Goal: Task Accomplishment & Management: Manage account settings

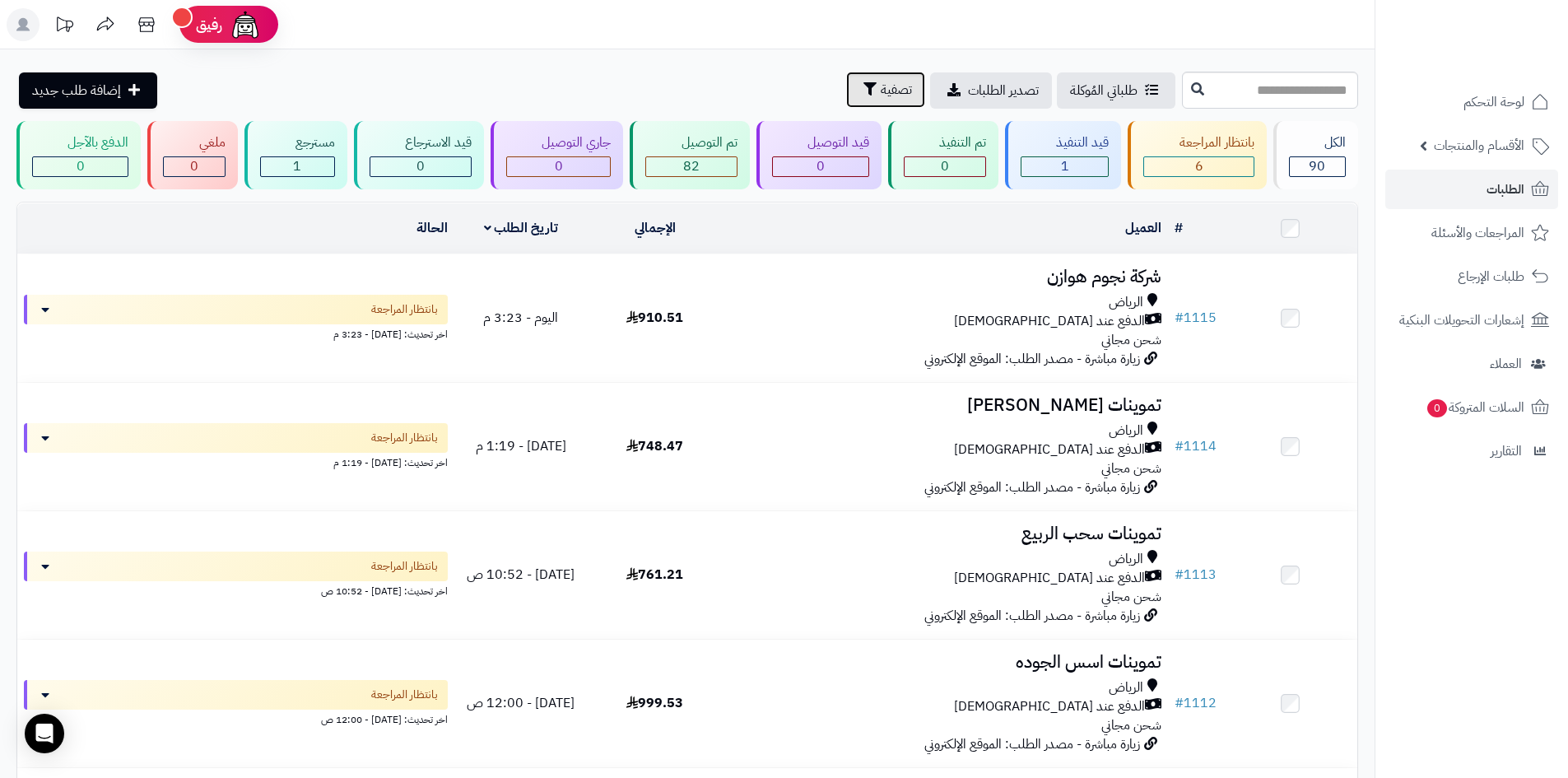
click at [881, 90] on span "تصفية" at bounding box center [896, 90] width 31 height 20
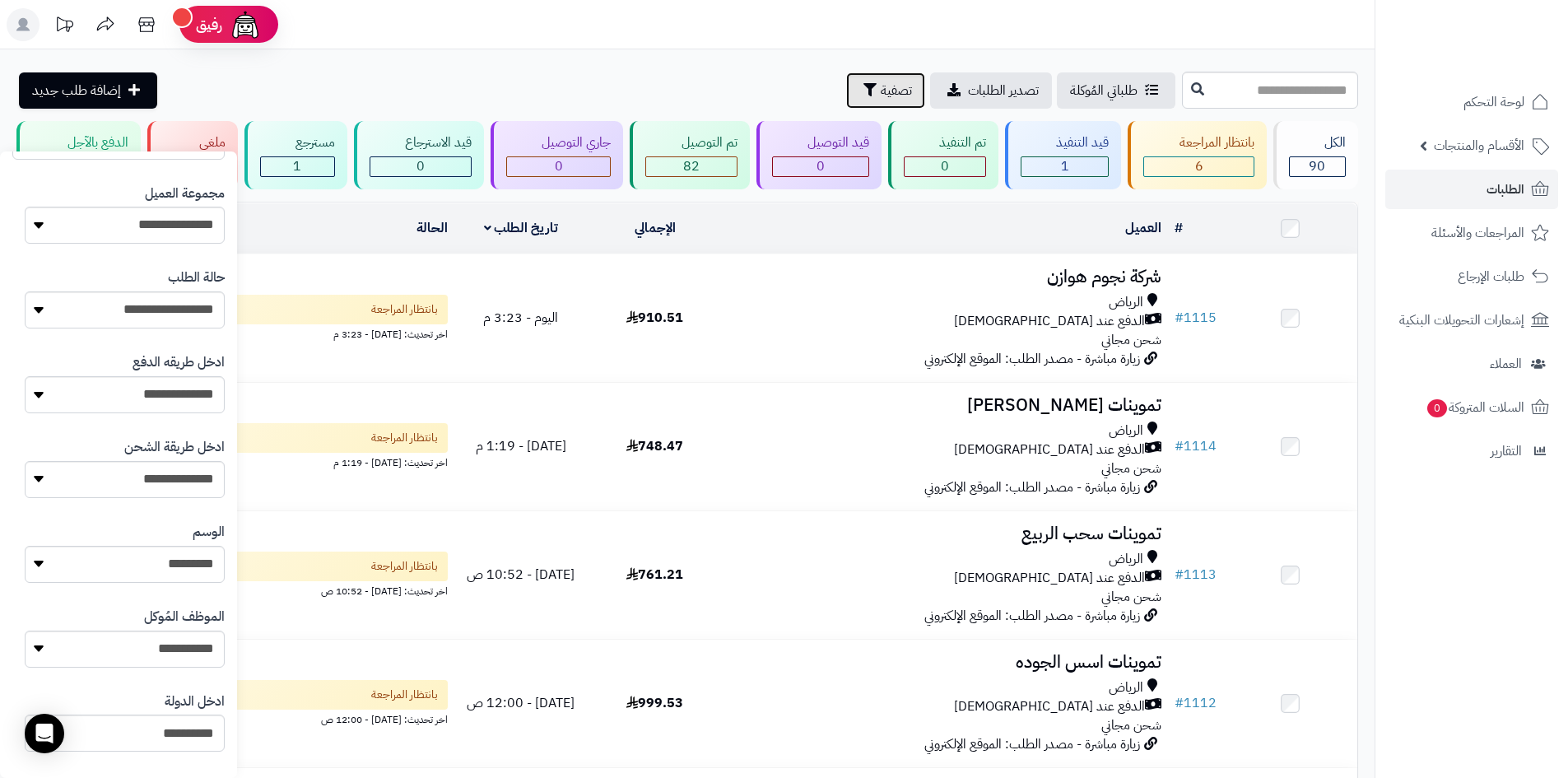
scroll to position [247, 0]
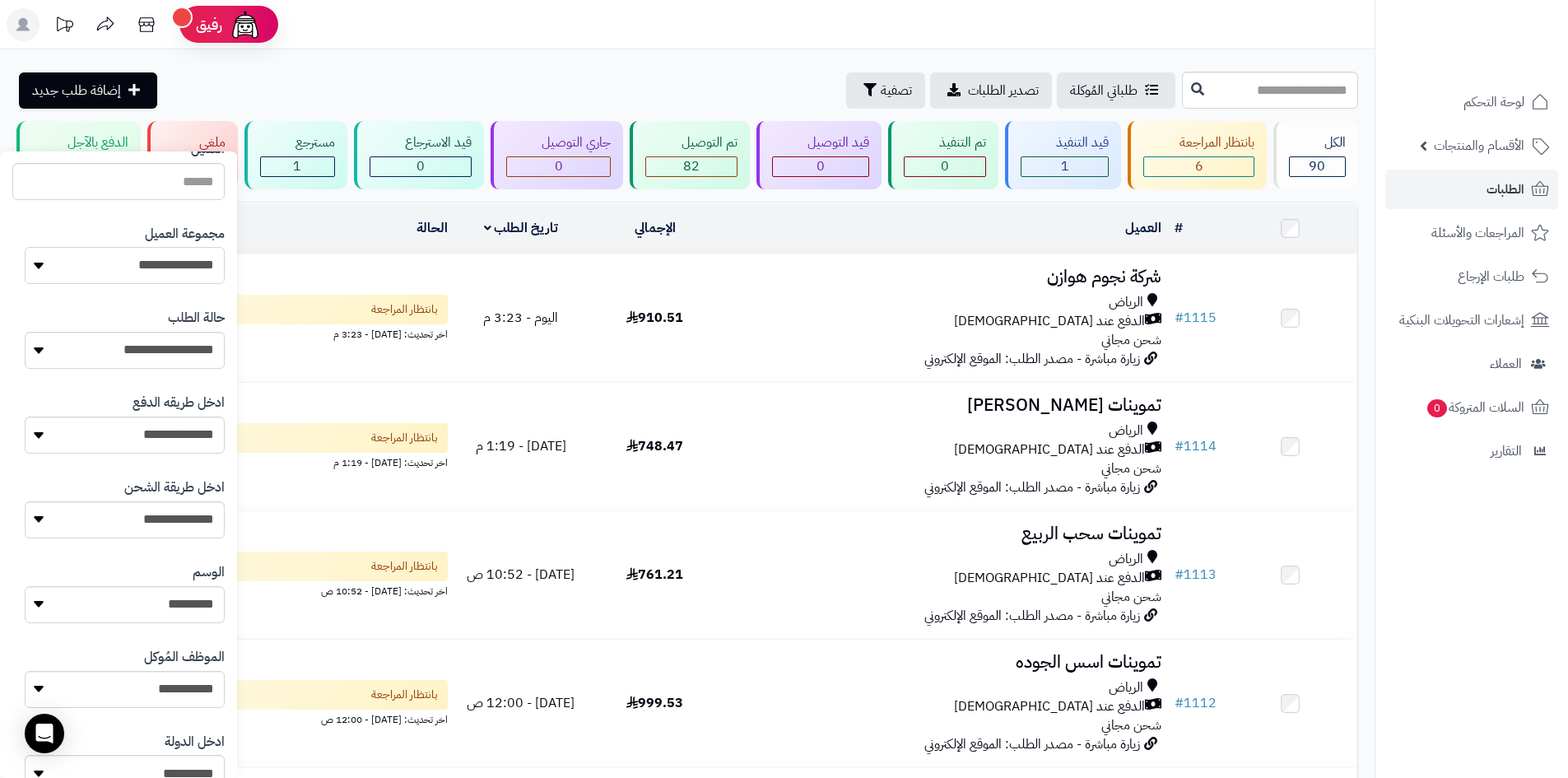
click at [179, 276] on select "**********" at bounding box center [125, 265] width 200 height 37
select select "*"
click at [25, 247] on select "**********" at bounding box center [125, 265] width 200 height 37
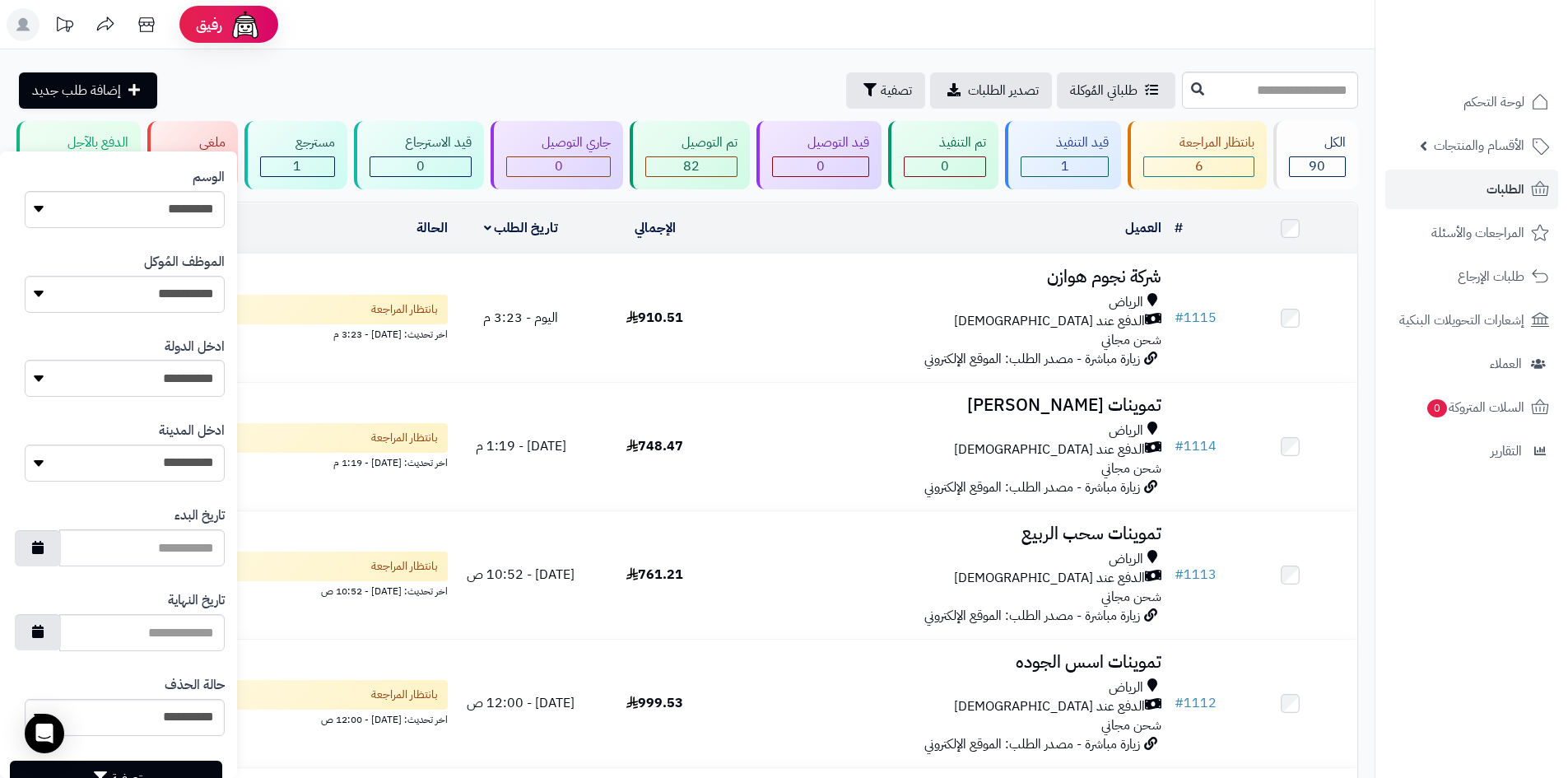
scroll to position [700, 0]
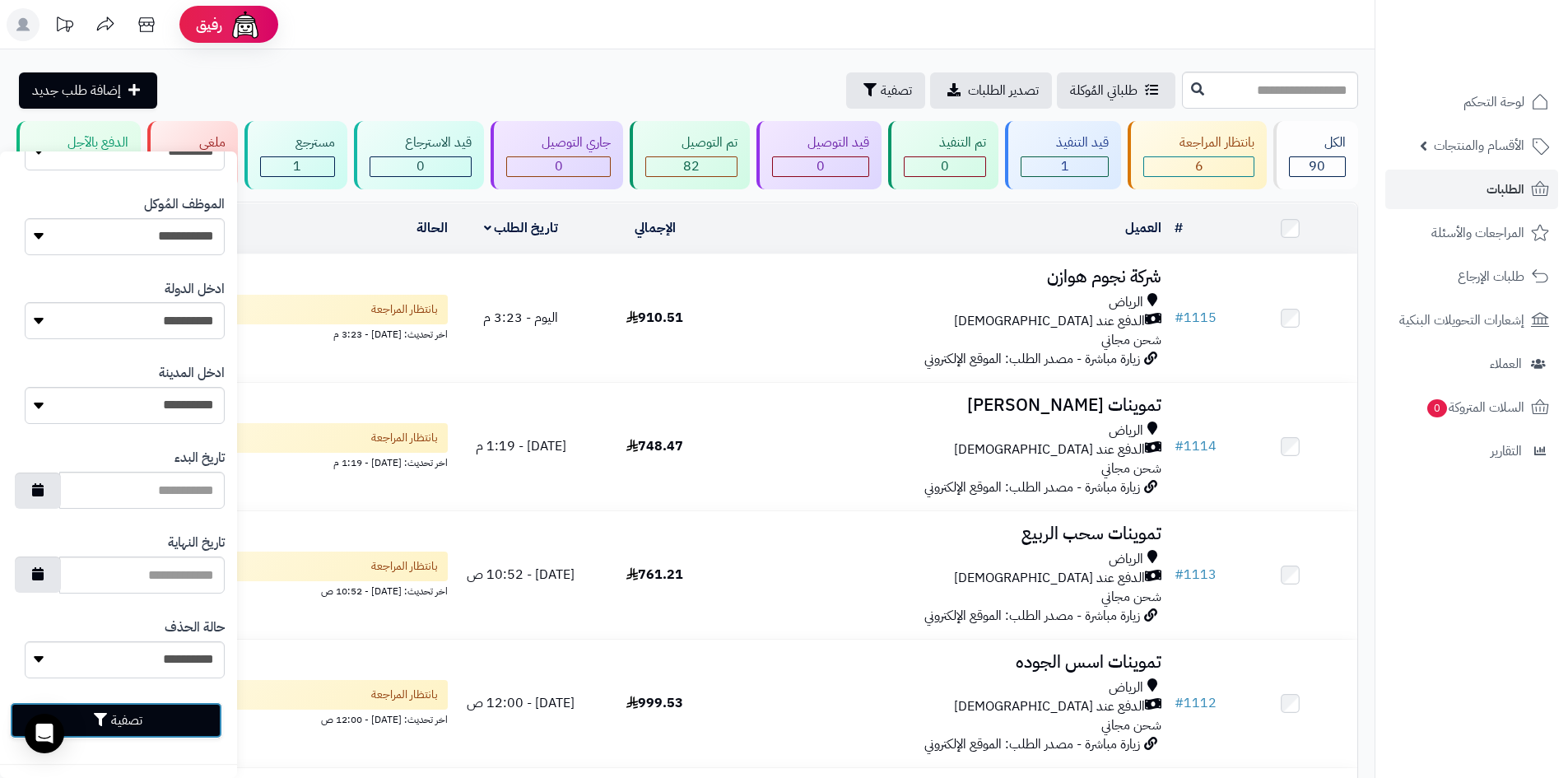
click at [181, 725] on button "تصفية" at bounding box center [116, 720] width 212 height 36
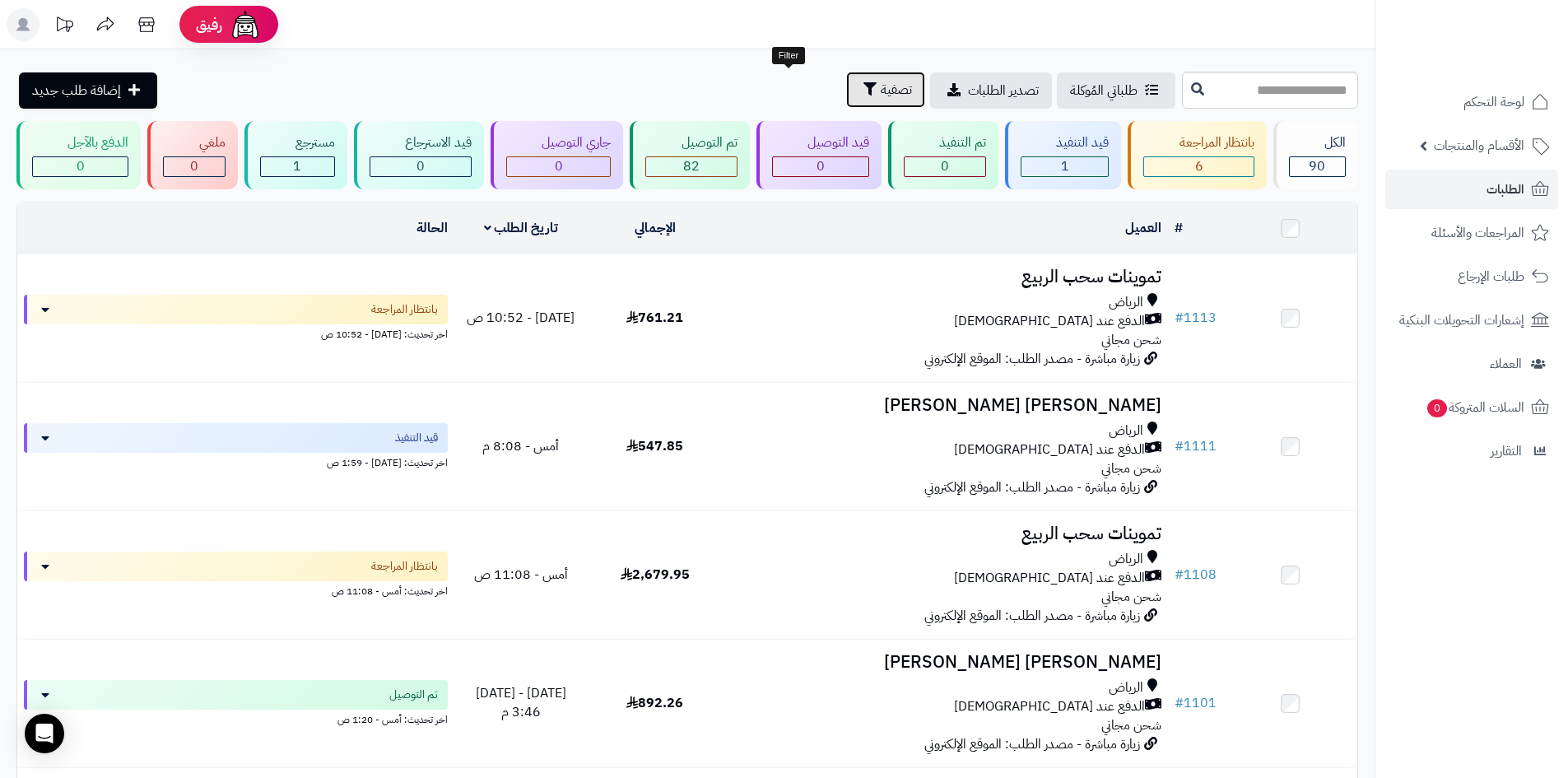
click at [881, 92] on span "تصفية" at bounding box center [896, 90] width 31 height 20
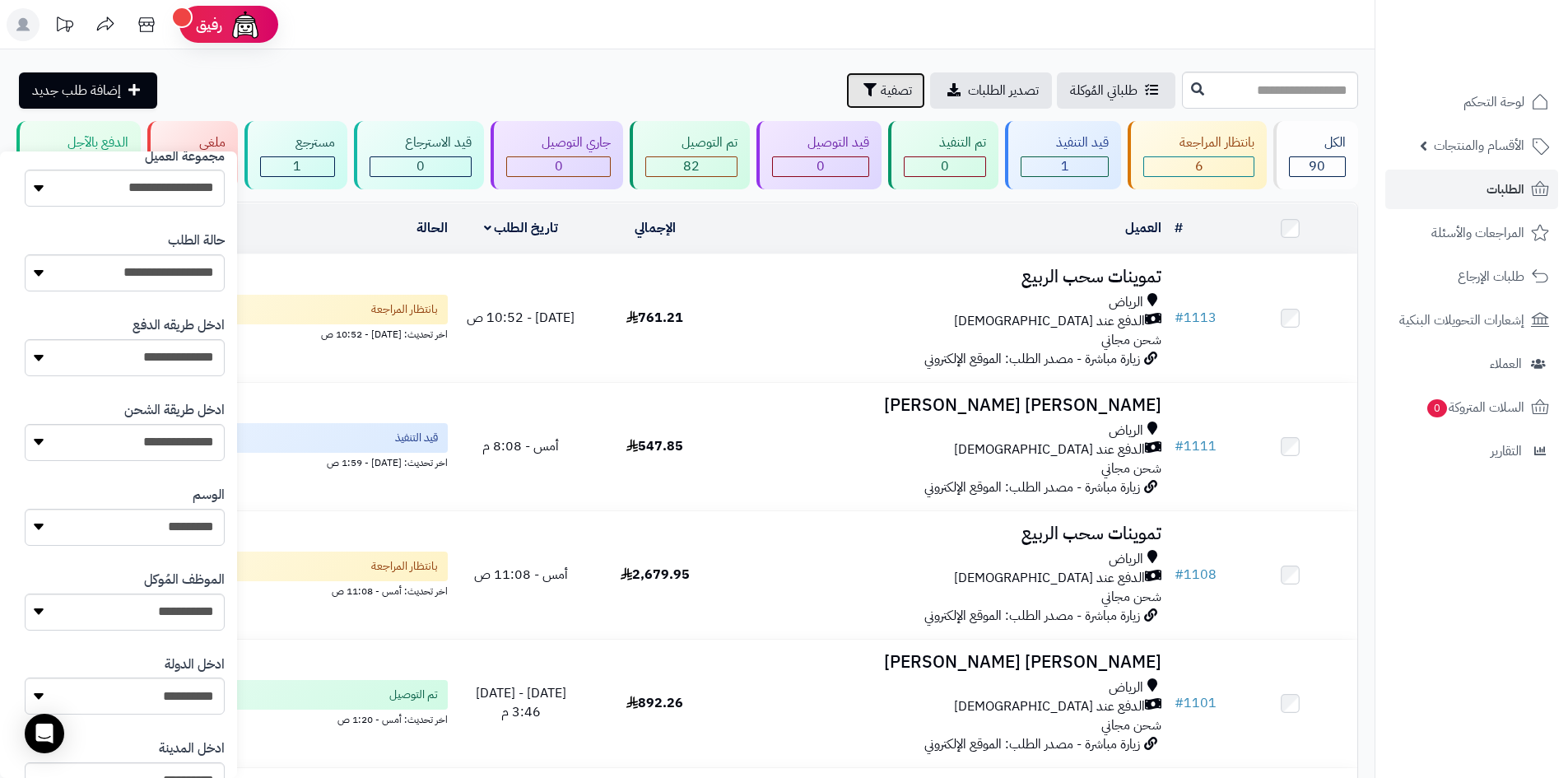
scroll to position [165, 0]
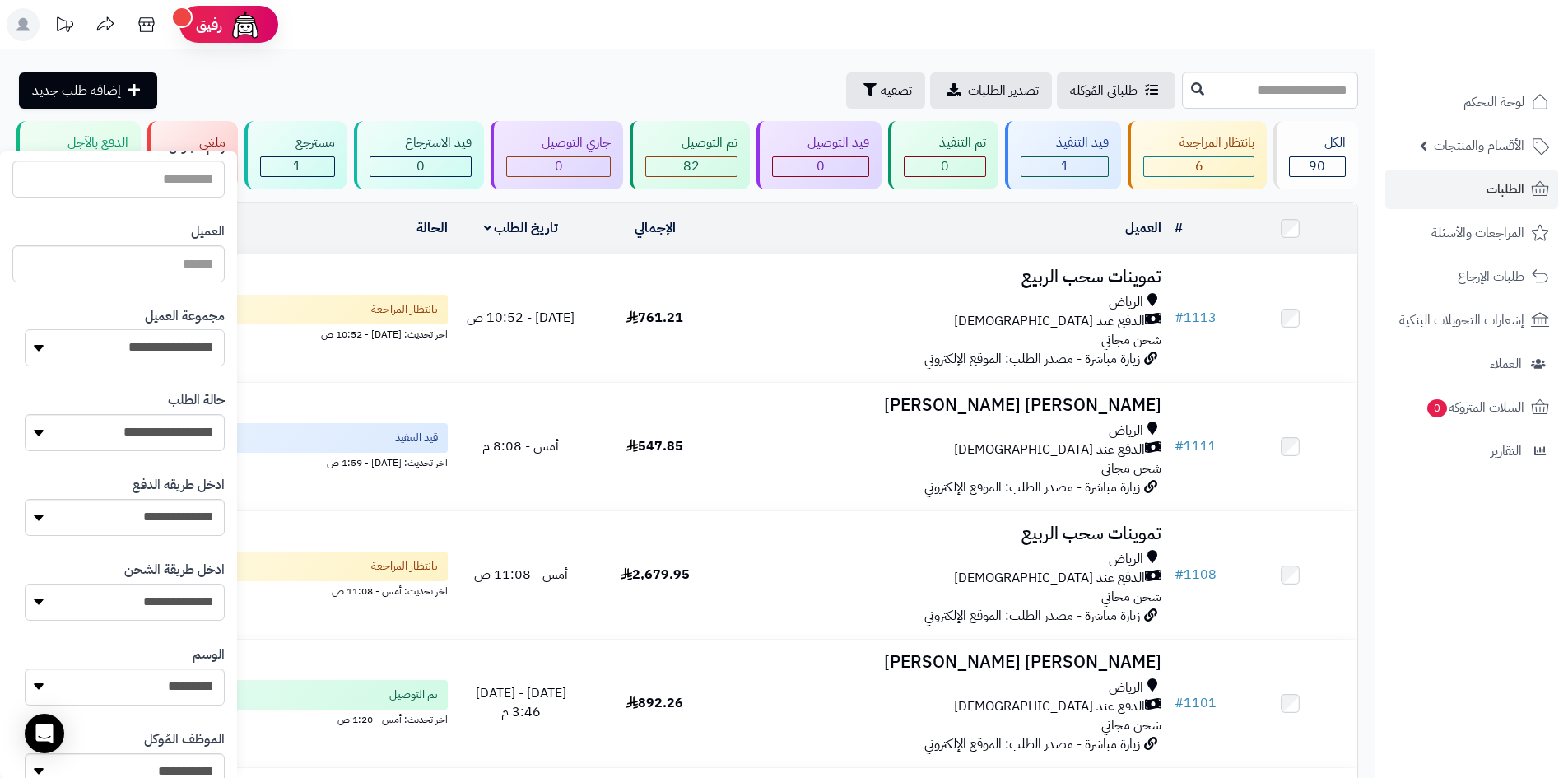
click at [192, 347] on select "**********" at bounding box center [125, 348] width 200 height 37
select select "*"
click at [25, 329] on select "**********" at bounding box center [125, 348] width 200 height 37
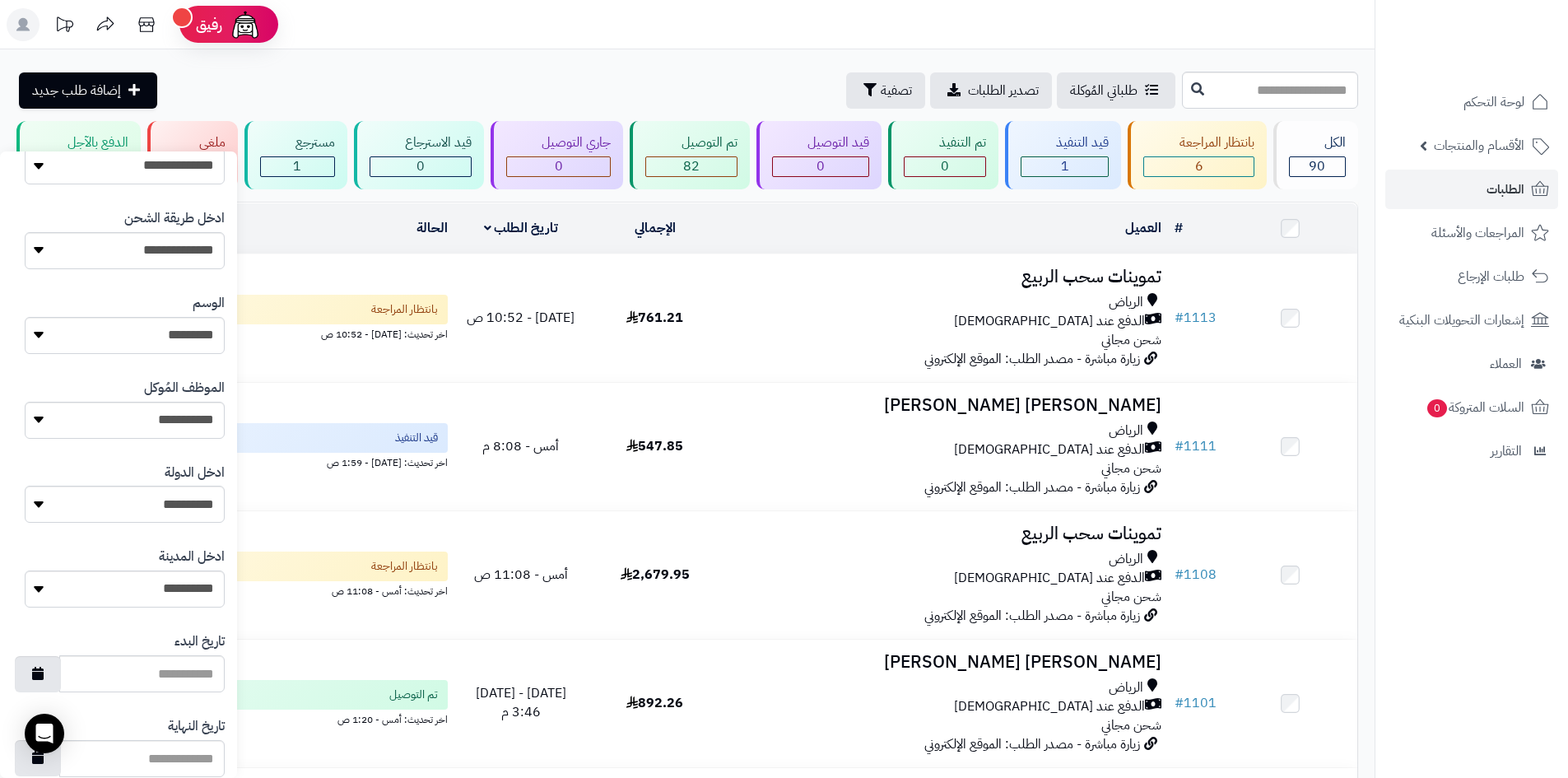
scroll to position [659, 0]
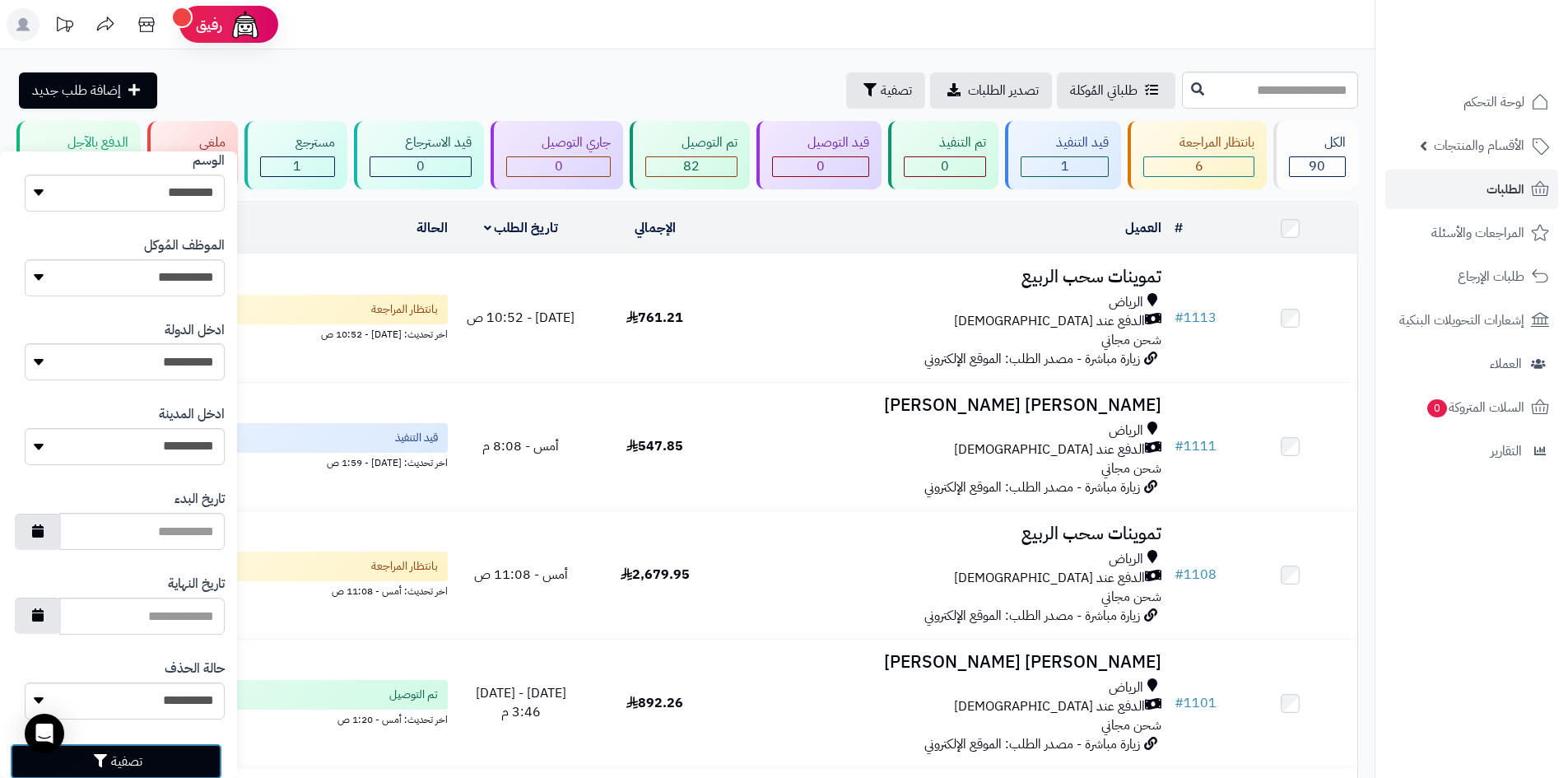
click at [170, 749] on button "تصفية" at bounding box center [116, 762] width 212 height 36
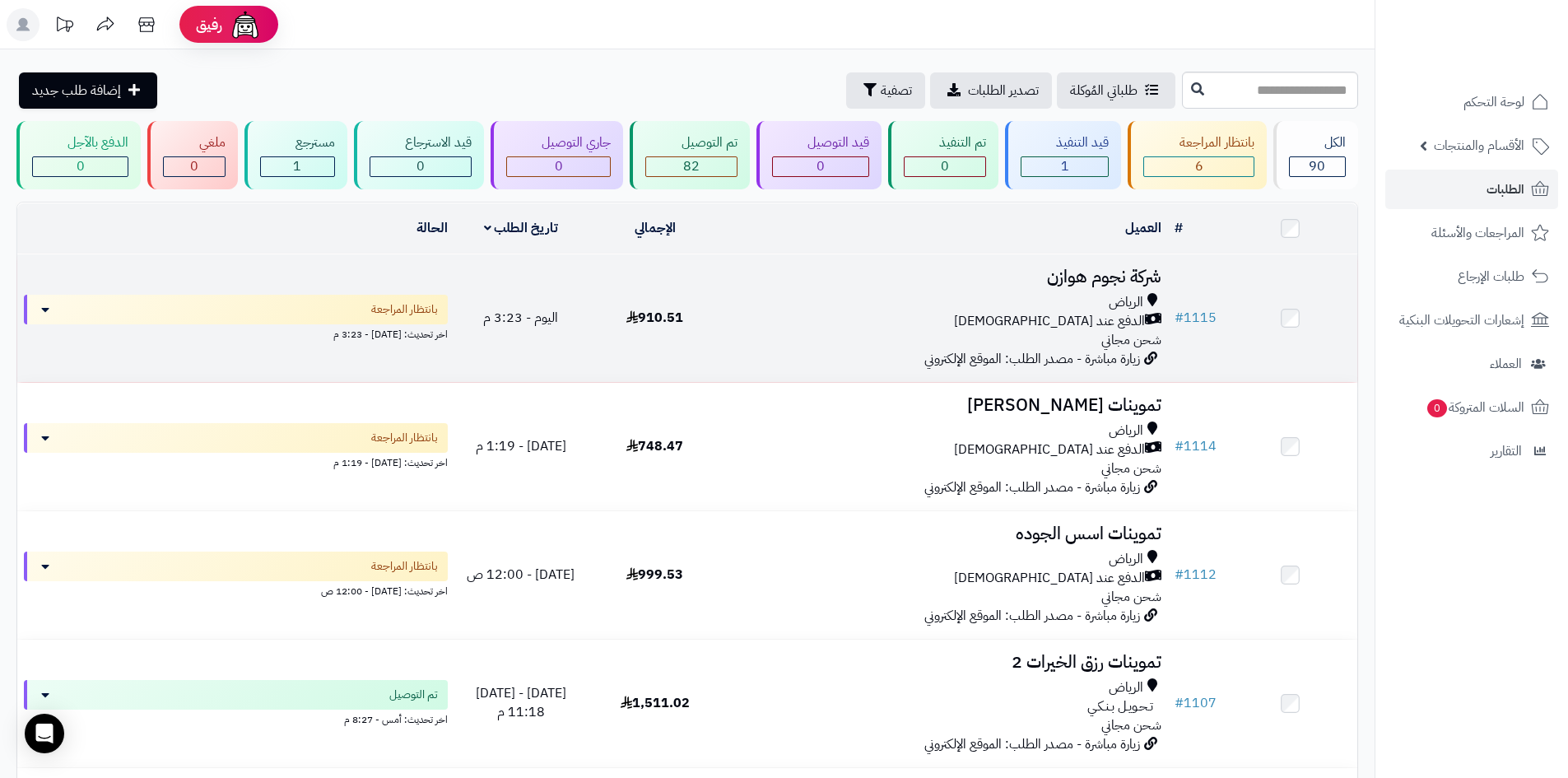
click at [957, 314] on div "الدفع عند [DEMOGRAPHIC_DATA]" at bounding box center [945, 322] width 433 height 19
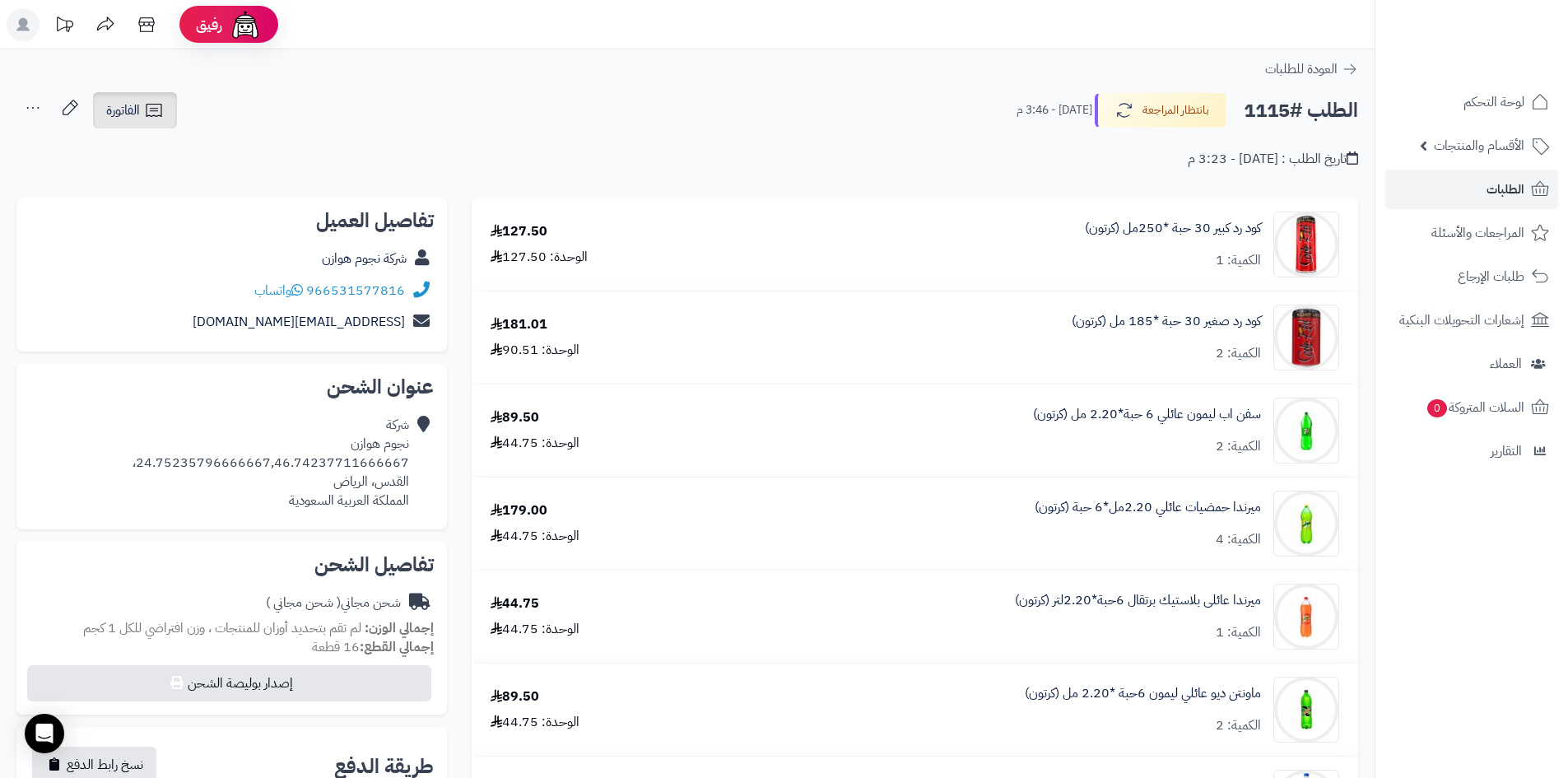
click at [160, 99] on link "الفاتورة" at bounding box center [135, 110] width 84 height 36
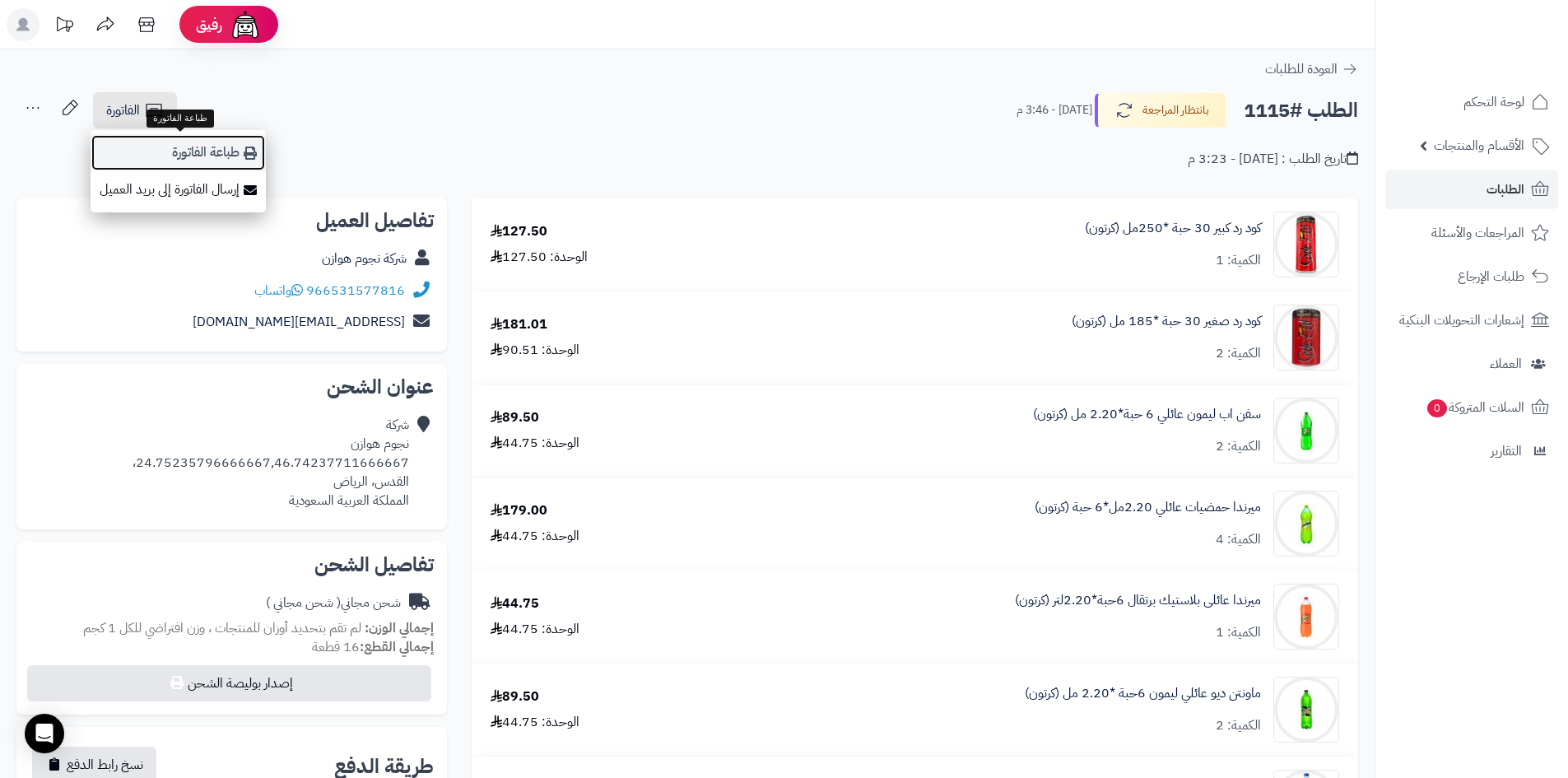
click at [223, 155] on link "طباعة الفاتورة" at bounding box center [178, 153] width 175 height 37
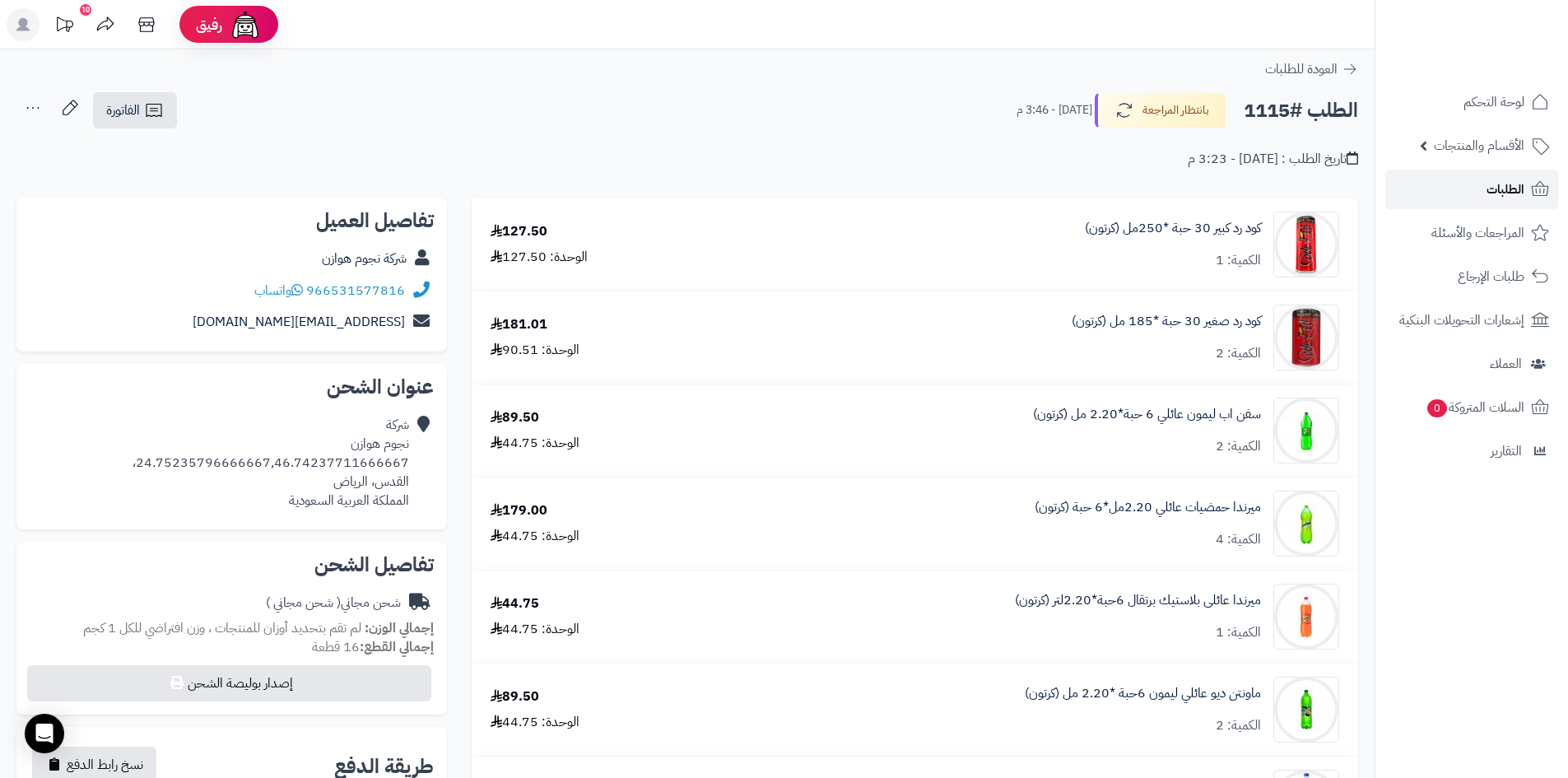
click at [1502, 193] on span "الطلبات" at bounding box center [1506, 189] width 38 height 23
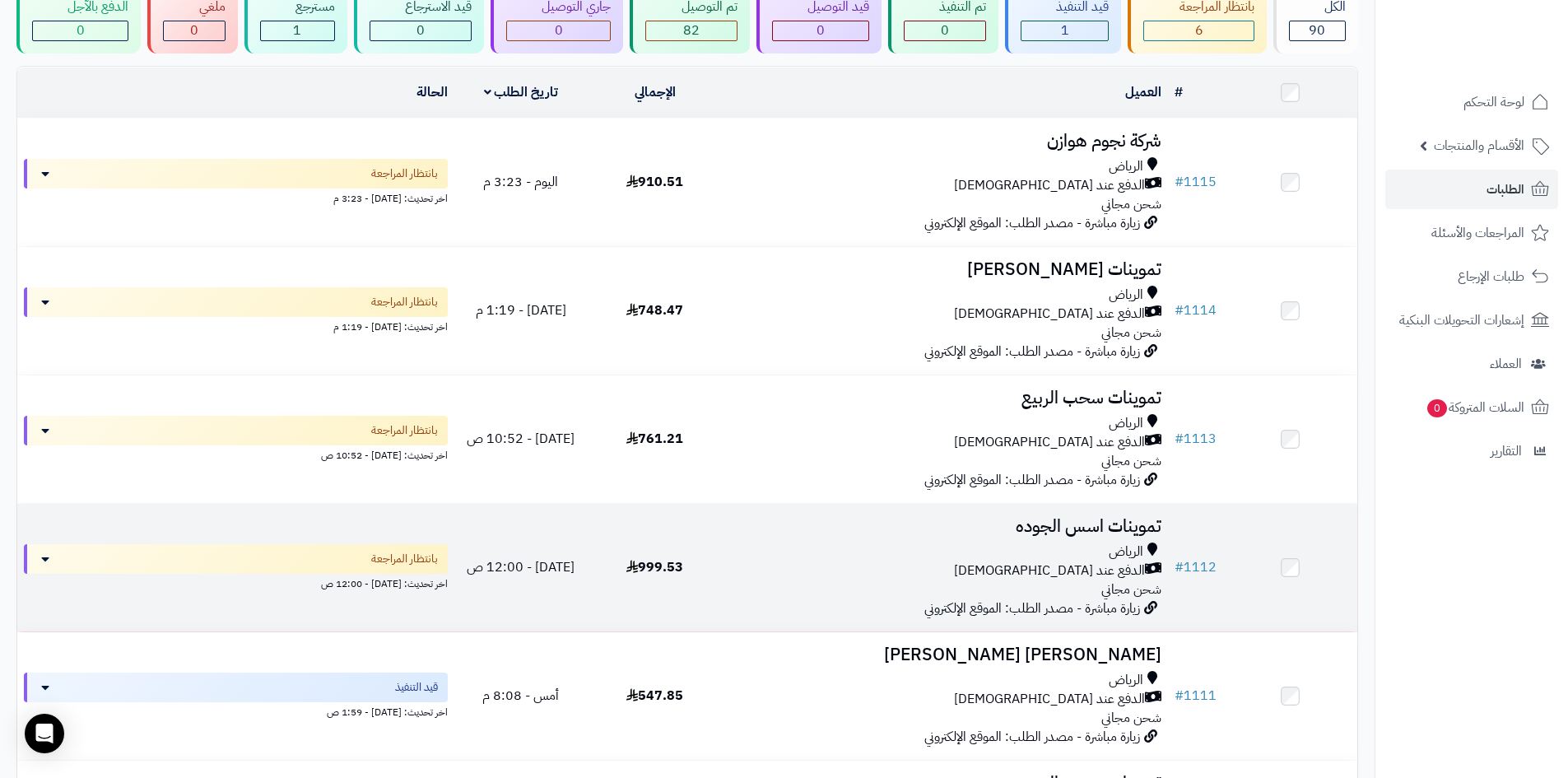
scroll to position [165, 0]
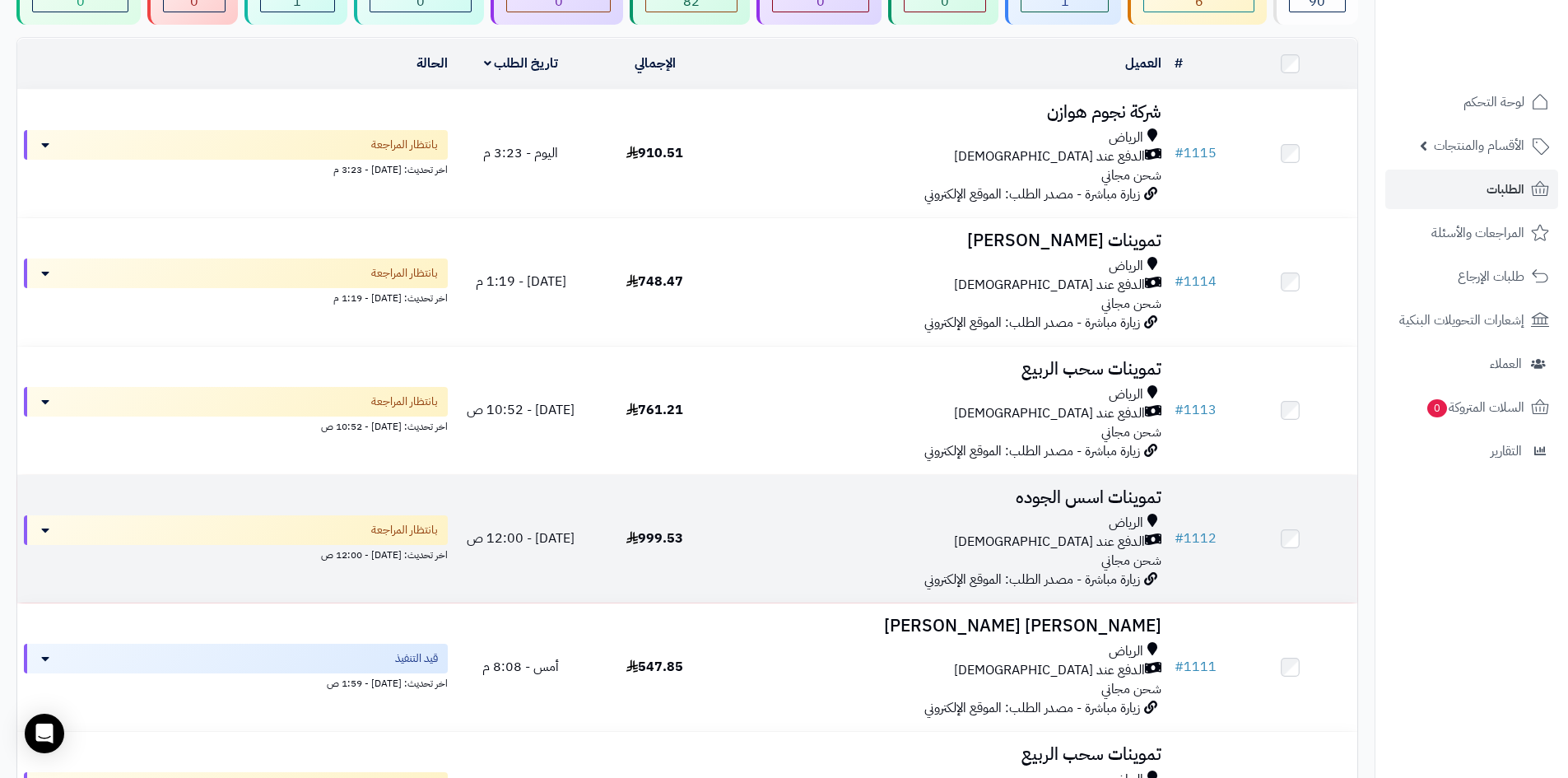
click at [761, 557] on div "الرياض الدفع عند الاستلام شحن مجاني" at bounding box center [945, 543] width 433 height 57
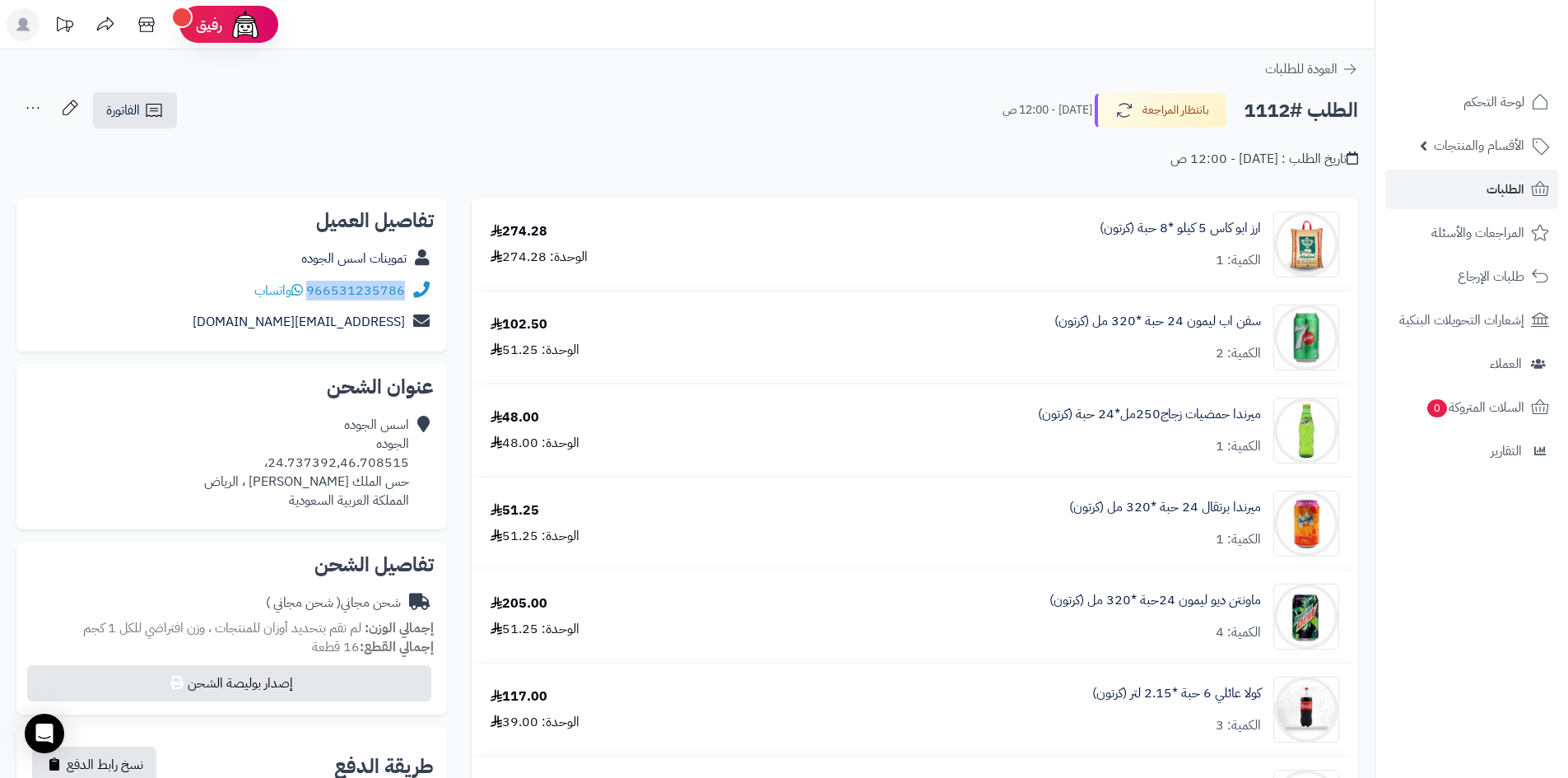
drag, startPoint x: 406, startPoint y: 291, endPoint x: 310, endPoint y: 290, distance: 96.0
click at [310, 290] on div "966531235786 واتساب" at bounding box center [231, 291] width 405 height 32
copy link "966531235786"
drag, startPoint x: 408, startPoint y: 288, endPoint x: 312, endPoint y: 290, distance: 96.0
click at [312, 290] on div "966531235786 واتساب" at bounding box center [231, 291] width 405 height 32
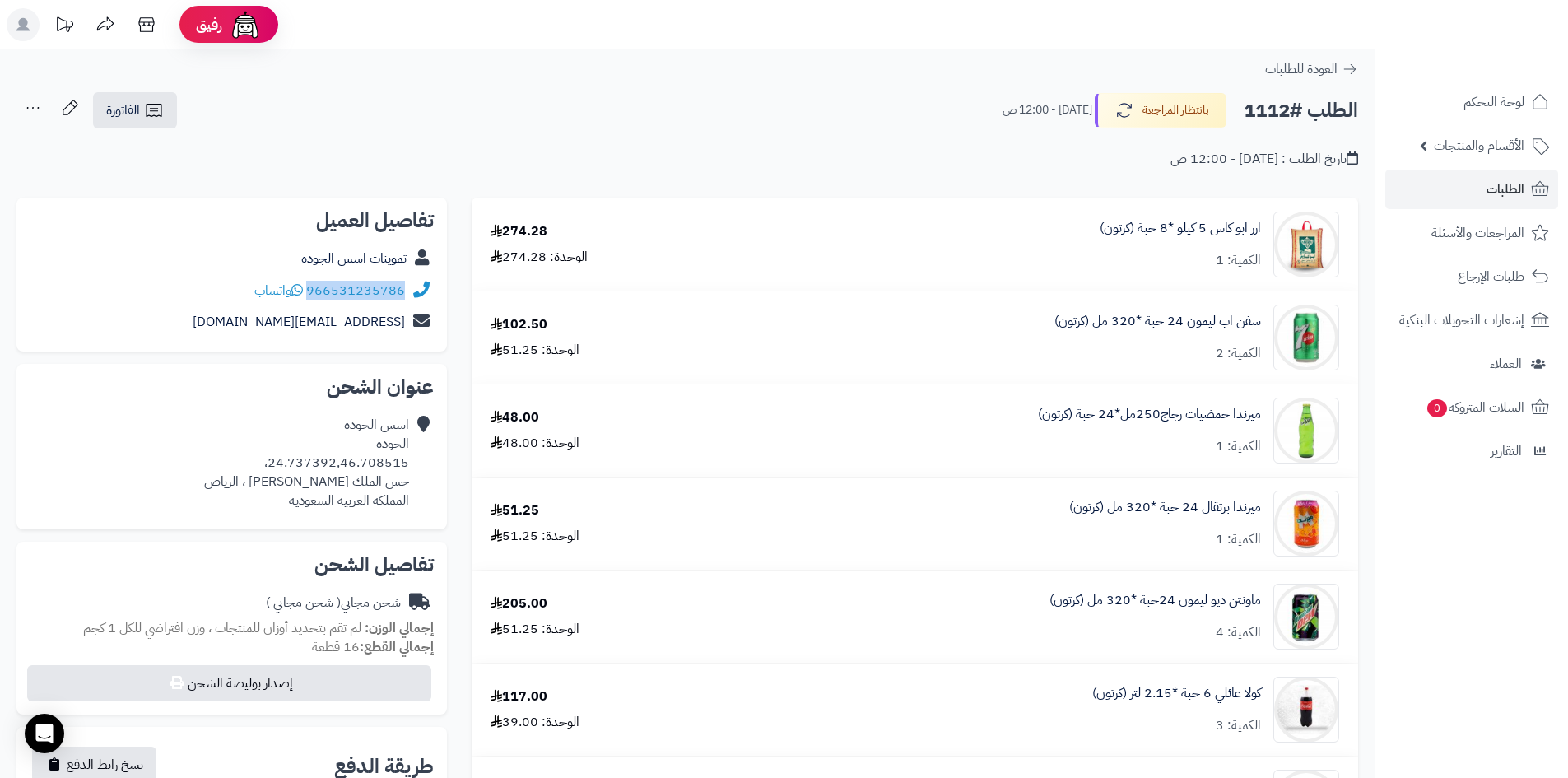
copy div "966531235786"
drag, startPoint x: 409, startPoint y: 461, endPoint x: 274, endPoint y: 463, distance: 135.0
click at [274, 463] on div "اسس الجوده الجوده 24.737392,46.708515، حس الملك [PERSON_NAME] ، [PERSON_NAME] ا…" at bounding box center [307, 462] width 205 height 94
copy div "24.737392,46.708515"
click at [1491, 193] on span "الطلبات" at bounding box center [1506, 189] width 38 height 23
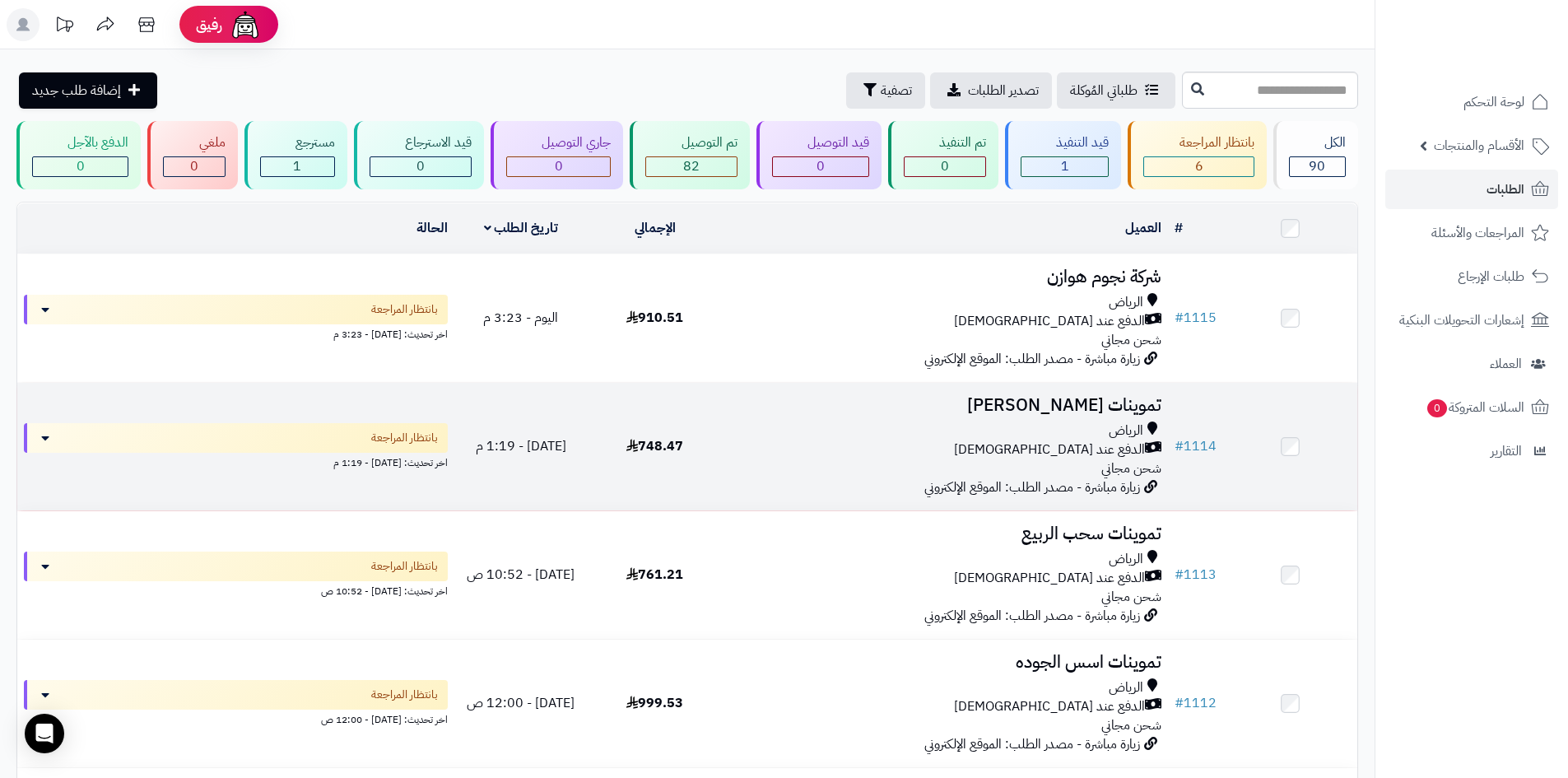
click at [831, 434] on div "الرياض" at bounding box center [945, 431] width 433 height 19
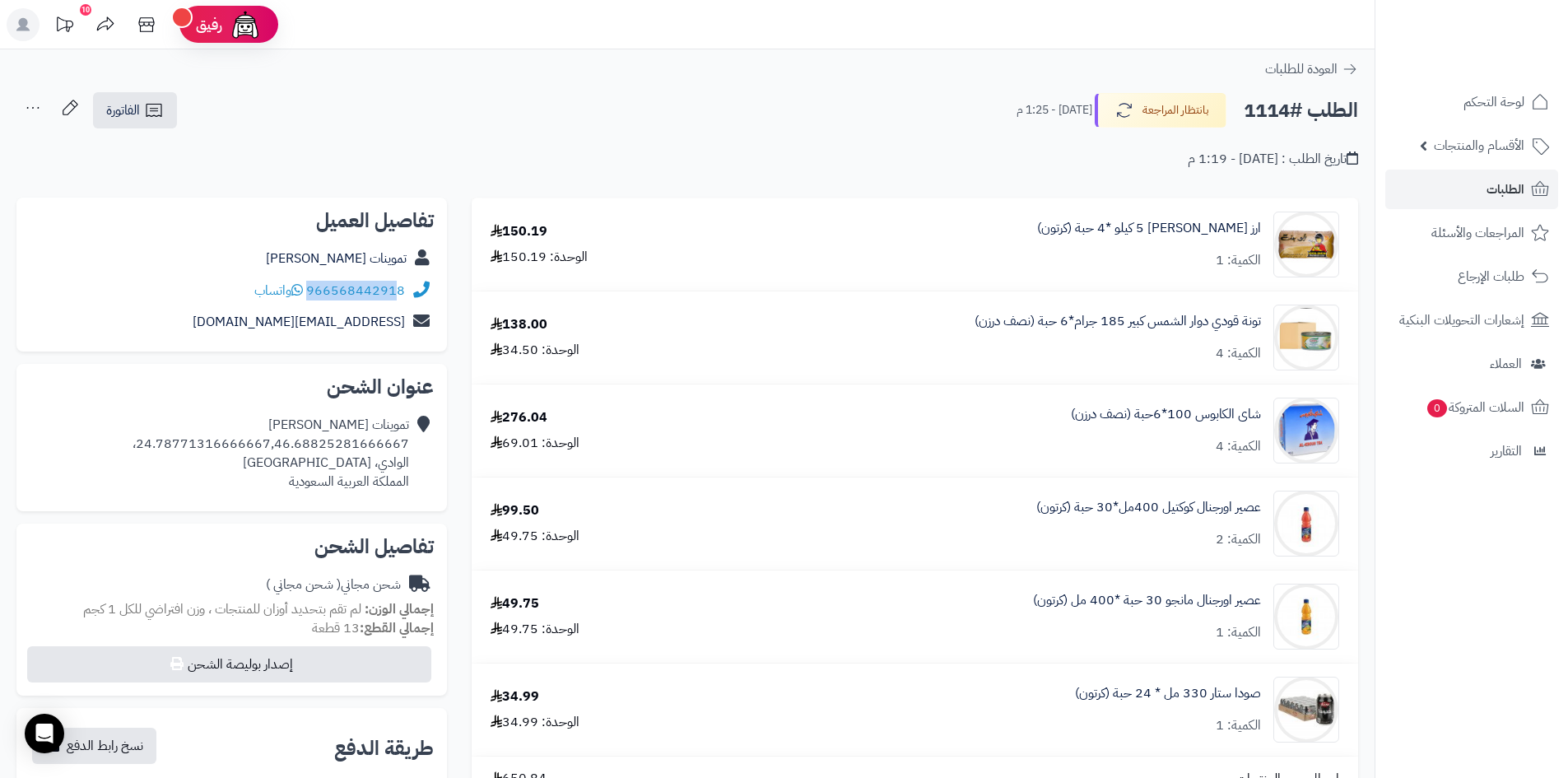
click at [405, 290] on div "966568442918 واتساب" at bounding box center [231, 291] width 405 height 32
click at [405, 290] on link "966568442918" at bounding box center [355, 290] width 99 height 20
drag, startPoint x: 310, startPoint y: 294, endPoint x: 416, endPoint y: 297, distance: 106.0
click at [417, 297] on div "966568442918 واتساب" at bounding box center [231, 291] width 405 height 32
copy div "966568442918"
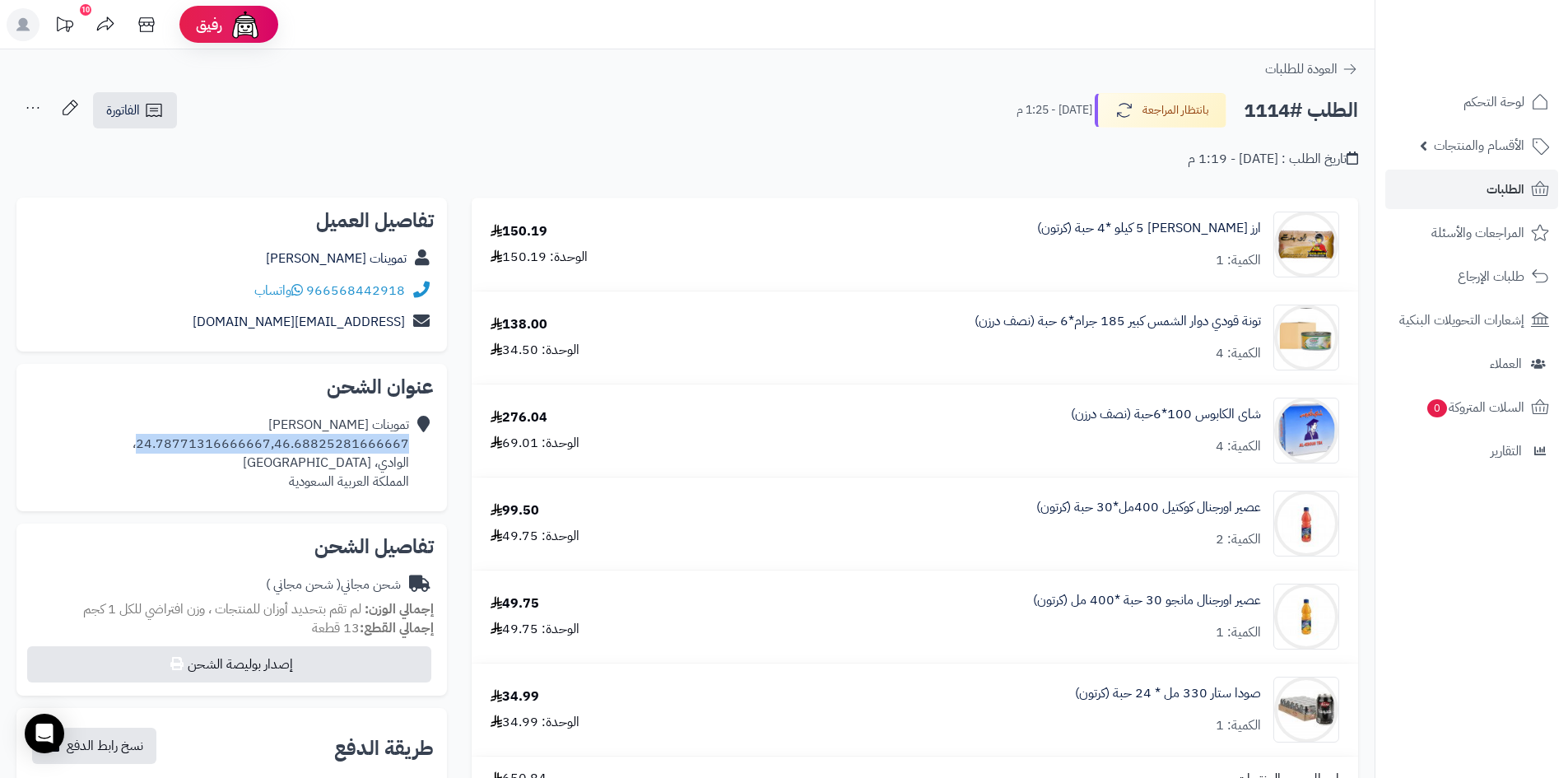
drag, startPoint x: 410, startPoint y: 442, endPoint x: 146, endPoint y: 447, distance: 264.0
click at [146, 447] on div "تموينات عائشة الحربي 24.78771316666667,46.68825281666667، الوادي، الرياض المملك…" at bounding box center [231, 453] width 405 height 88
copy div "24.78771316666667,46.68825281666667"
click at [420, 441] on icon at bounding box center [421, 453] width 16 height 75
drag, startPoint x: 419, startPoint y: 441, endPoint x: 260, endPoint y: 449, distance: 159.2
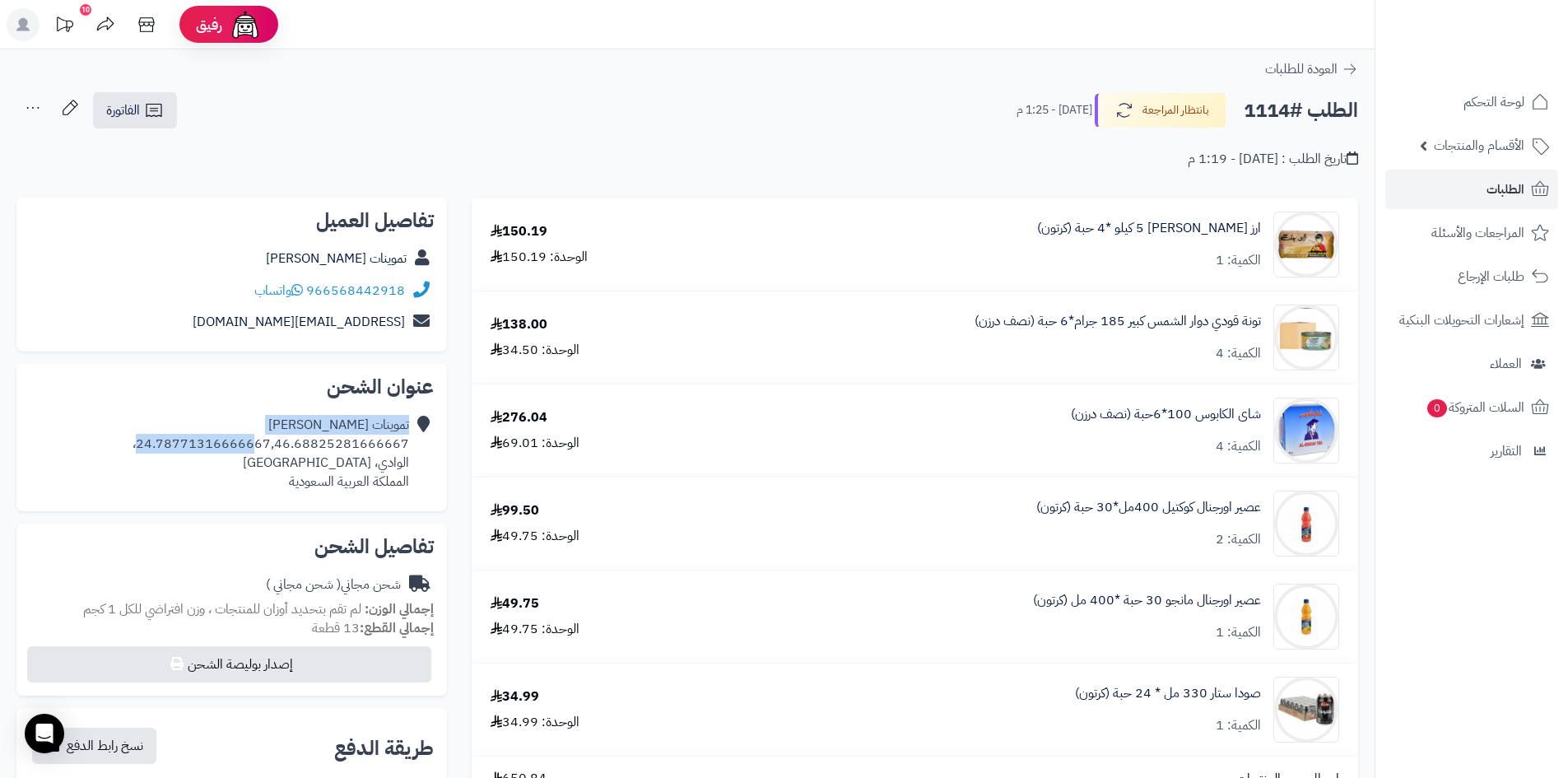
click at [260, 449] on div "تموينات عائشة الحربي 24.78771316666667,46.68825281666667، الوادي، الرياض المملك…" at bounding box center [231, 453] width 405 height 88
click at [262, 465] on div "تموينات عائشة الحربي 24.78771316666667,46.68825281666667، الوادي، الرياض المملك…" at bounding box center [271, 453] width 277 height 75
drag, startPoint x: 408, startPoint y: 442, endPoint x: 147, endPoint y: 445, distance: 261.0
click at [147, 445] on div "تموينات عائشة الحربي 24.78771316666667,46.68825281666667، الوادي، الرياض المملك…" at bounding box center [271, 453] width 277 height 75
copy div "24.78771316666667,46.68825281666667"
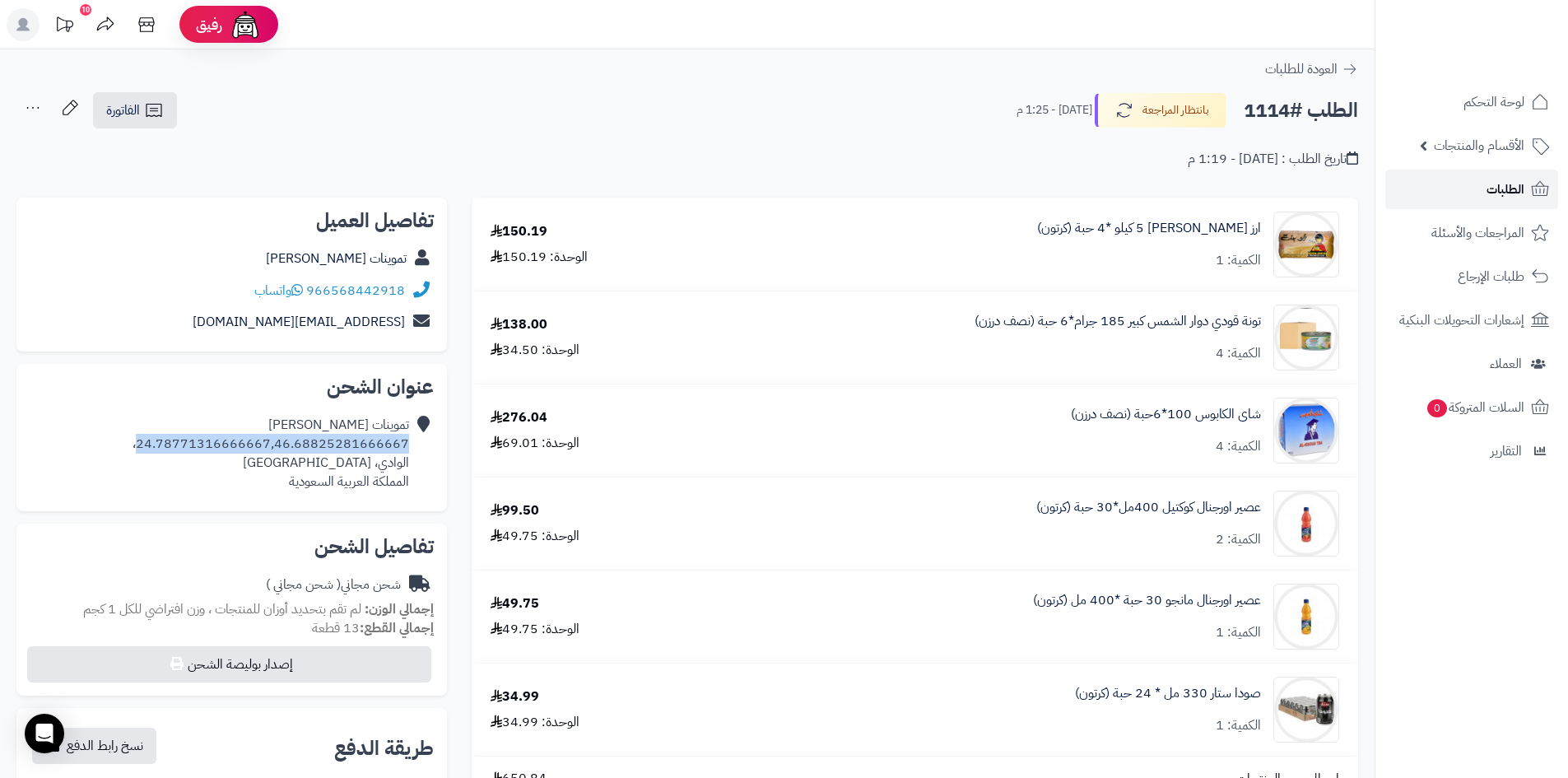
click at [1510, 196] on span "الطلبات" at bounding box center [1506, 189] width 38 height 23
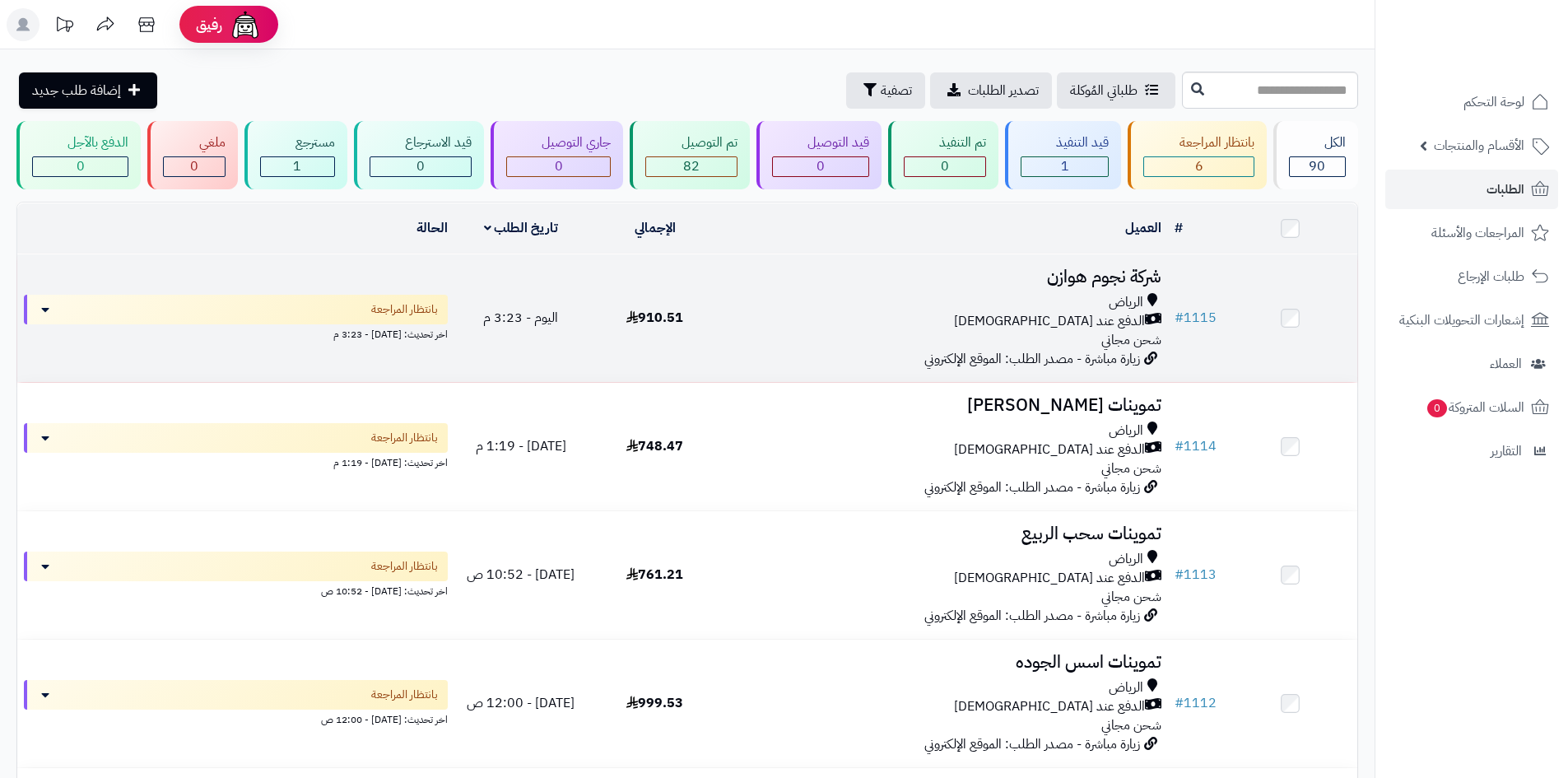
click at [768, 322] on div "الدفع عند [DEMOGRAPHIC_DATA]" at bounding box center [945, 322] width 433 height 19
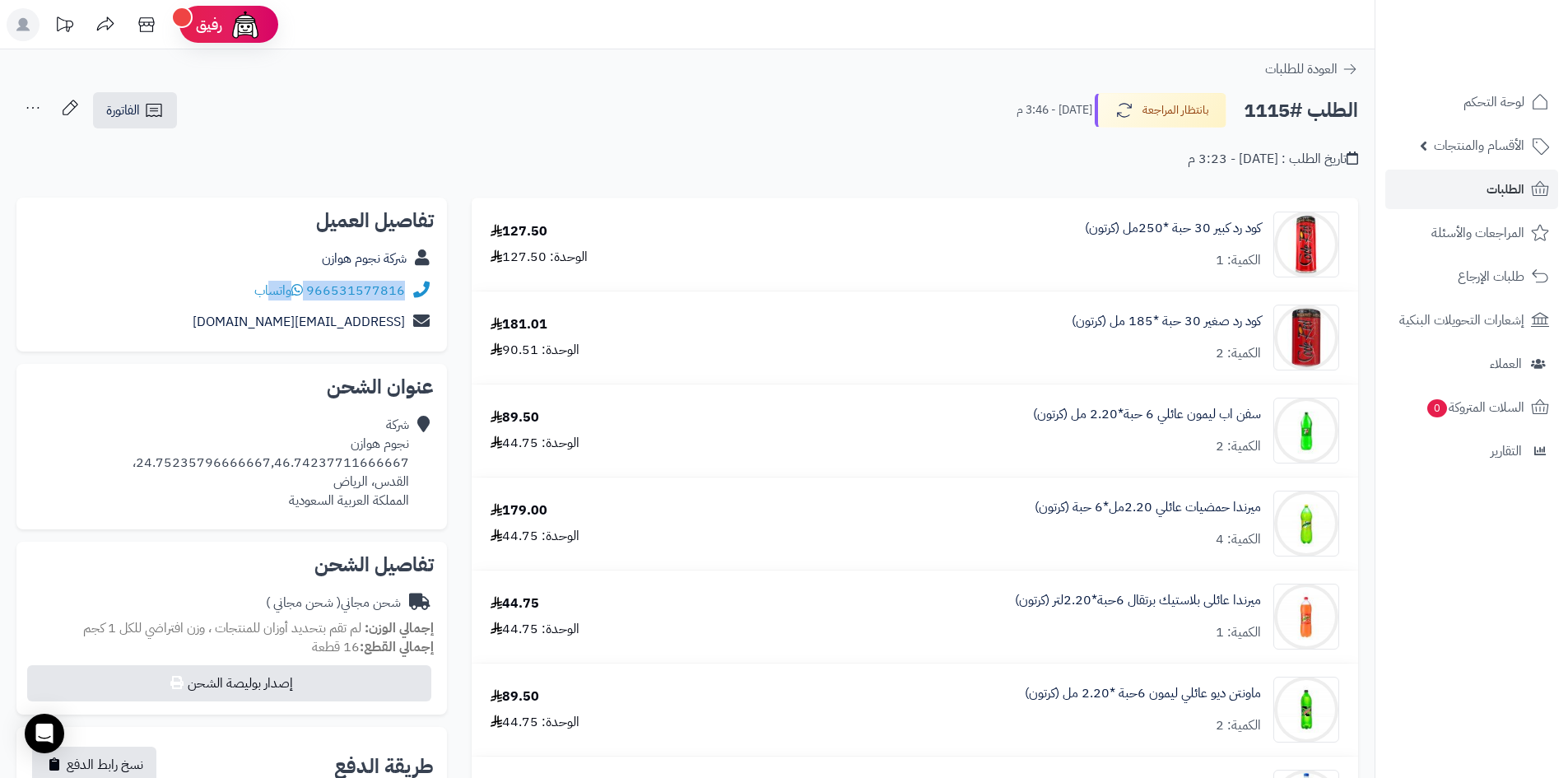
drag, startPoint x: 409, startPoint y: 283, endPoint x: 297, endPoint y: 300, distance: 113.3
click at [280, 295] on div "966531577816 واتساب" at bounding box center [231, 291] width 405 height 32
click at [297, 300] on div "966531577816 واتساب" at bounding box center [231, 291] width 405 height 32
drag, startPoint x: 406, startPoint y: 288, endPoint x: 308, endPoint y: 292, distance: 98.1
click at [308, 292] on div "966531577816 واتساب" at bounding box center [231, 291] width 405 height 32
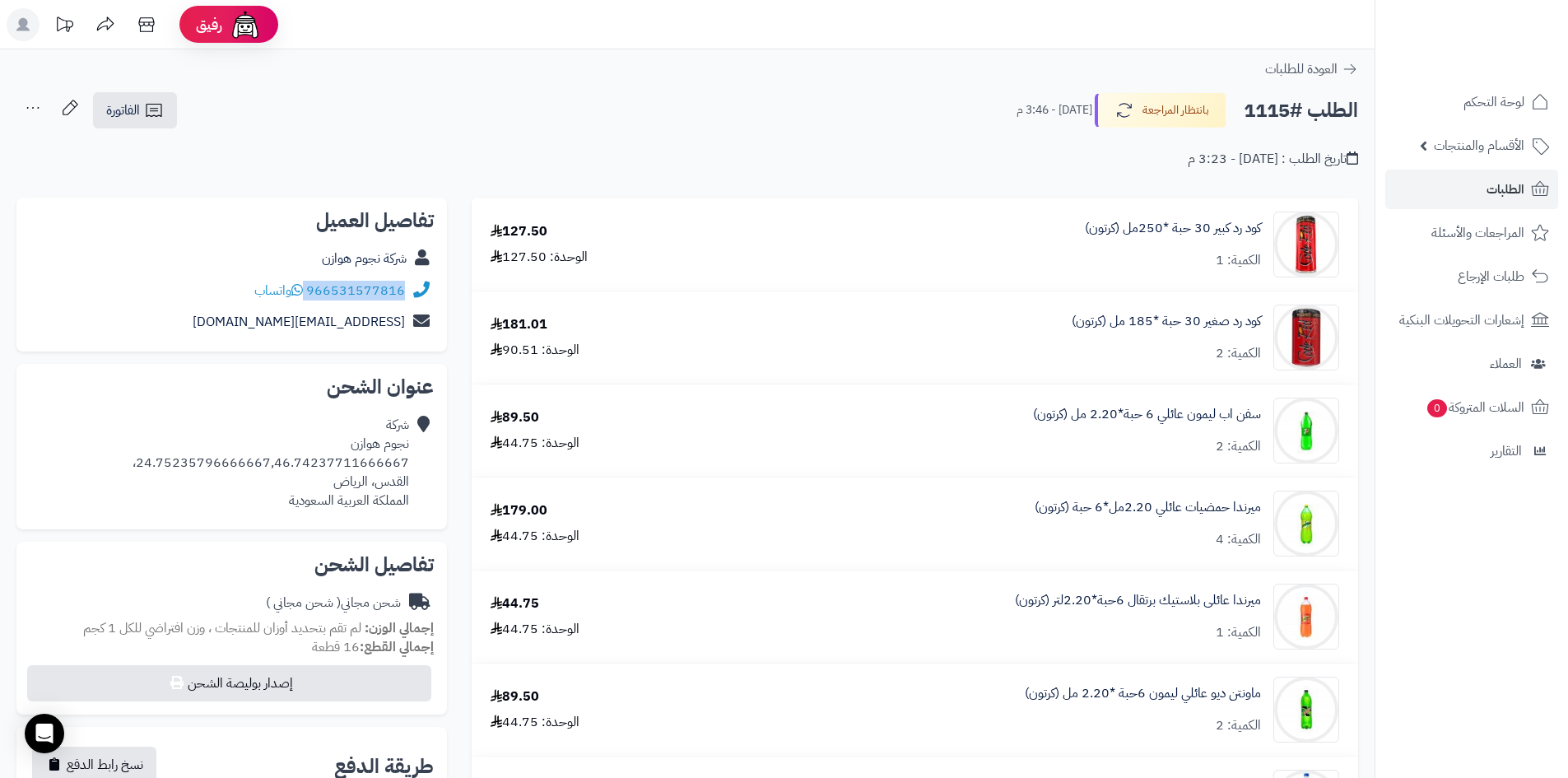
copy div "966531577816"
drag, startPoint x: 411, startPoint y: 458, endPoint x: 145, endPoint y: 461, distance: 266.0
click at [145, 461] on div "شركة نجوم هوازن 24.75235796666667,46.74237711666667، القدس، [PERSON_NAME] العرب…" at bounding box center [231, 462] width 405 height 107
copy div "24.75235796666667,46.74237711666667"
click at [1513, 195] on span "الطلبات" at bounding box center [1506, 189] width 38 height 23
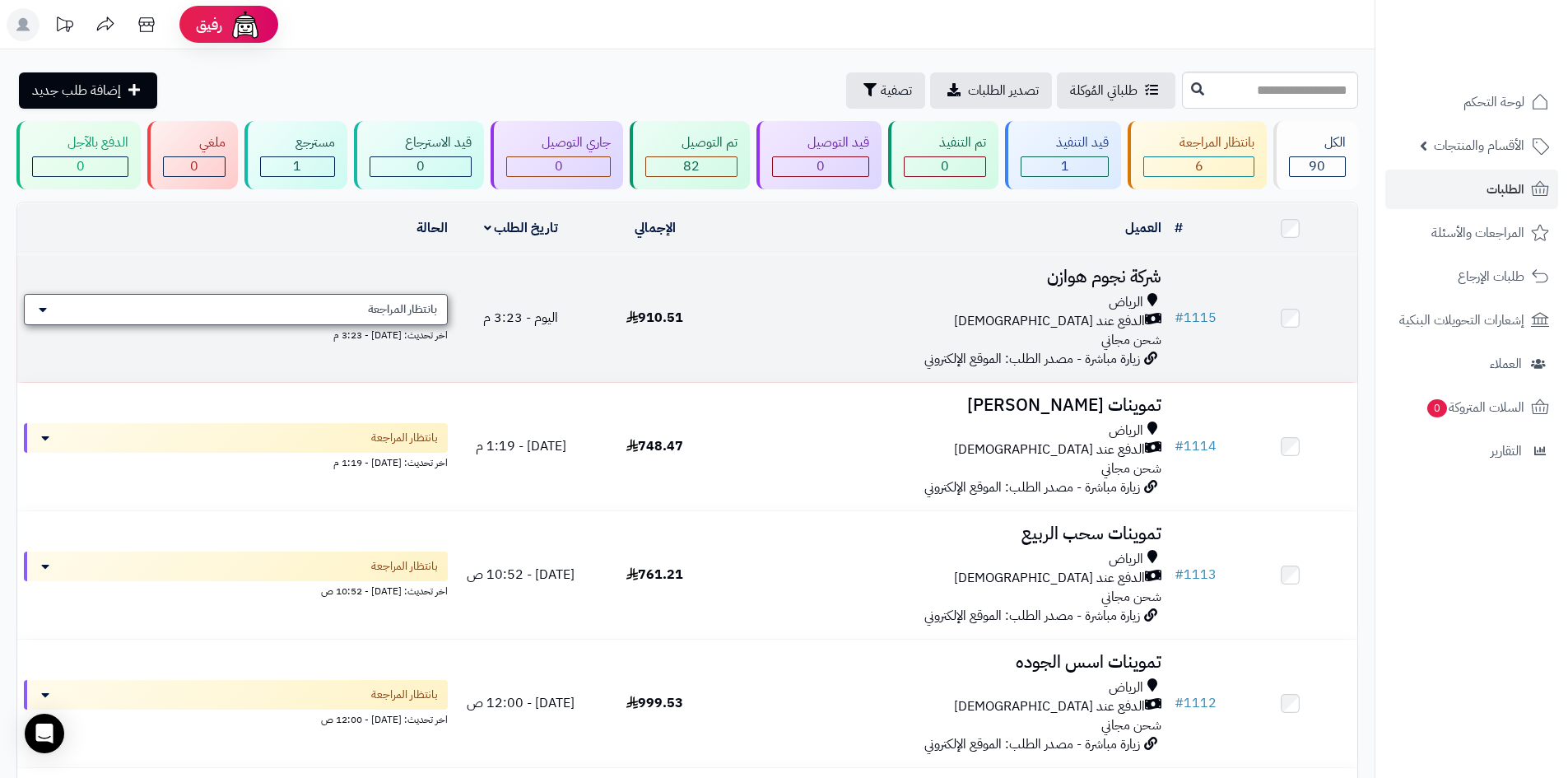
click at [58, 301] on div "بانتظار المراجعة" at bounding box center [236, 310] width 424 height 31
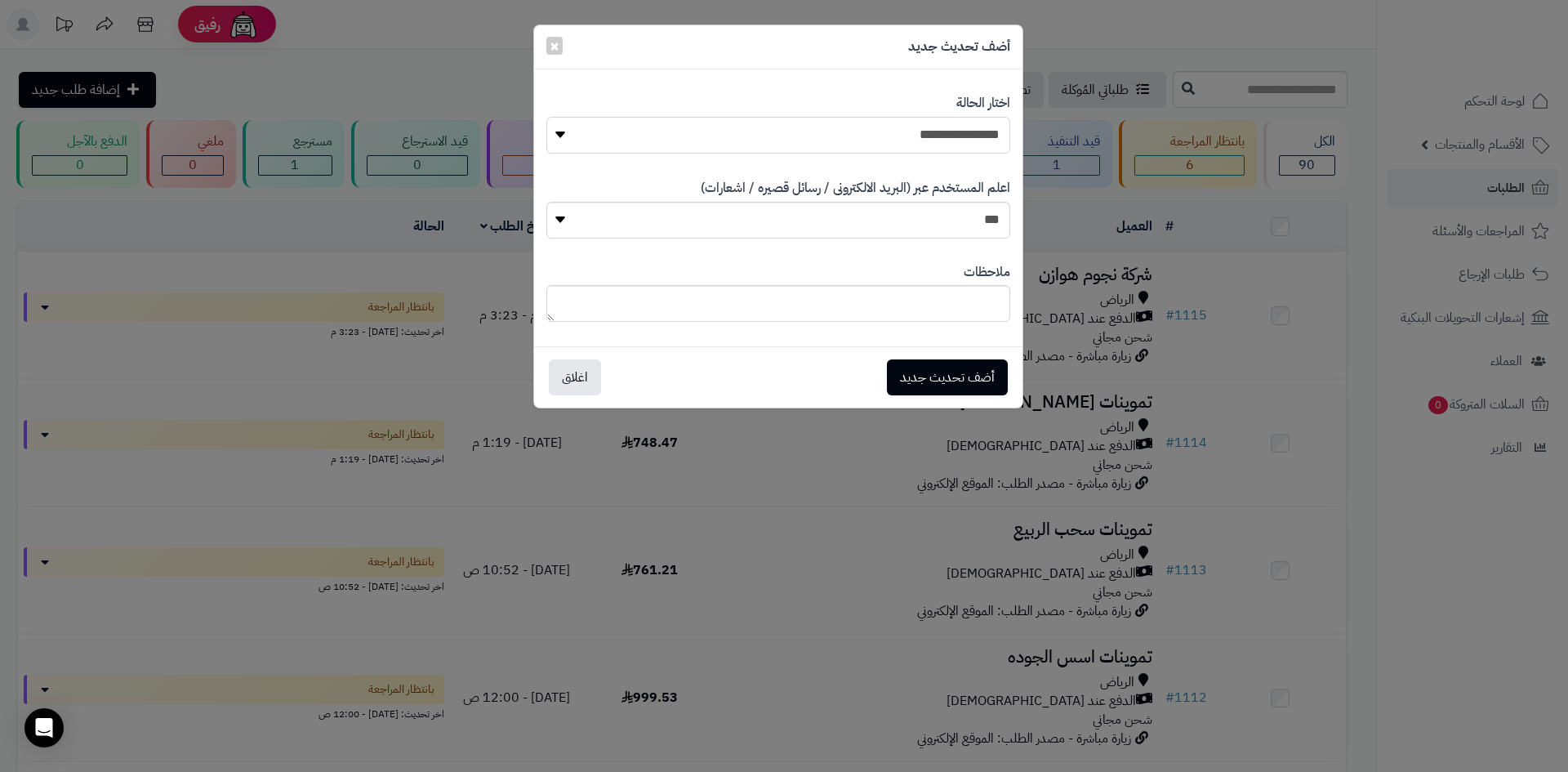
click at [915, 130] on select "**********" at bounding box center [778, 134] width 464 height 37
select select "*"
click at [547, 116] on select "**********" at bounding box center [778, 134] width 464 height 37
click at [955, 378] on button "أضف تحديث جديد" at bounding box center [947, 377] width 121 height 36
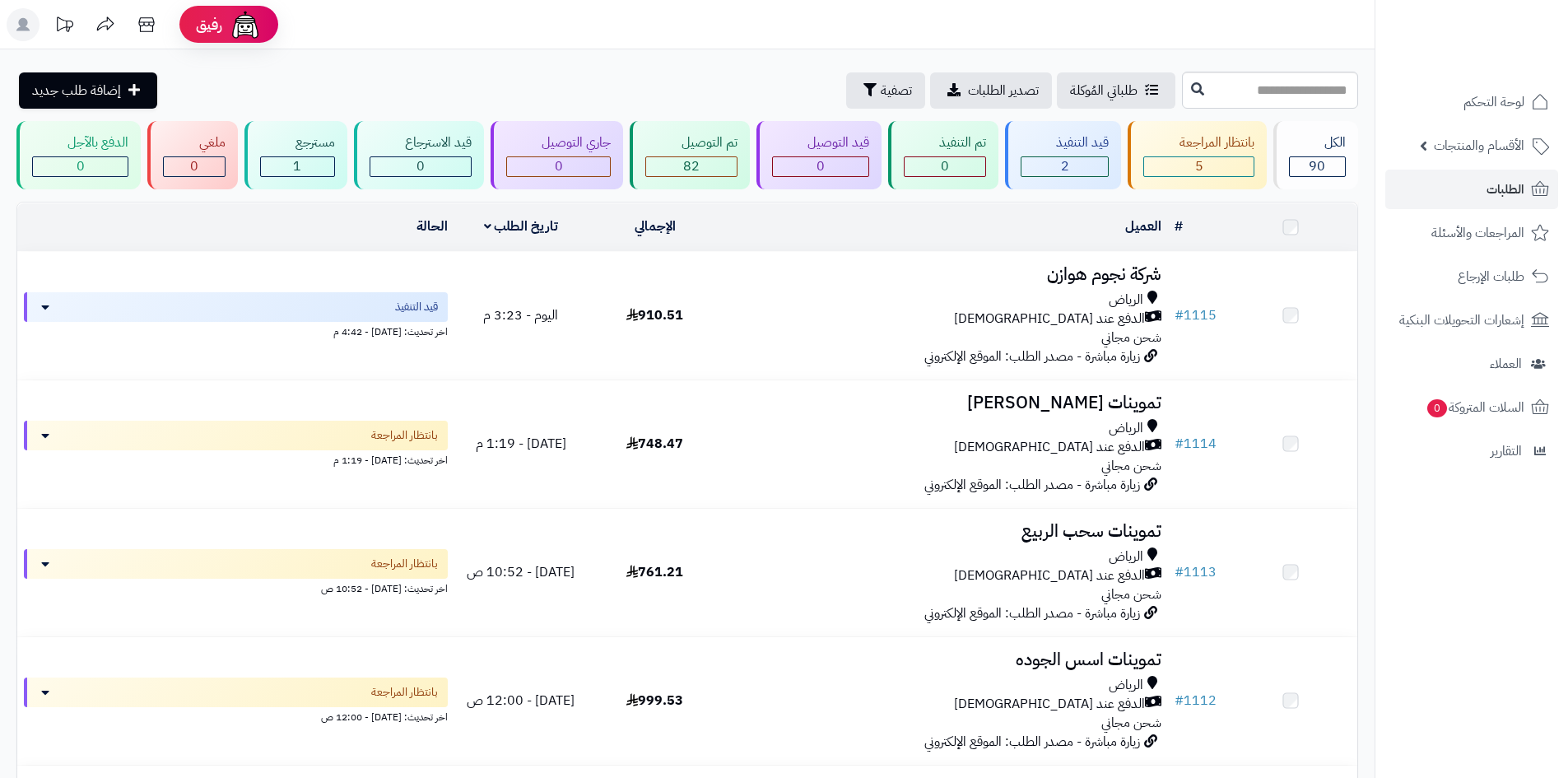
scroll to position [81, 0]
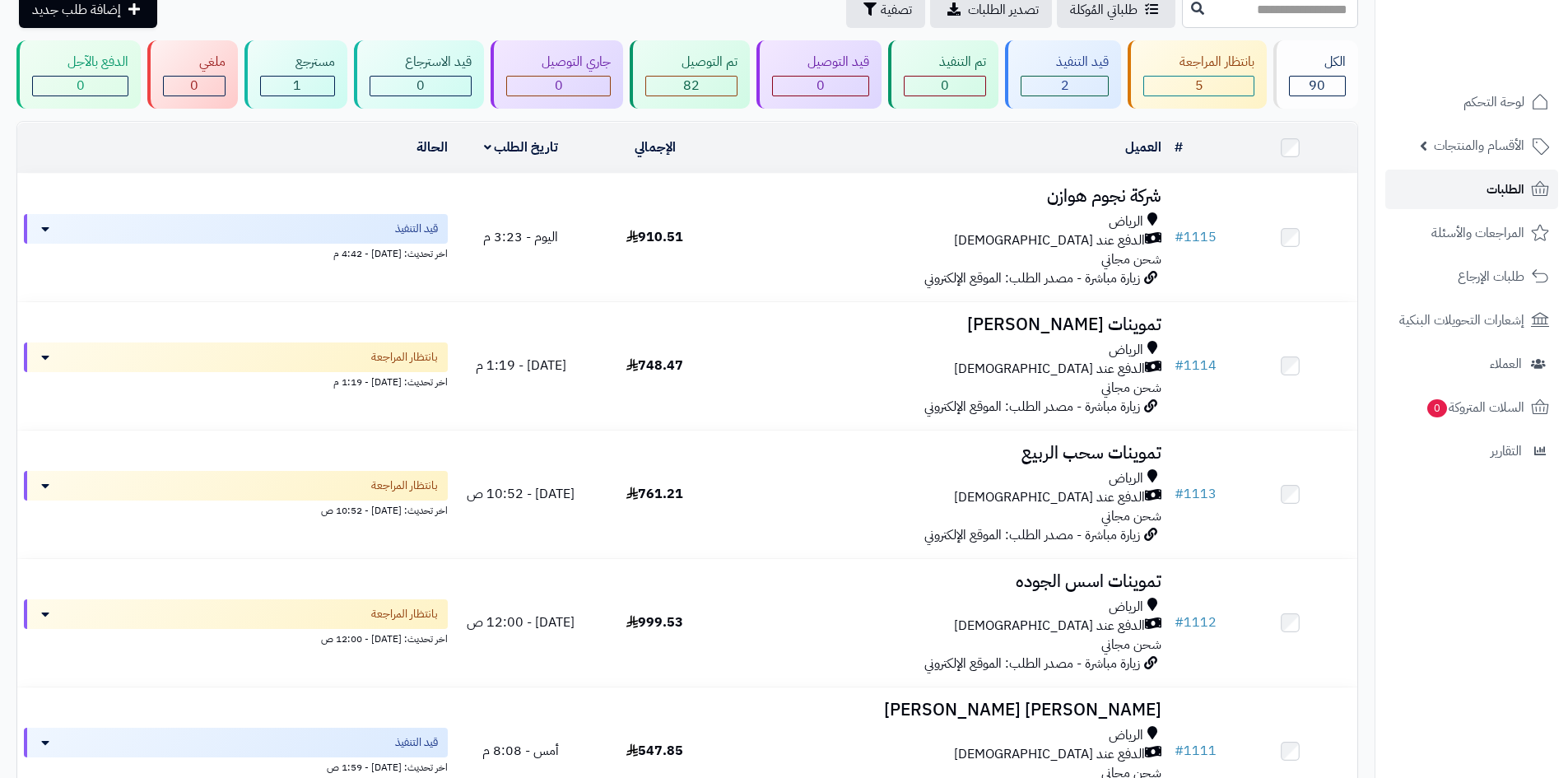
click at [1516, 191] on span "الطلبات" at bounding box center [1506, 189] width 38 height 23
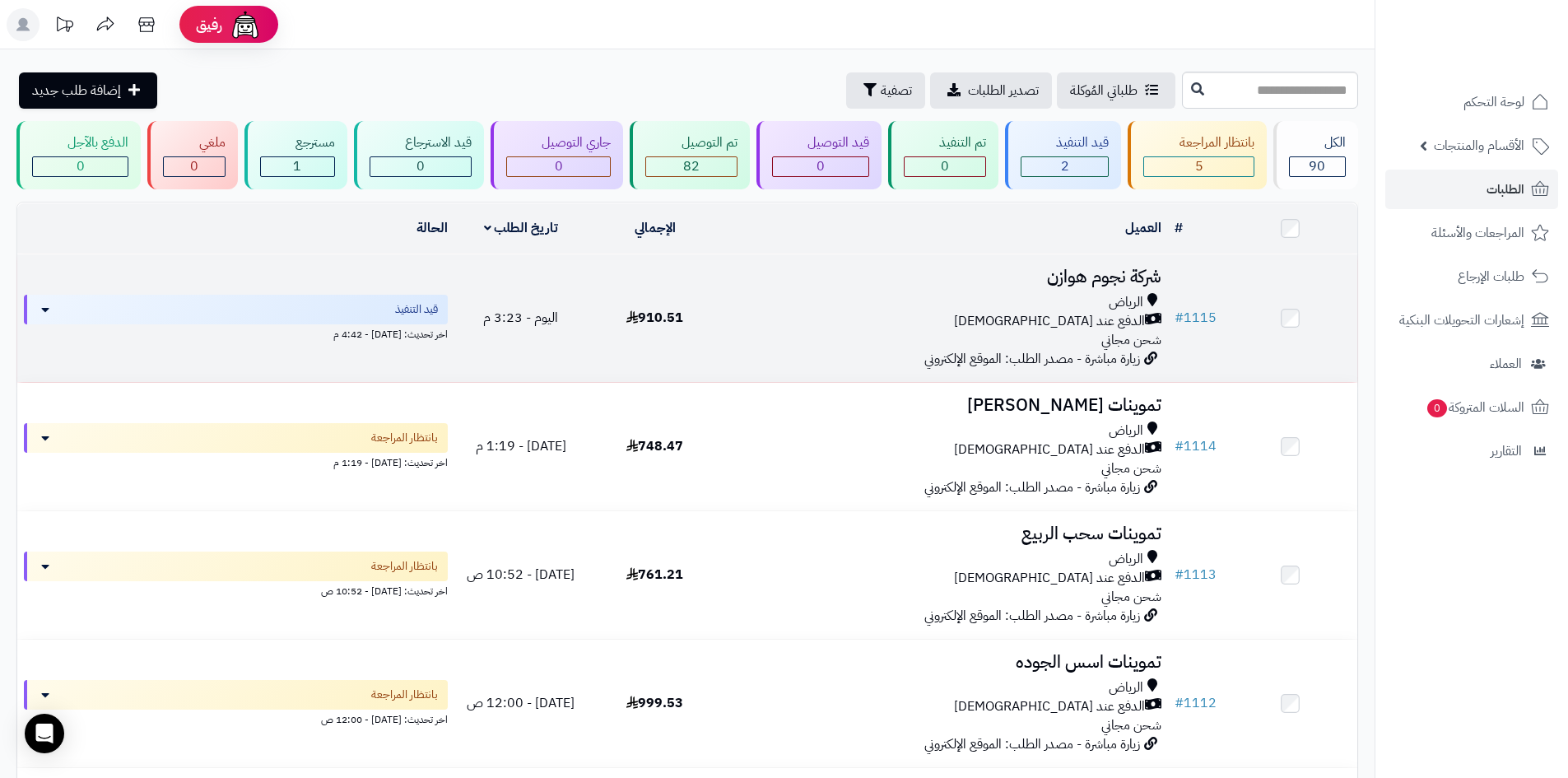
click at [495, 343] on td "اليوم - 3:23 م" at bounding box center [522, 318] width 135 height 128
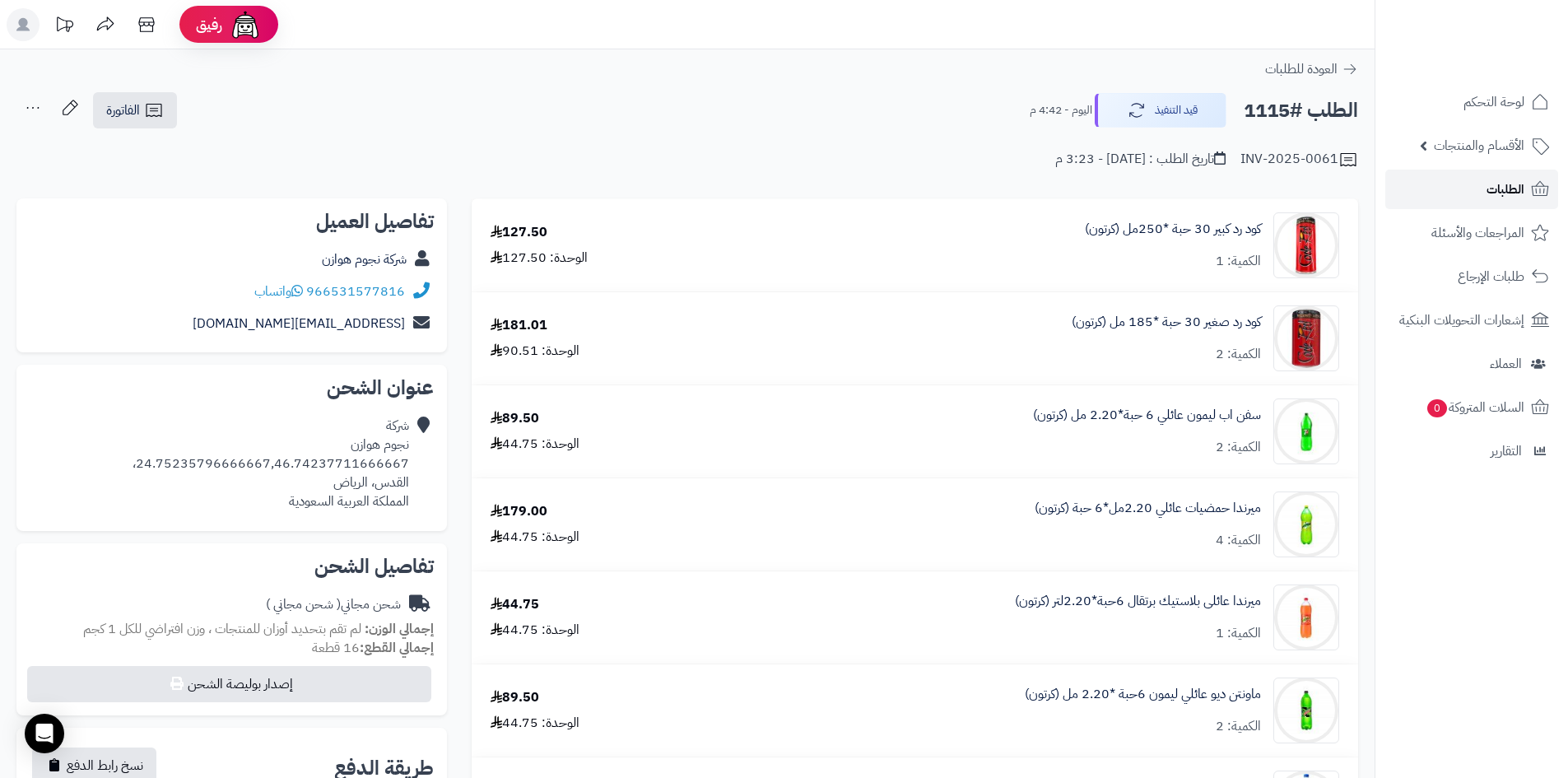
click at [1471, 198] on link "الطلبات" at bounding box center [1471, 190] width 172 height 40
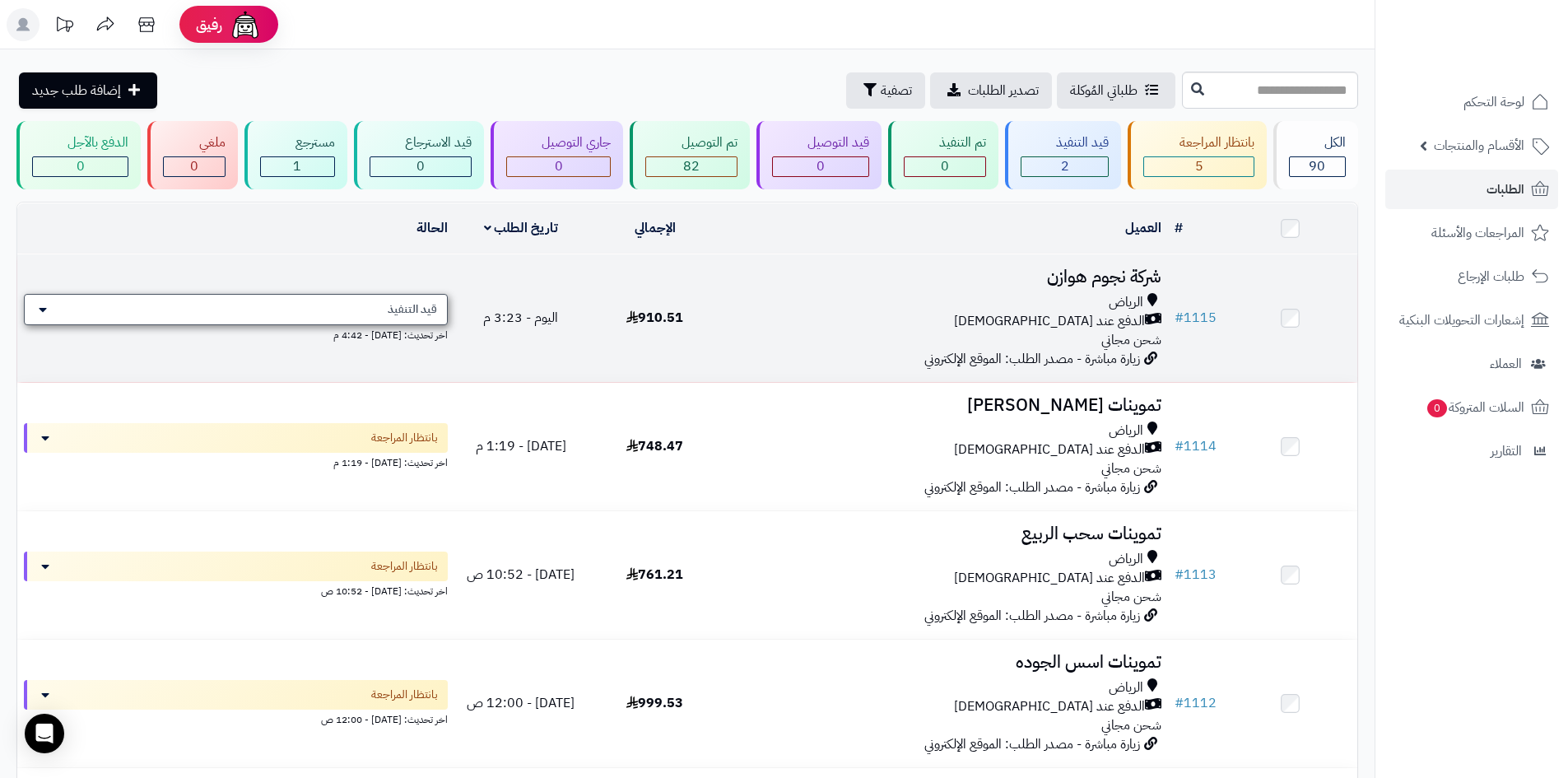
click at [359, 294] on div "قيد التنفيذ" at bounding box center [236, 310] width 424 height 31
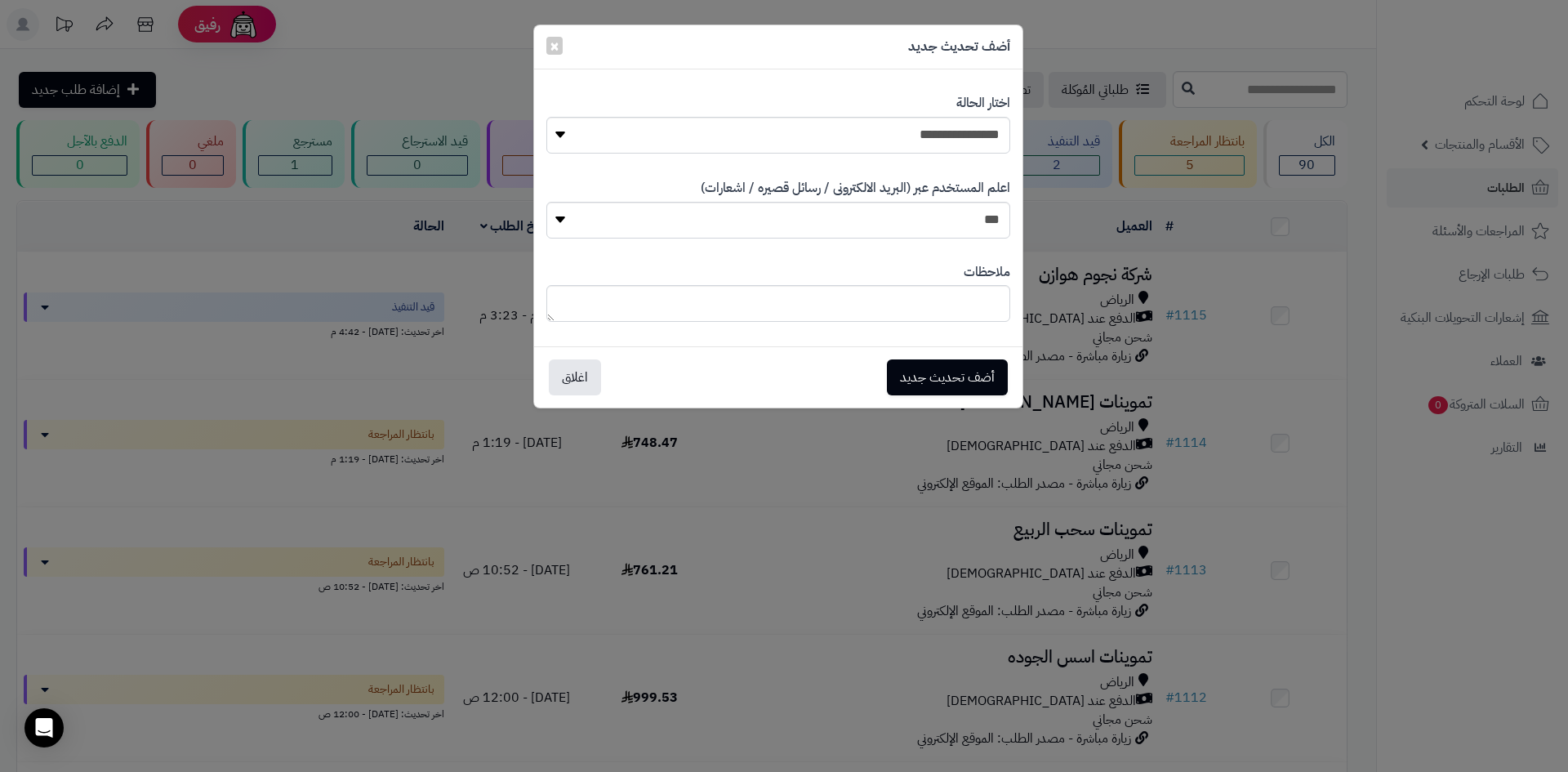
click at [916, 112] on div "**********" at bounding box center [778, 123] width 464 height 84
click at [916, 128] on select "**********" at bounding box center [778, 134] width 464 height 37
select select "**"
click at [547, 116] on select "**********" at bounding box center [778, 134] width 464 height 37
click at [951, 368] on button "أضف تحديث جديد" at bounding box center [947, 377] width 121 height 36
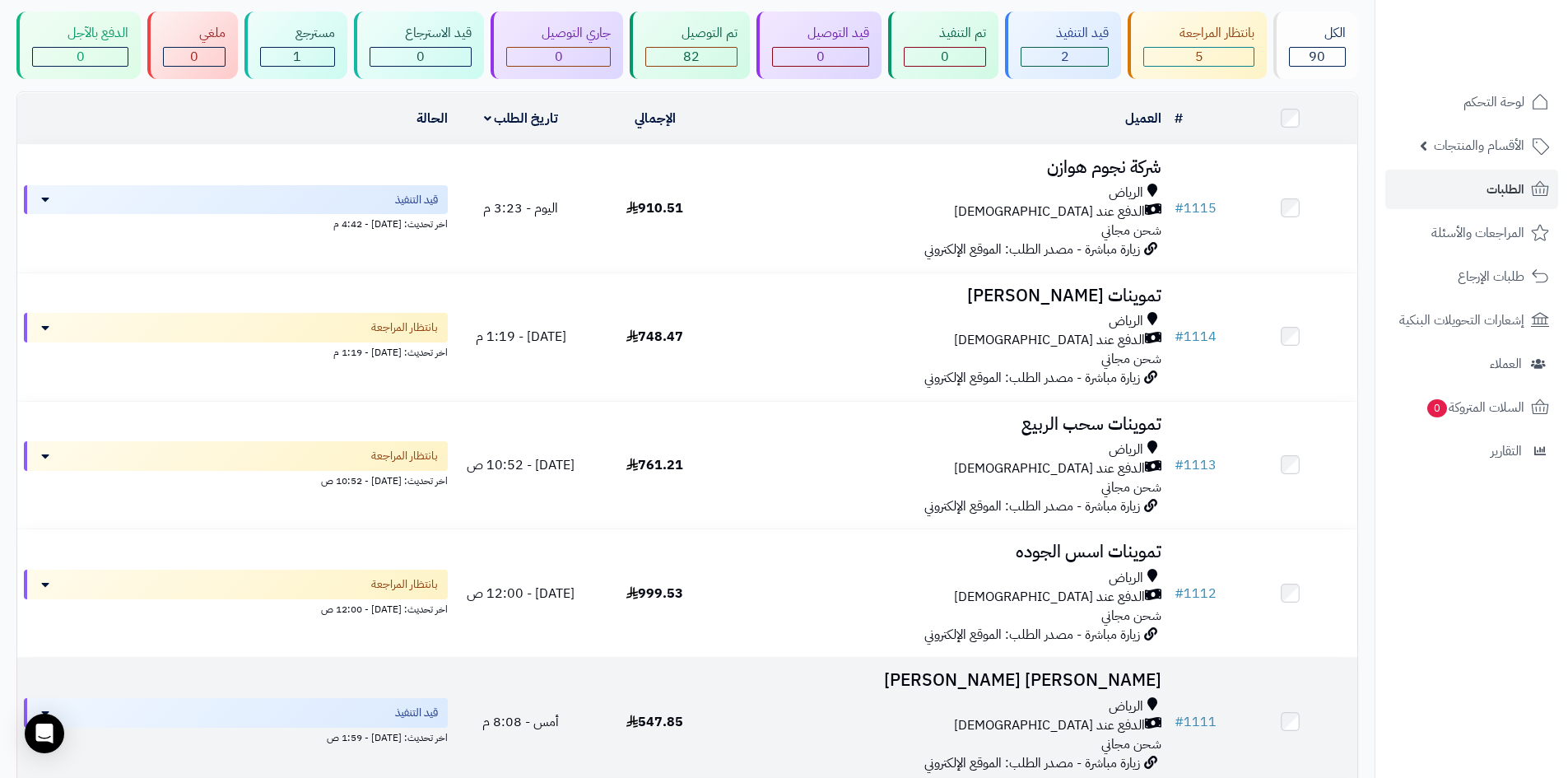
scroll to position [411, 0]
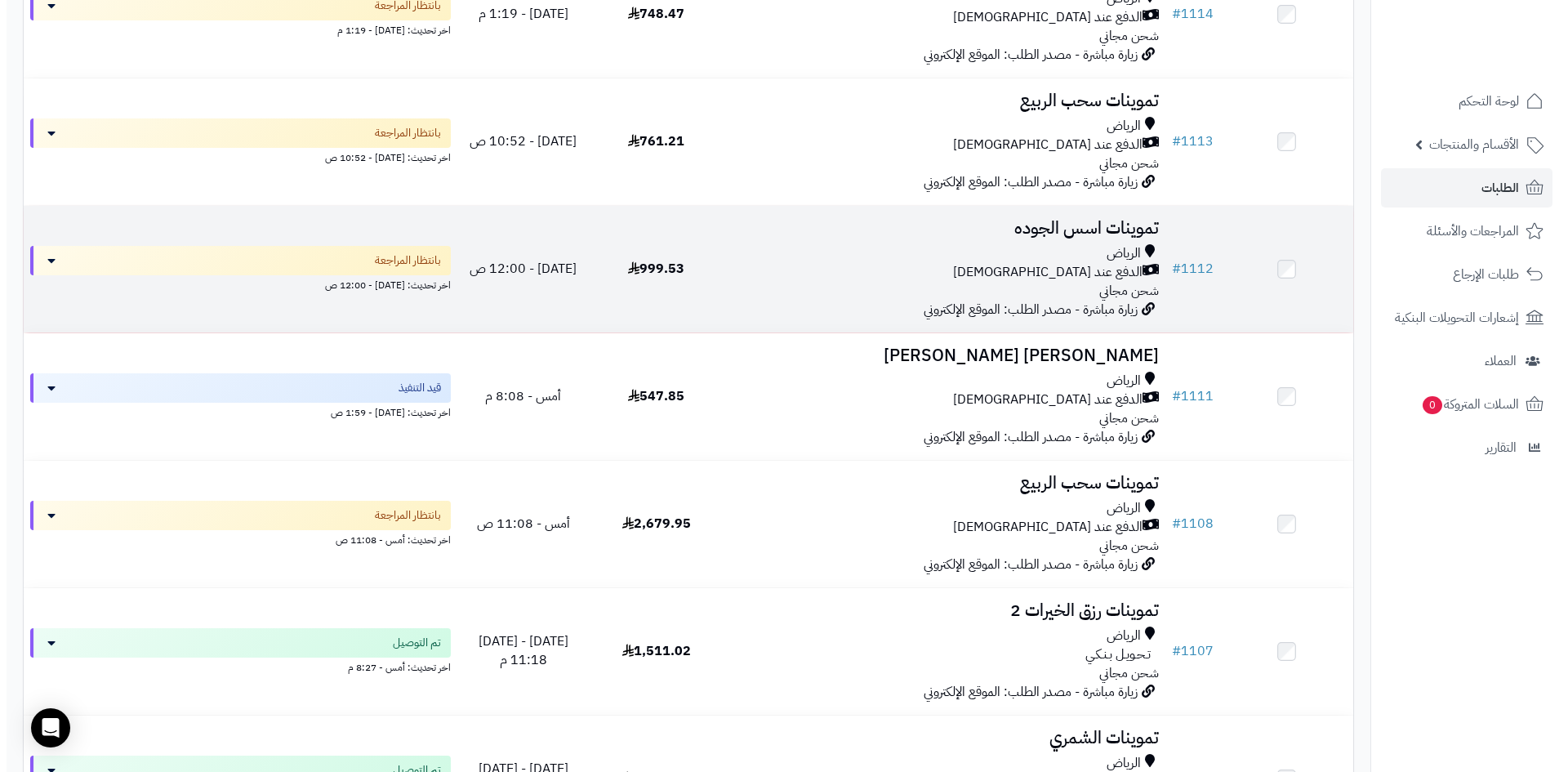
scroll to position [438, 0]
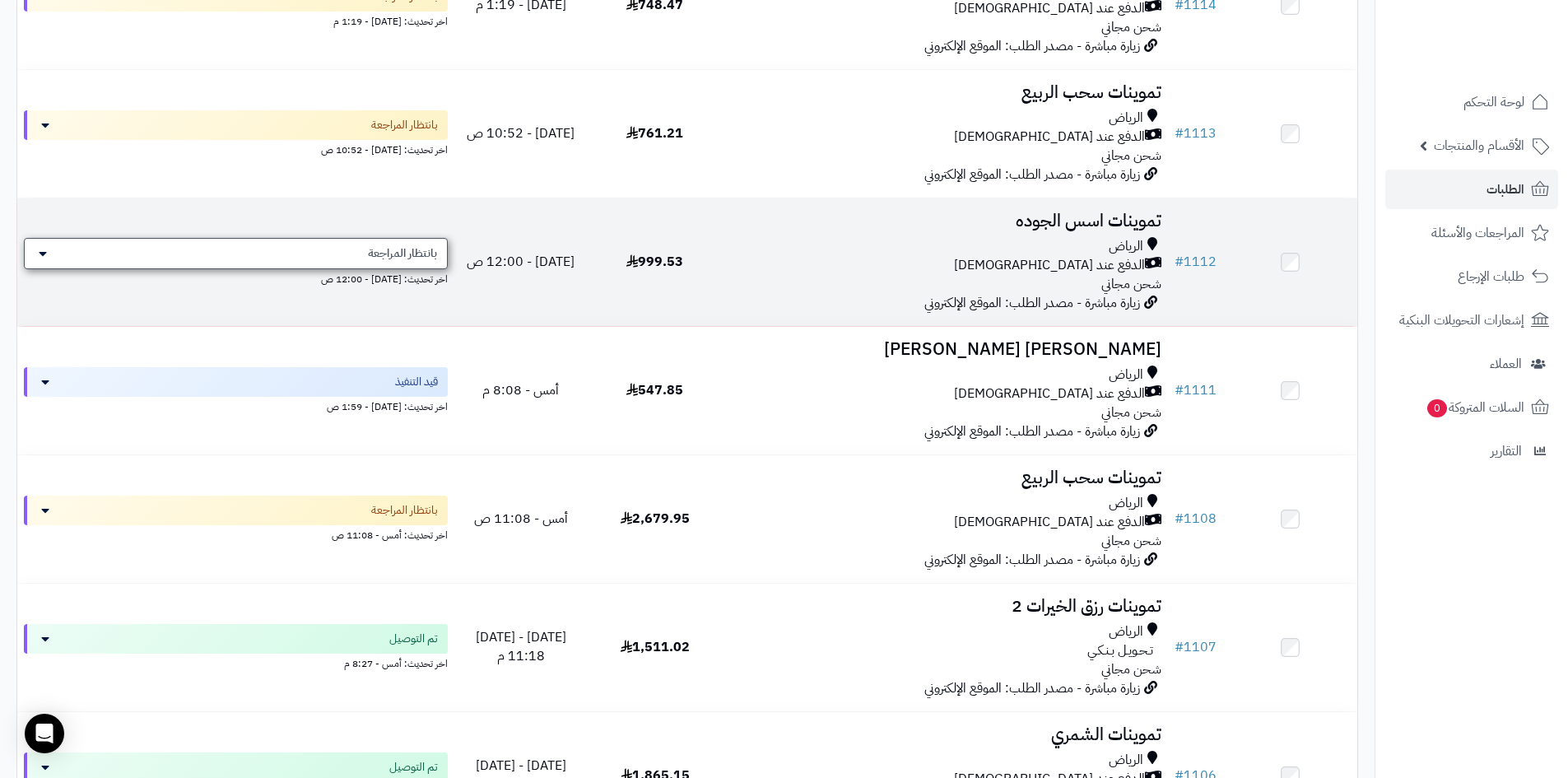
click at [398, 249] on span "بانتظار المراجعة" at bounding box center [403, 253] width 69 height 16
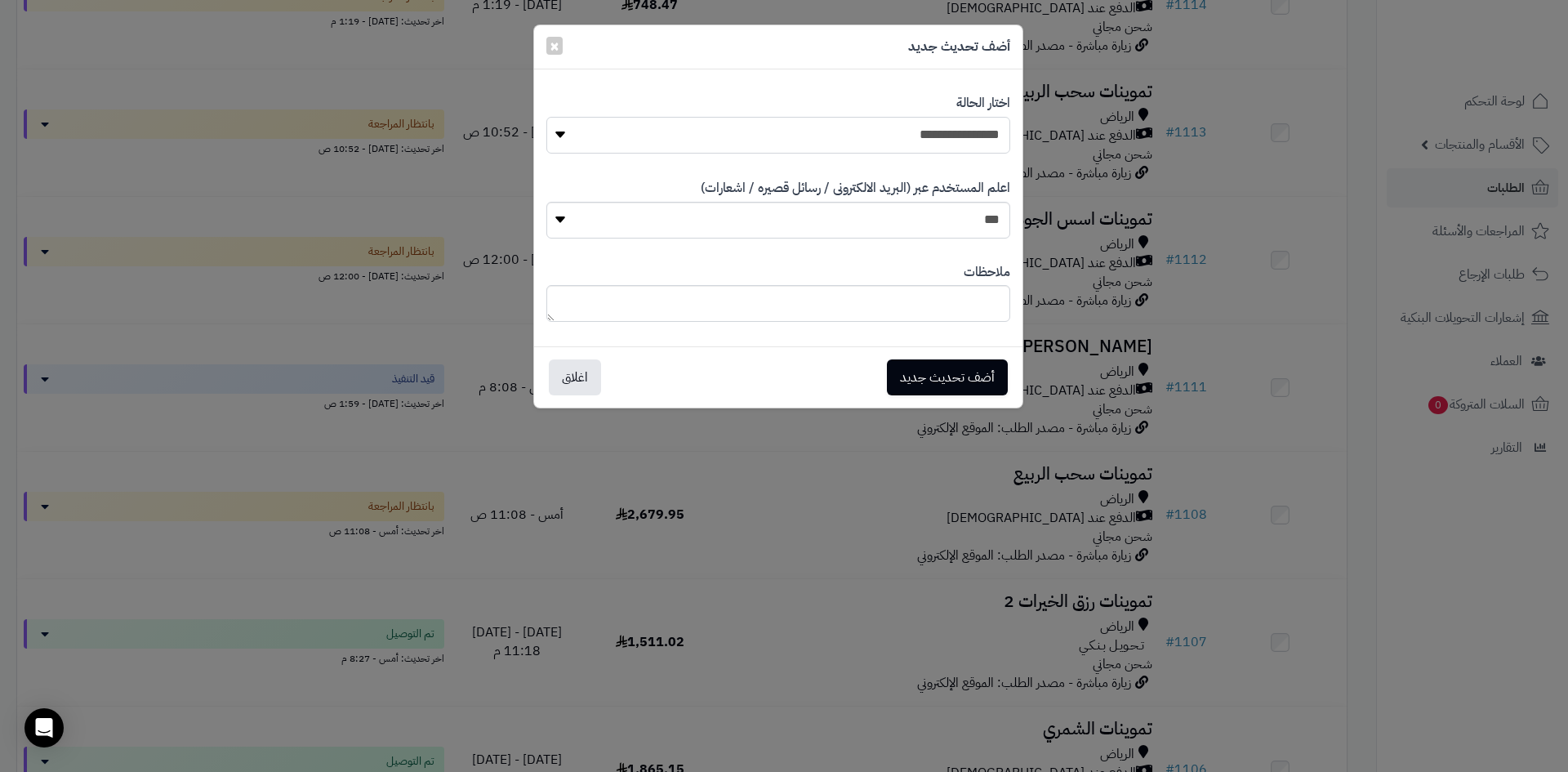
click at [871, 129] on select "**********" at bounding box center [778, 134] width 464 height 37
select select "**"
click at [547, 116] on select "**********" at bounding box center [778, 134] width 464 height 37
click at [982, 371] on button "أضف تحديث جديد" at bounding box center [947, 377] width 121 height 36
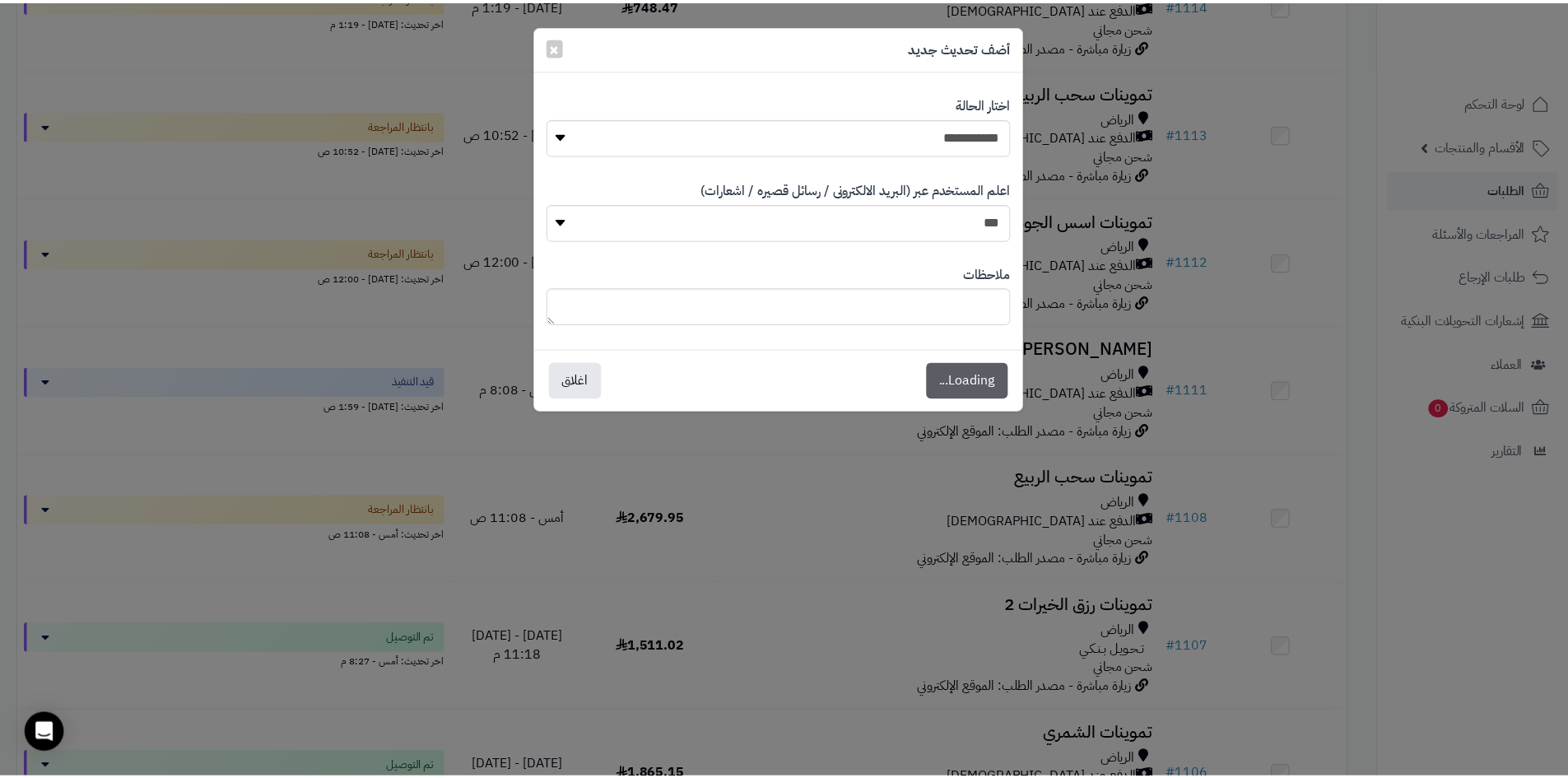
scroll to position [494, 0]
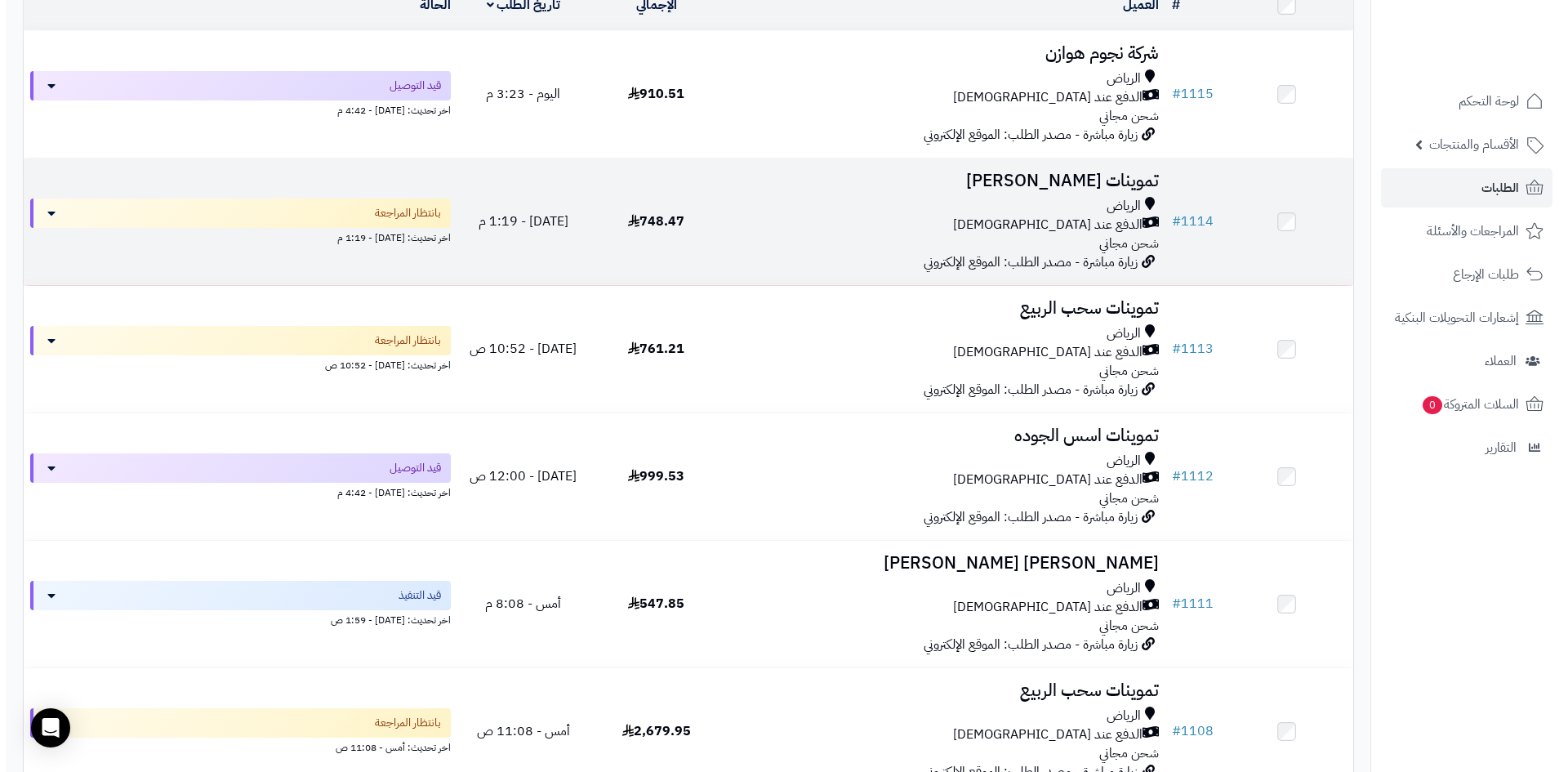
scroll to position [193, 0]
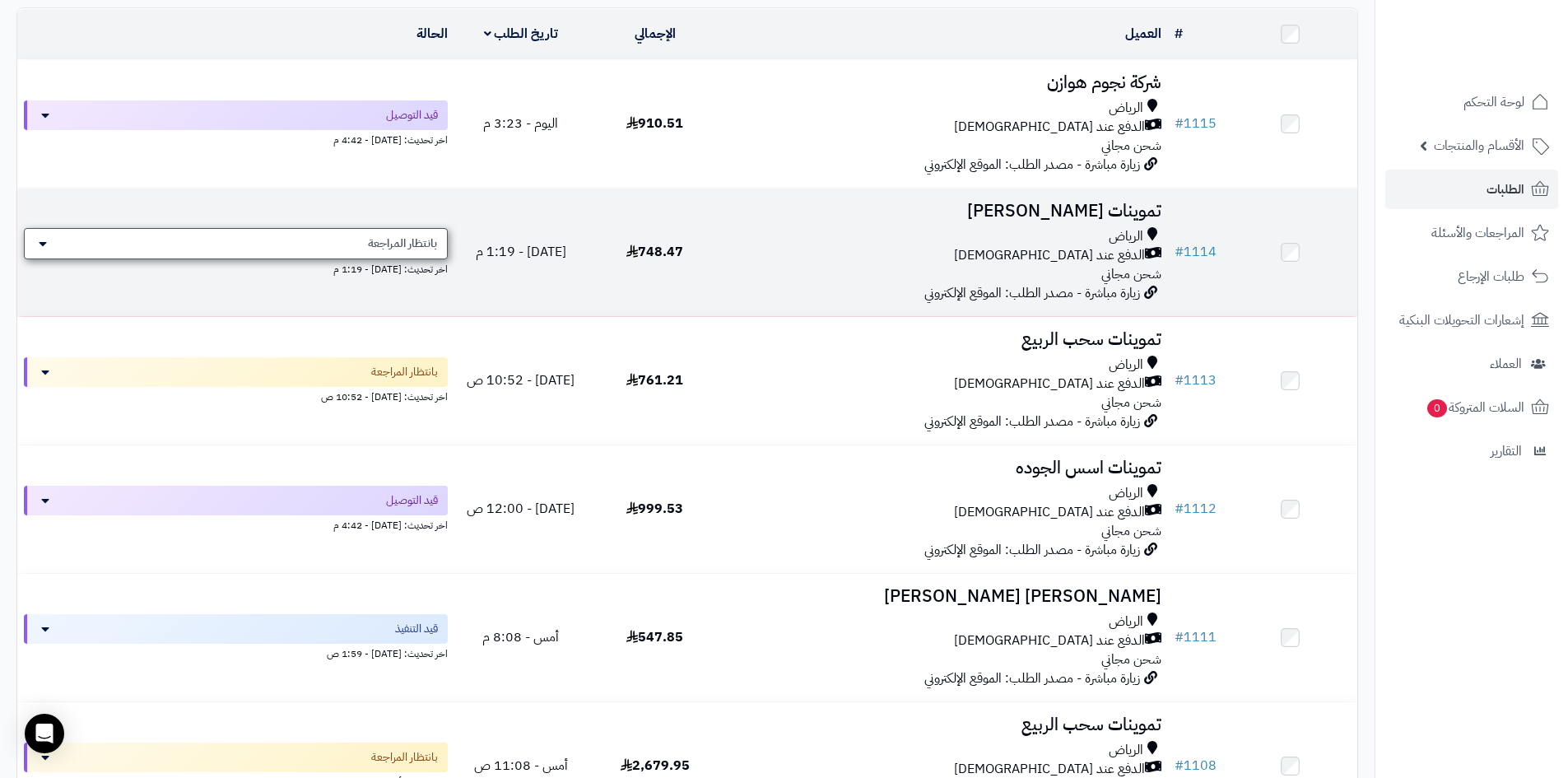
click at [411, 244] on span "بانتظار المراجعة" at bounding box center [403, 243] width 69 height 16
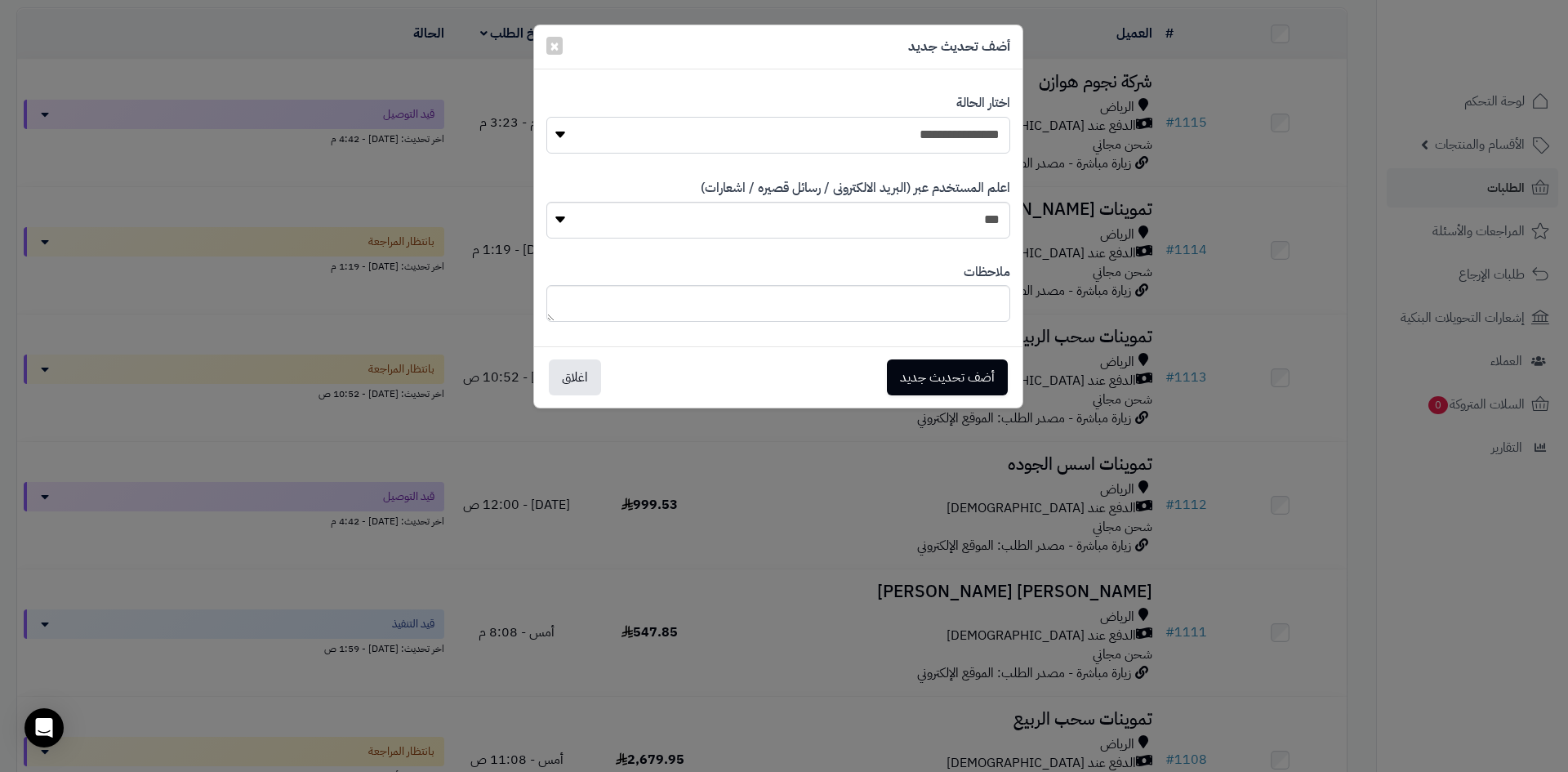
click at [927, 143] on select "**********" at bounding box center [778, 134] width 464 height 37
select select "**"
click at [547, 116] on select "**********" at bounding box center [778, 134] width 464 height 37
click at [944, 371] on button "أضف تحديث جديد" at bounding box center [947, 377] width 121 height 36
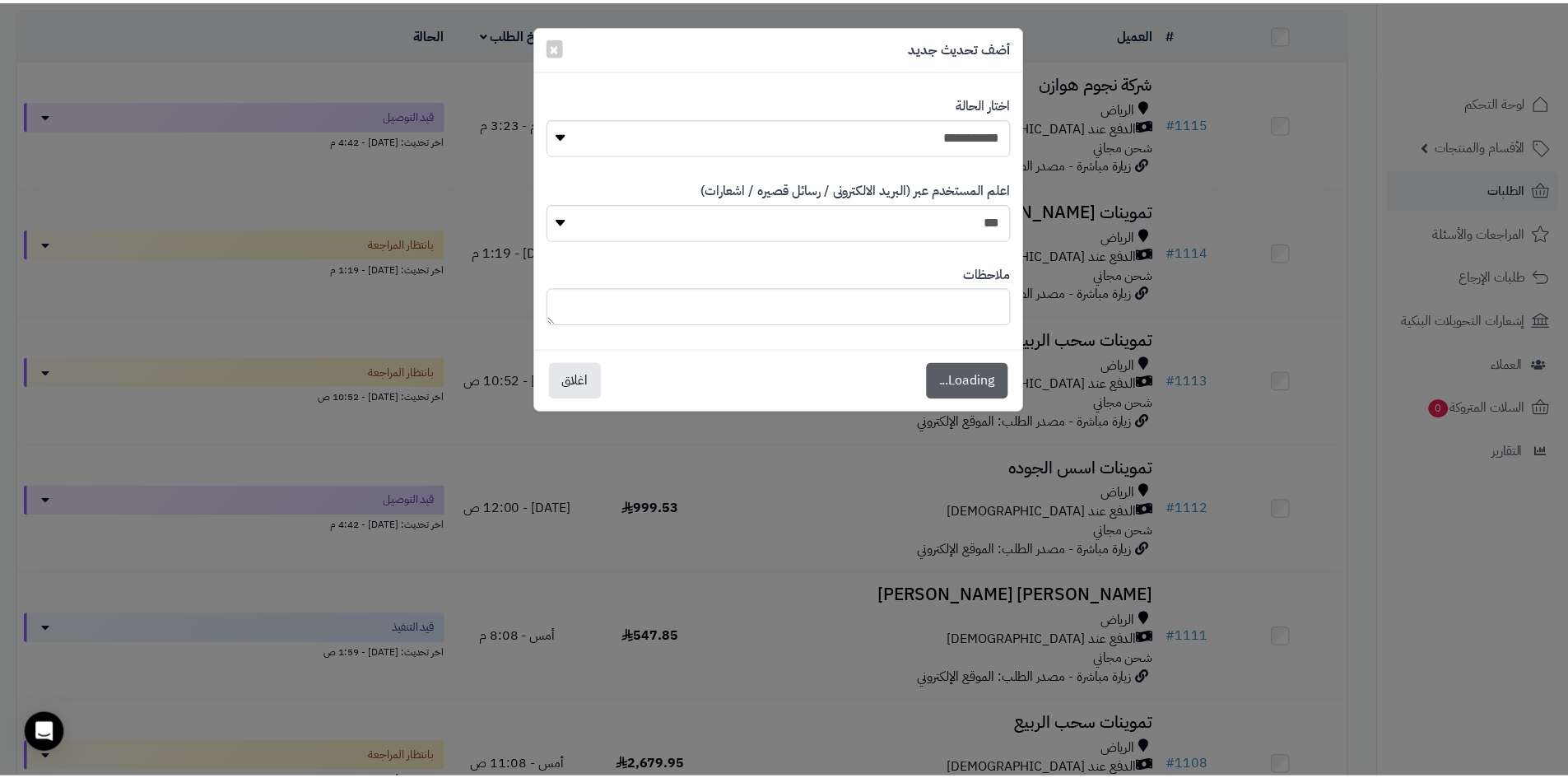
scroll to position [247, 0]
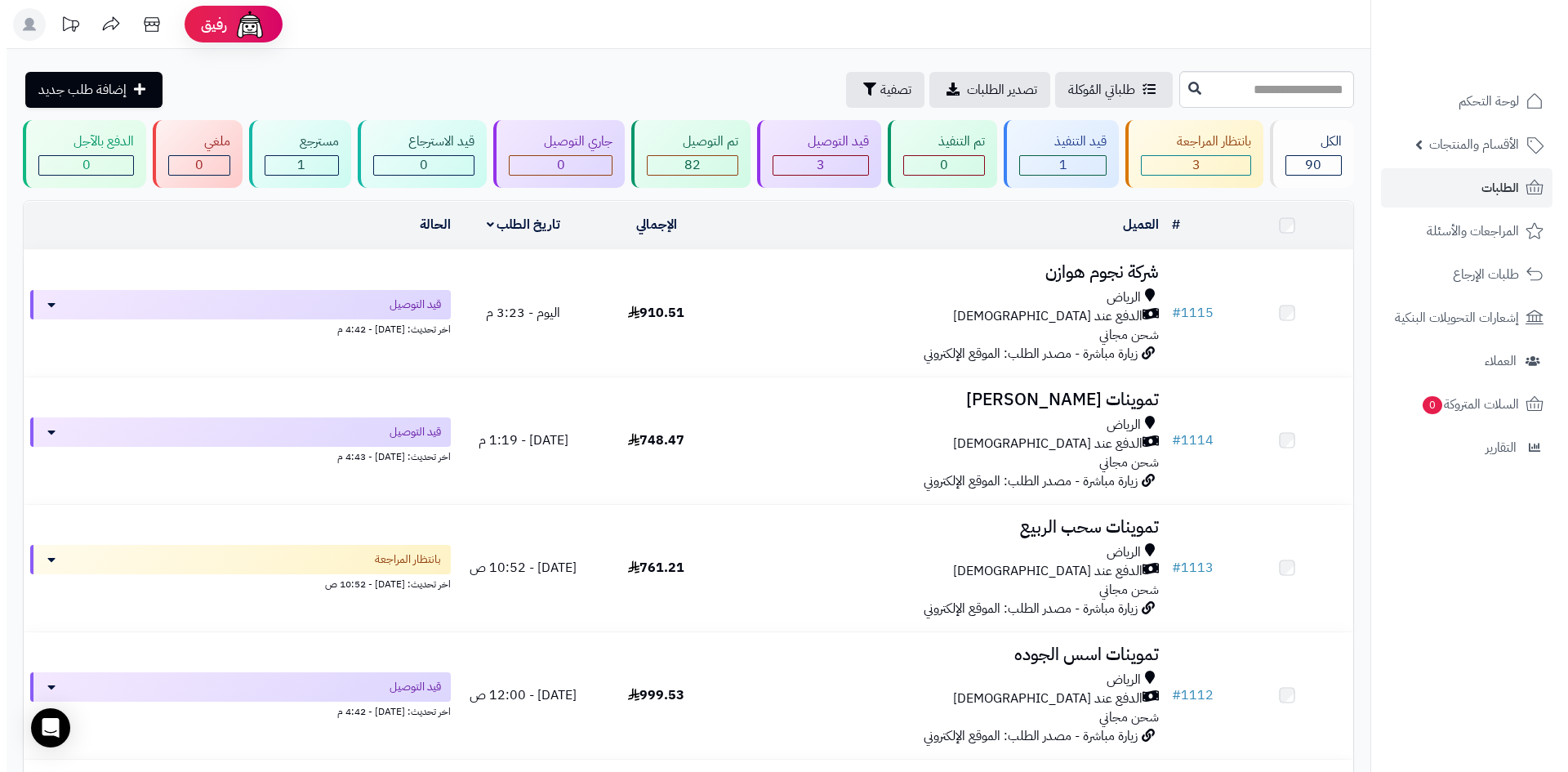
scroll to position [193, 0]
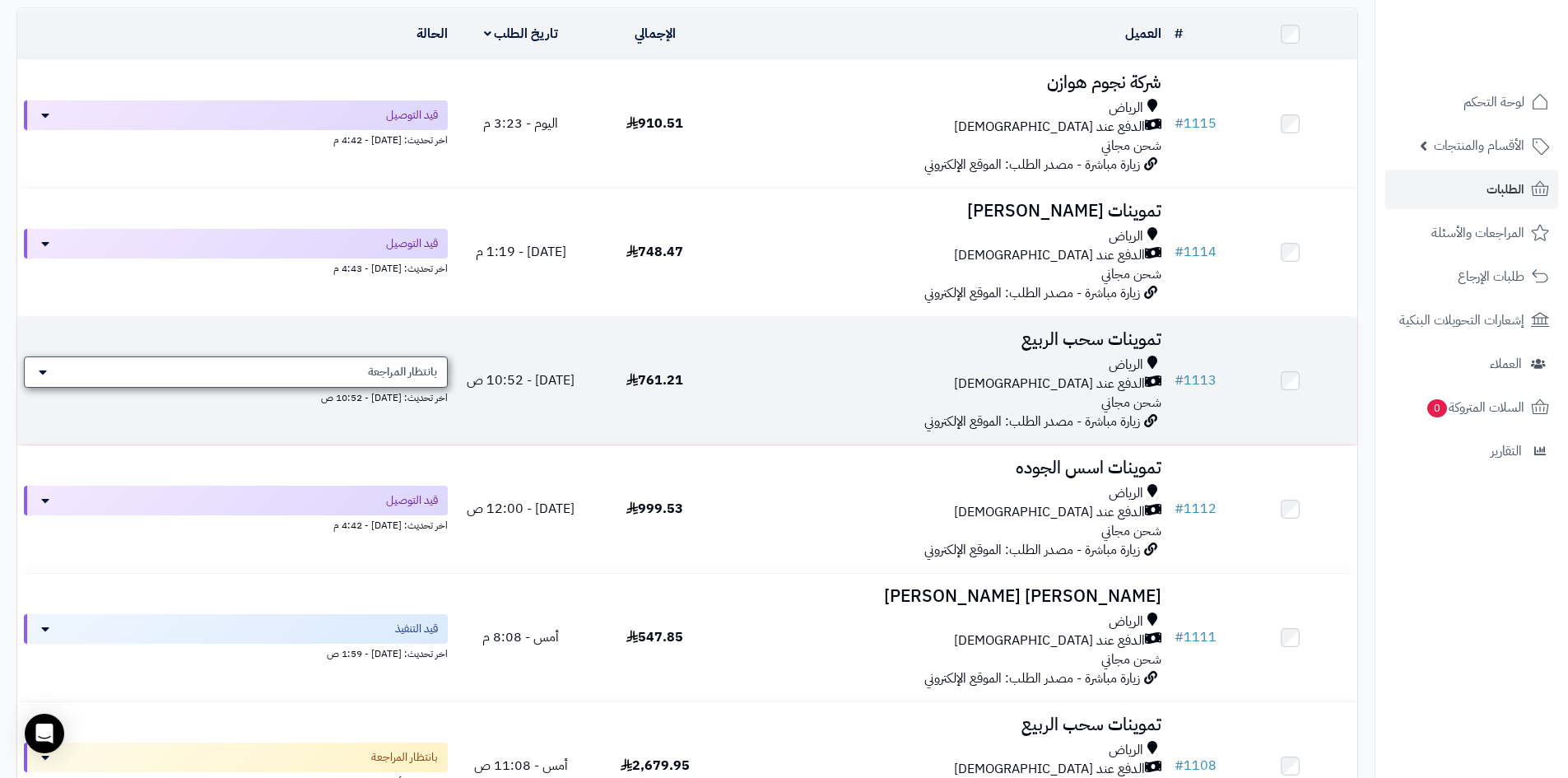
click at [429, 364] on span "بانتظار المراجعة" at bounding box center [403, 372] width 69 height 16
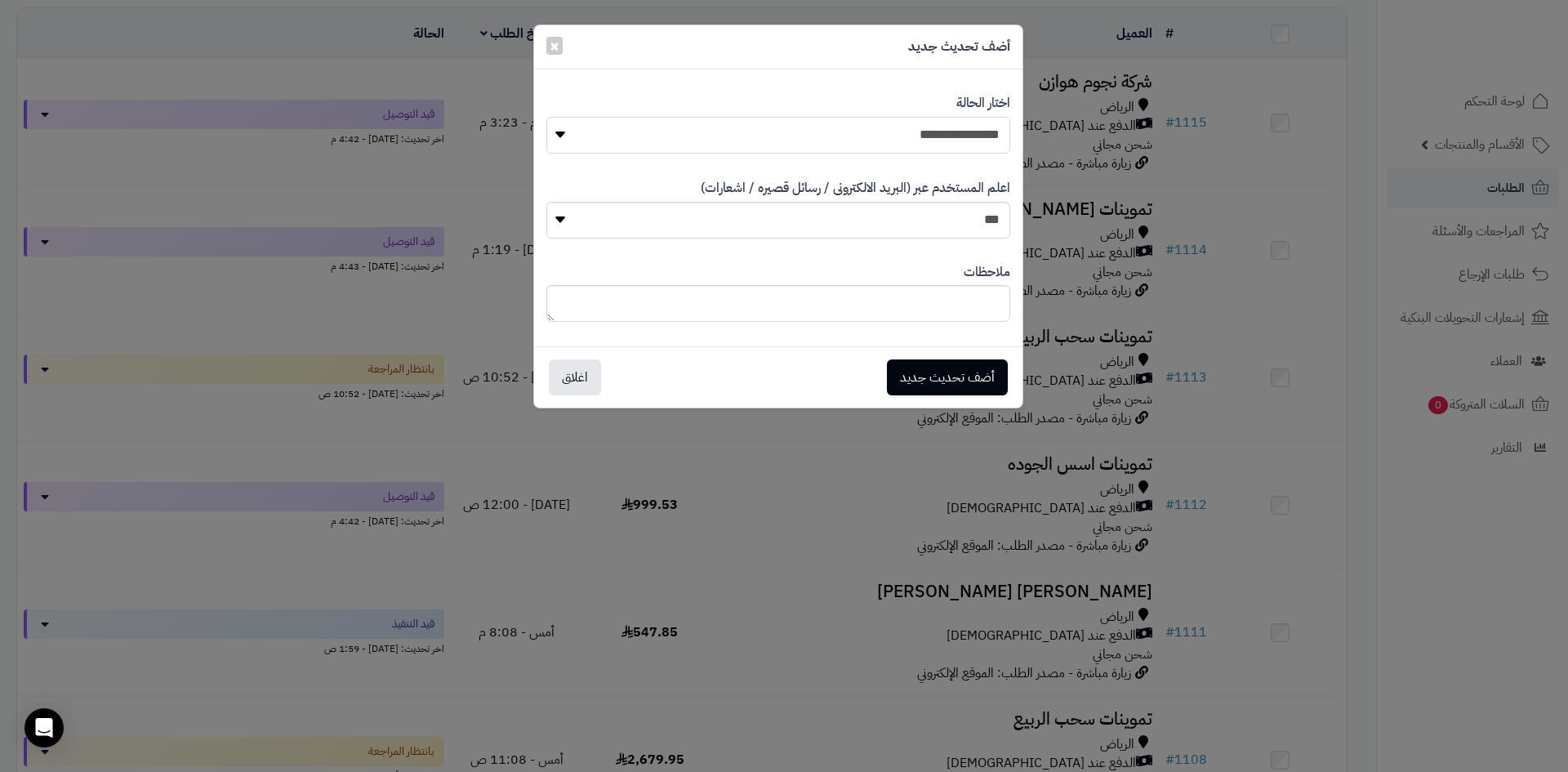
click at [898, 129] on select "**********" at bounding box center [778, 134] width 464 height 37
select select "*"
click at [547, 116] on select "**********" at bounding box center [778, 134] width 464 height 37
click at [956, 375] on button "أضف تحديث جديد" at bounding box center [947, 377] width 121 height 36
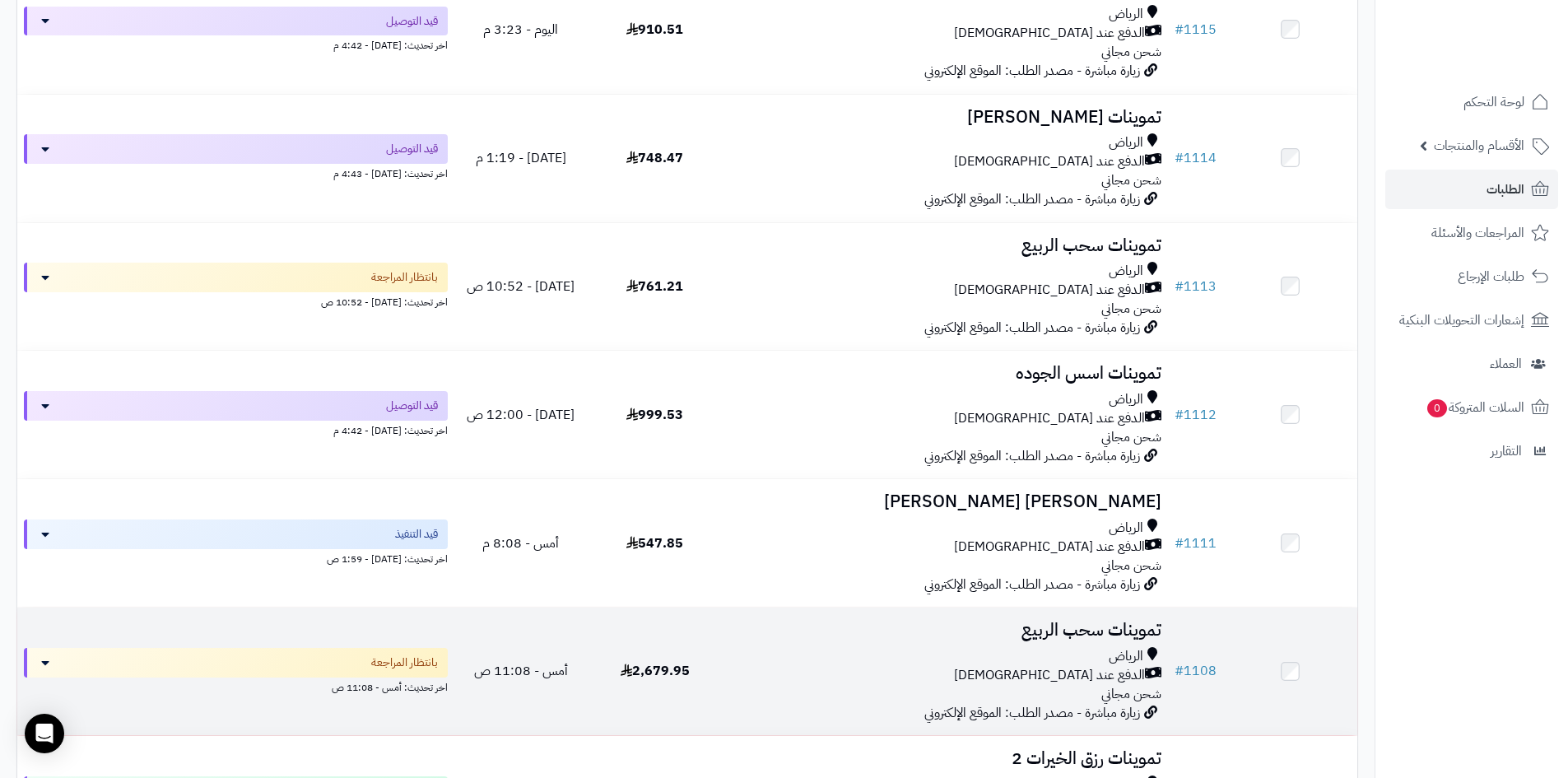
scroll to position [494, 0]
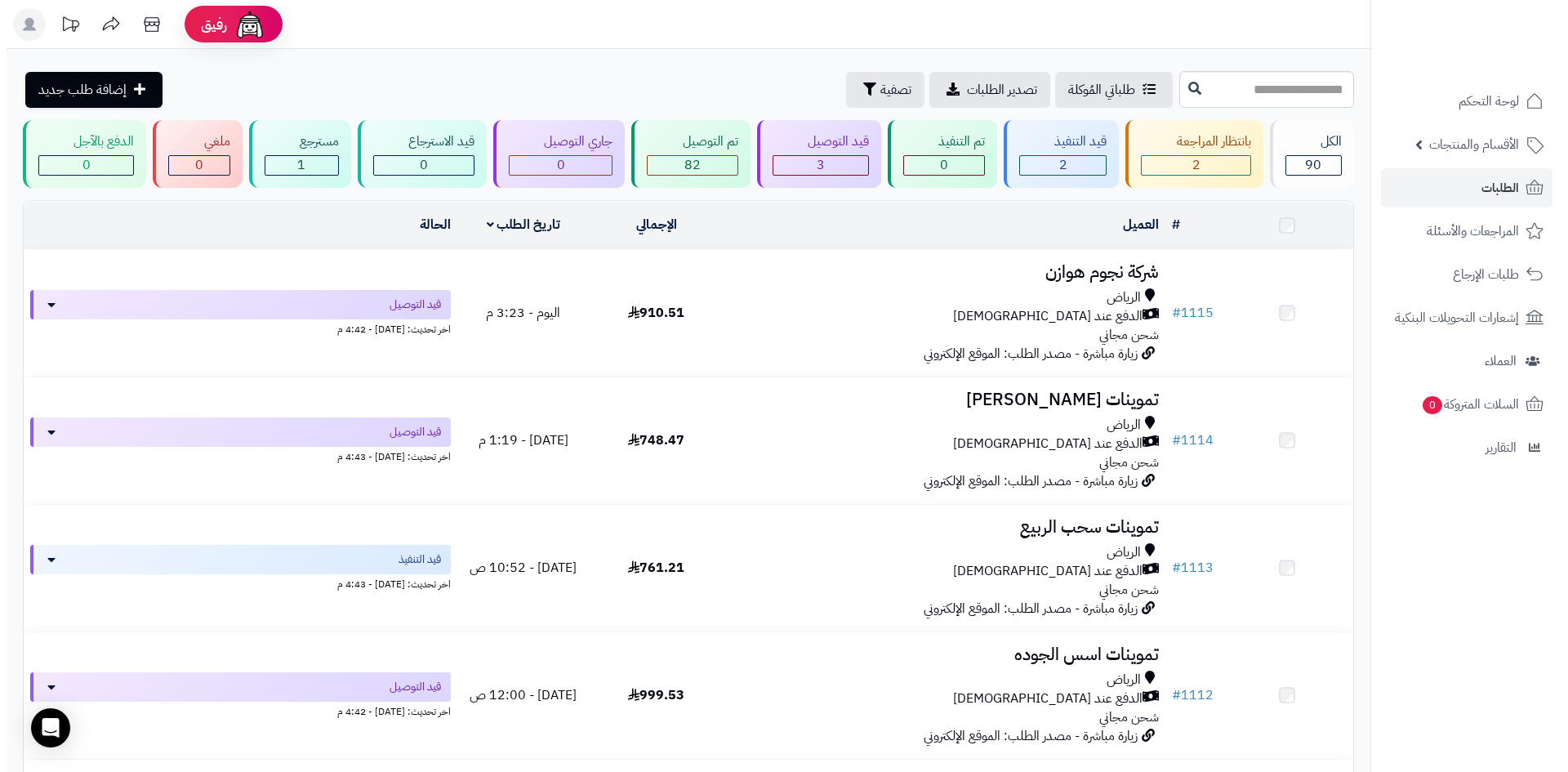
scroll to position [438, 0]
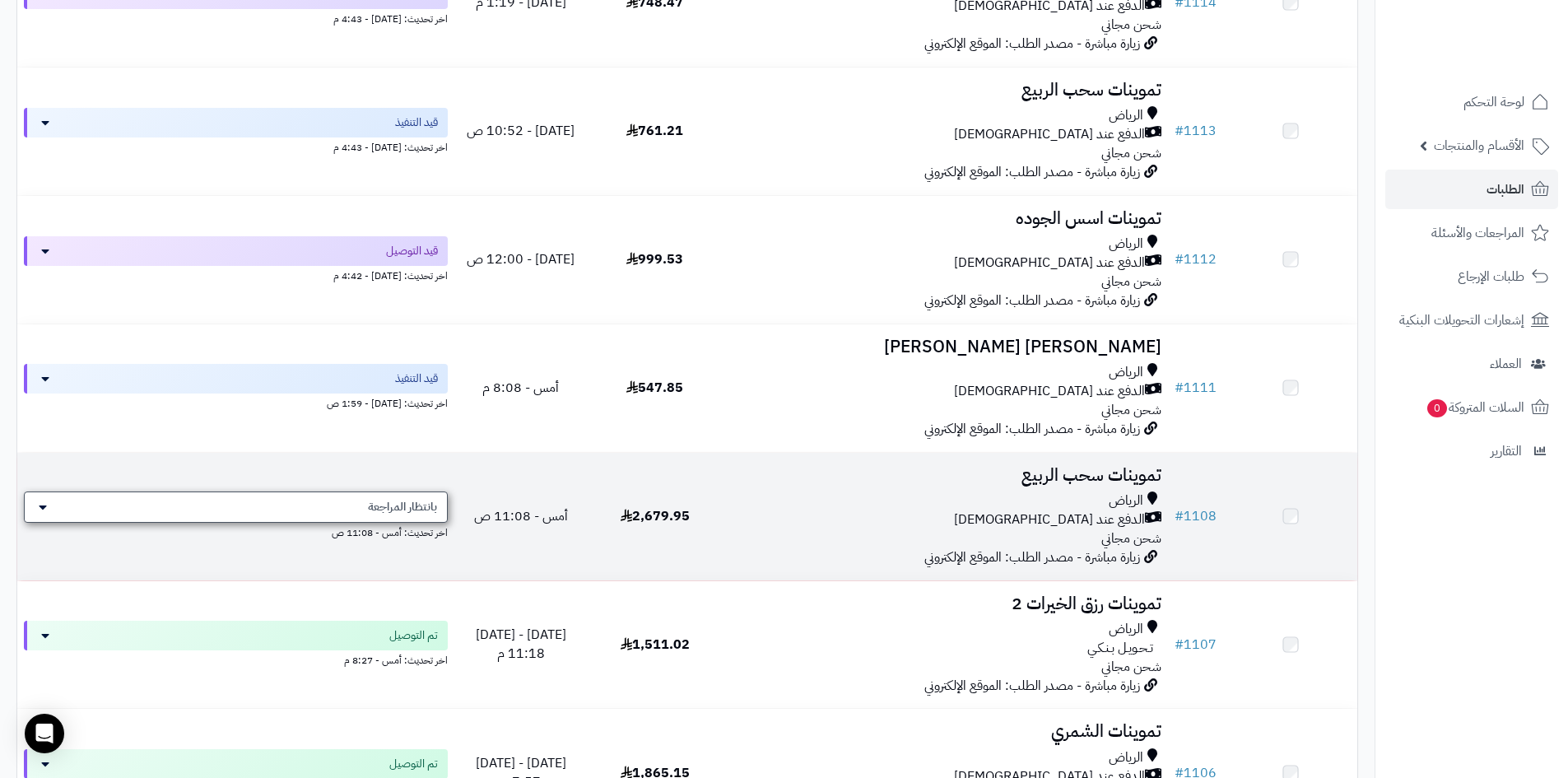
click at [429, 504] on span "بانتظار المراجعة" at bounding box center [403, 506] width 69 height 16
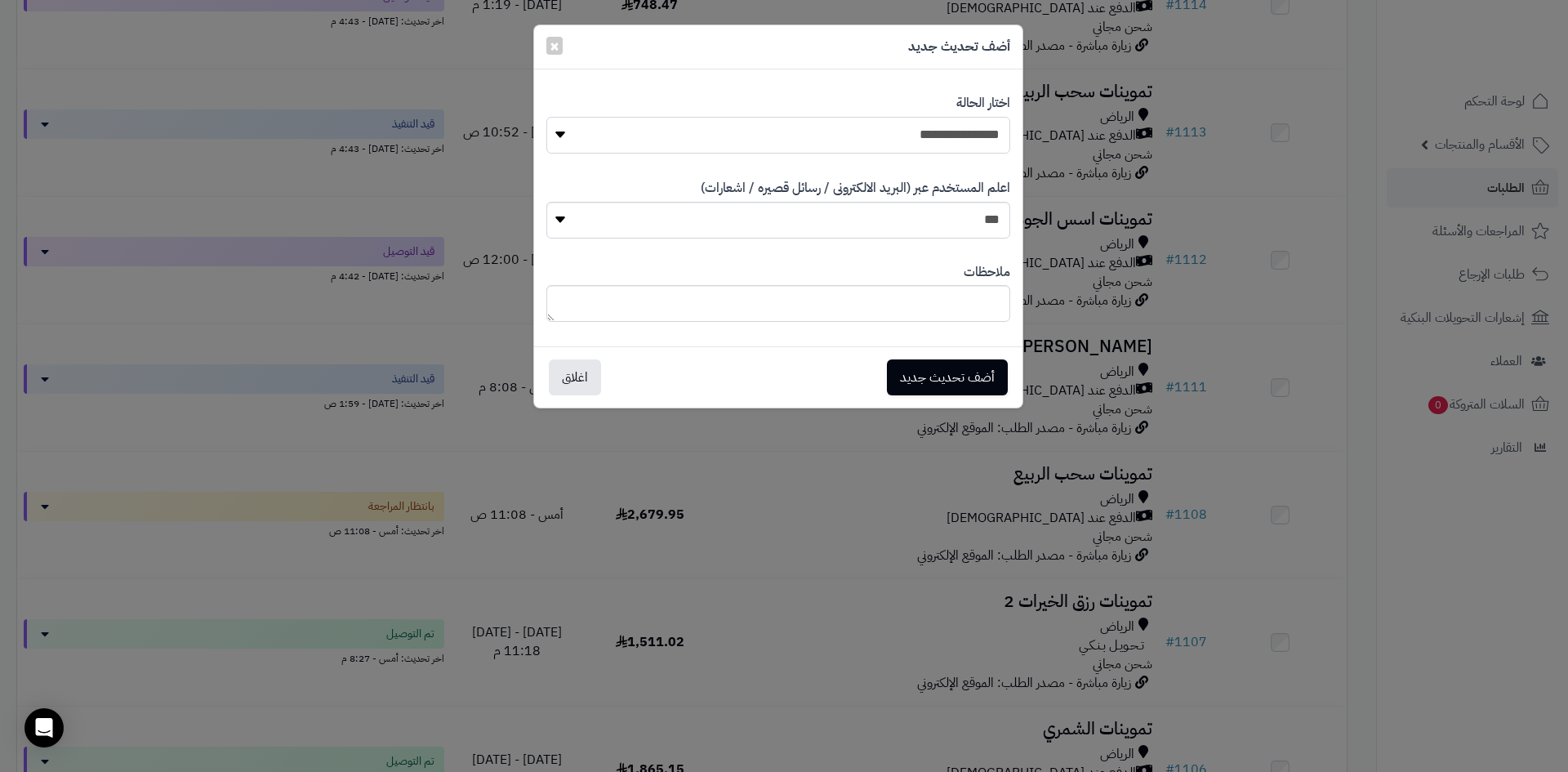
drag, startPoint x: 900, startPoint y: 125, endPoint x: 918, endPoint y: 131, distance: 19.0
click at [902, 125] on select "**********" at bounding box center [778, 134] width 464 height 37
select select "*"
click at [547, 116] on select "**********" at bounding box center [778, 134] width 464 height 37
click at [953, 385] on button "أضف تحديث جديد" at bounding box center [947, 377] width 121 height 36
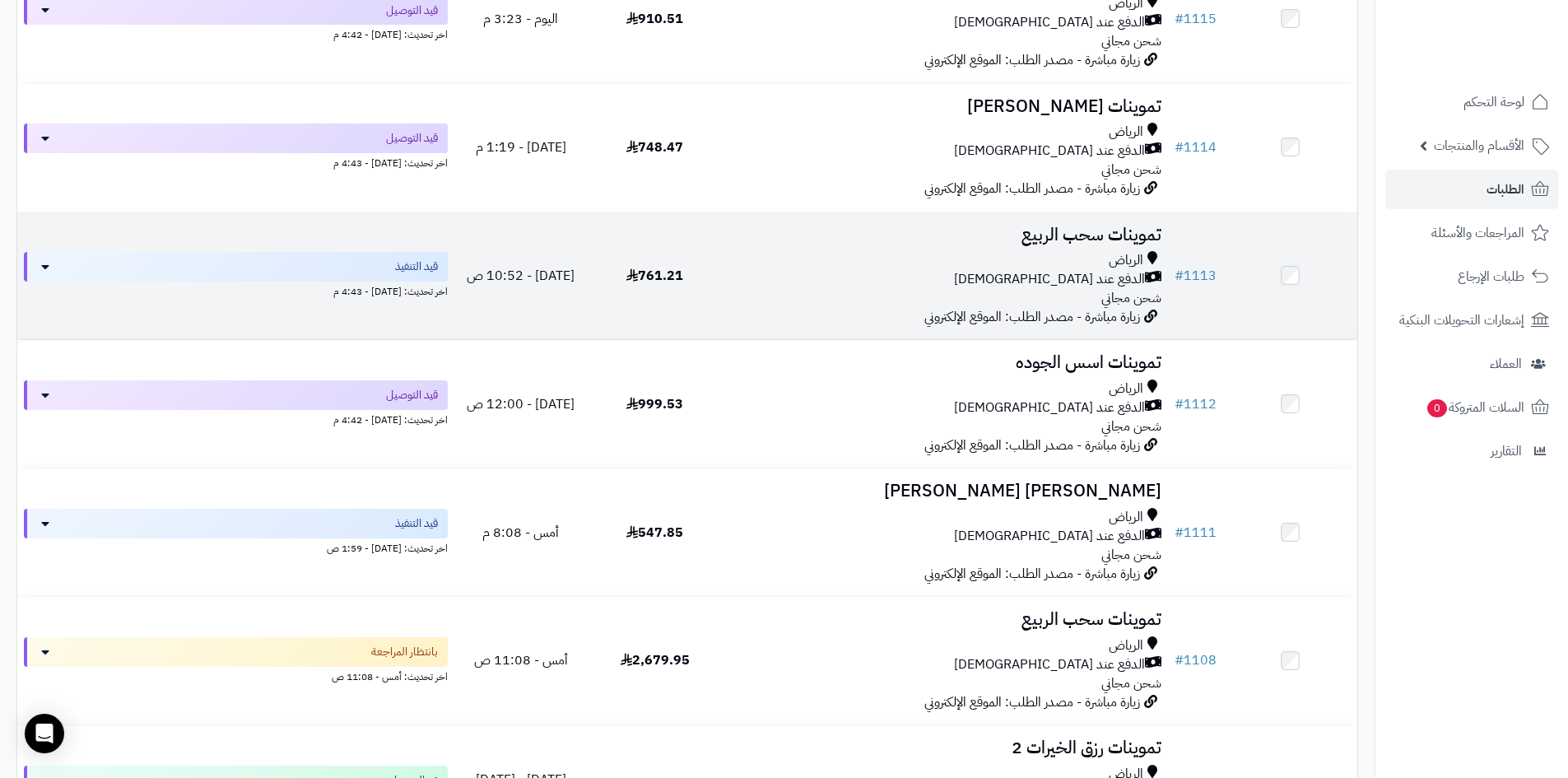
scroll to position [165, 0]
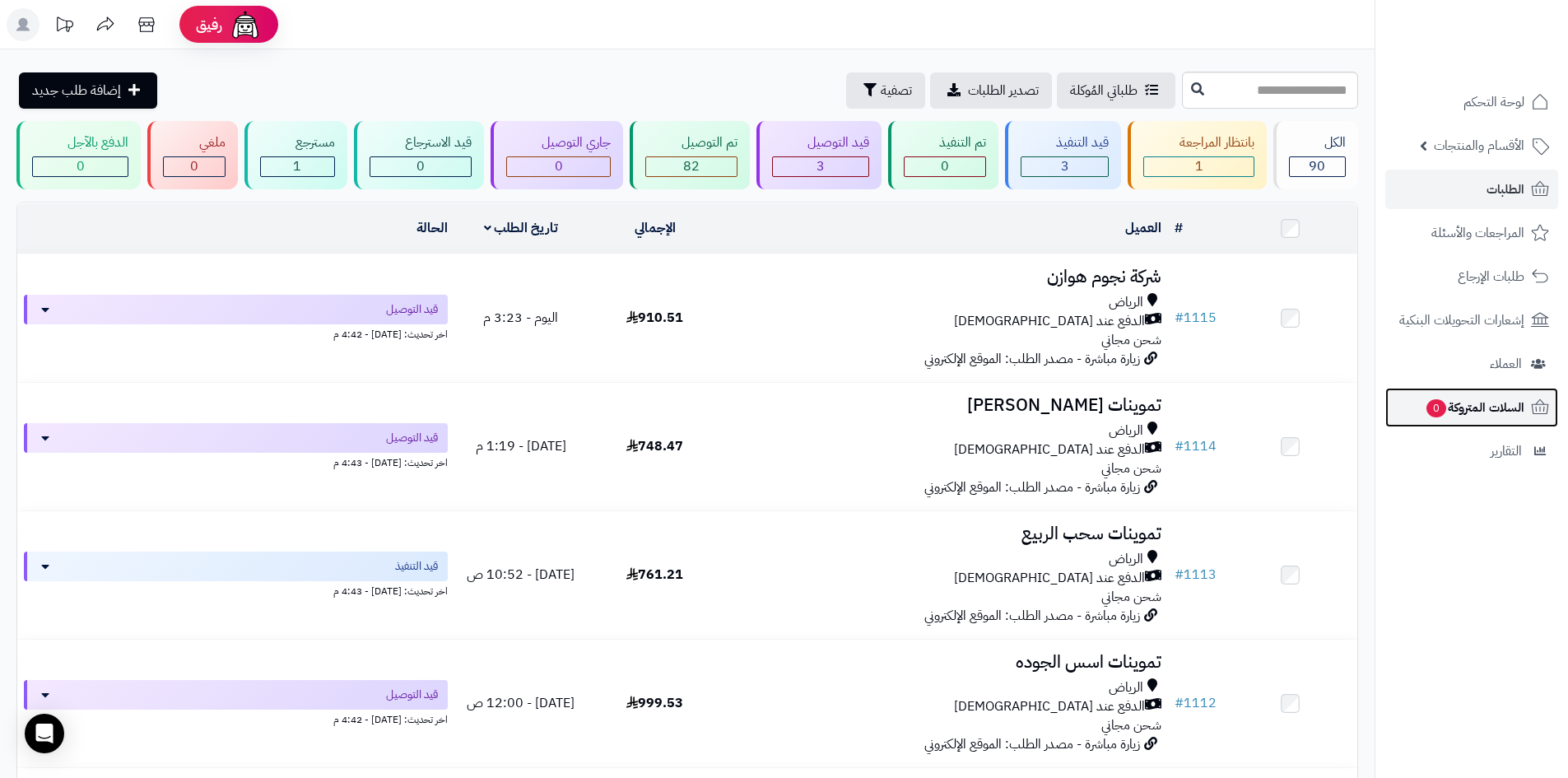
click at [1486, 412] on span "السلات المتروكة 0" at bounding box center [1474, 407] width 99 height 23
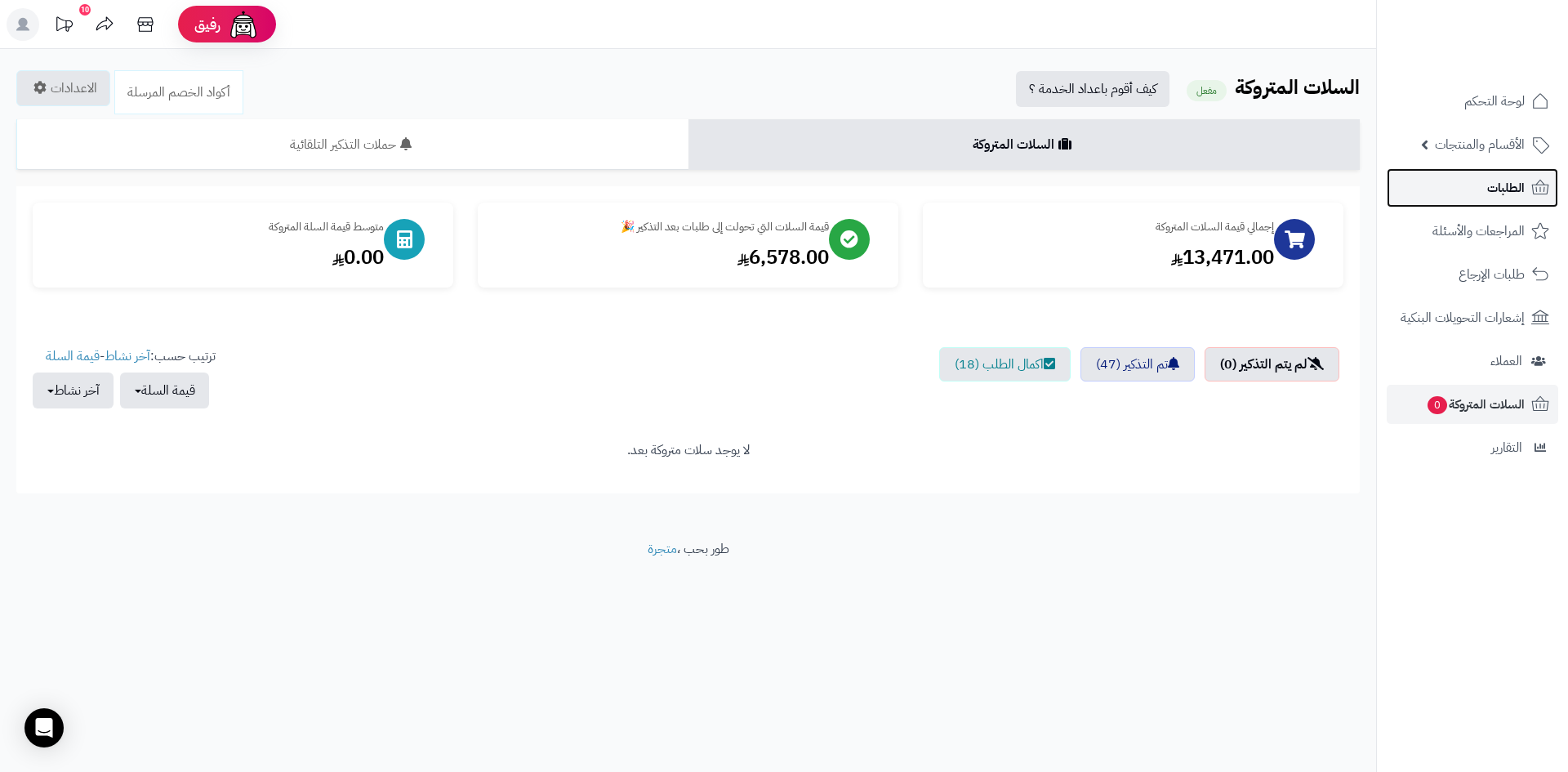
click at [1479, 192] on link "الطلبات" at bounding box center [1472, 188] width 171 height 39
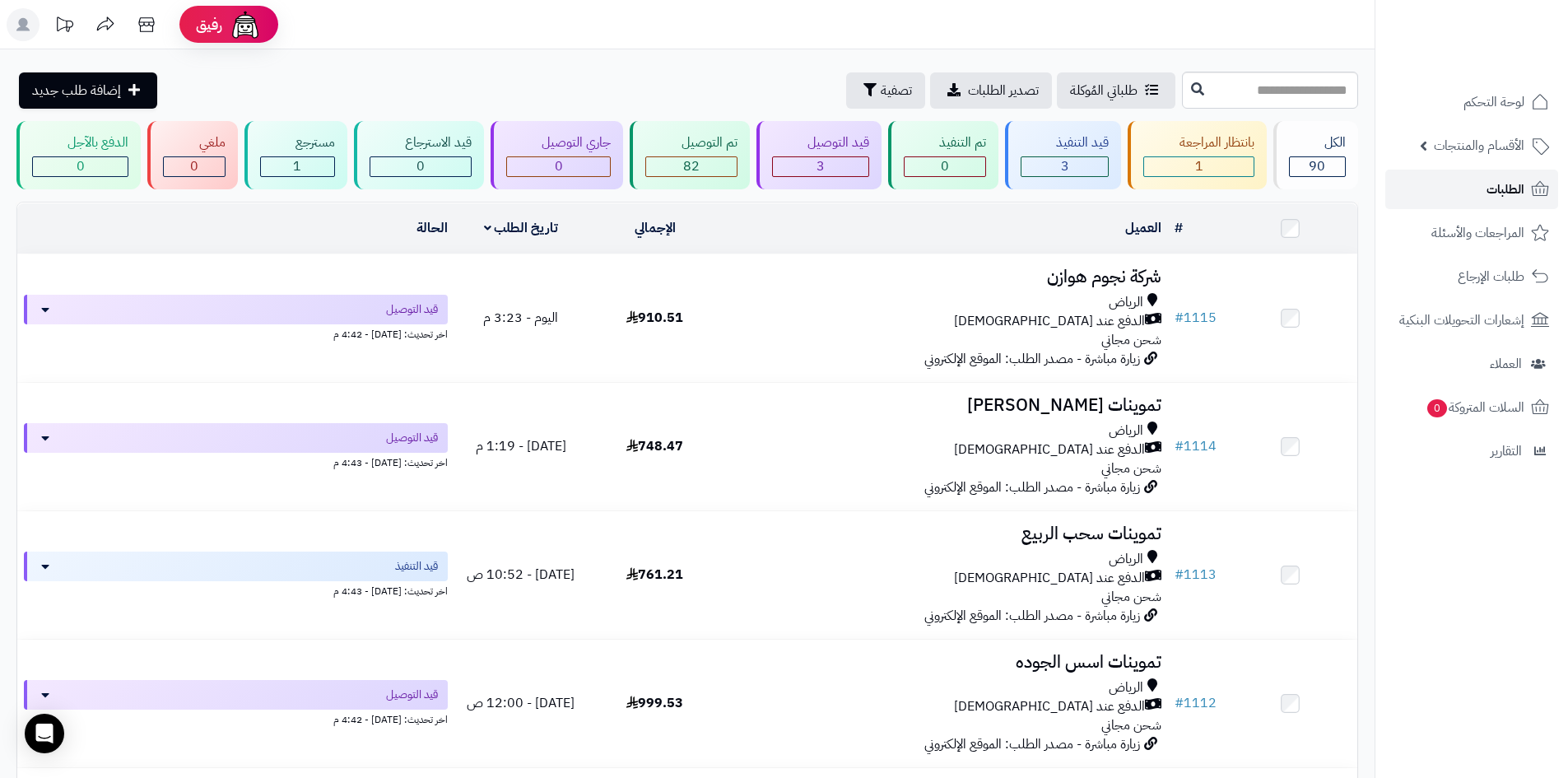
click at [1509, 203] on link "الطلبات" at bounding box center [1471, 190] width 172 height 40
click at [1500, 187] on span "الطلبات" at bounding box center [1506, 189] width 38 height 23
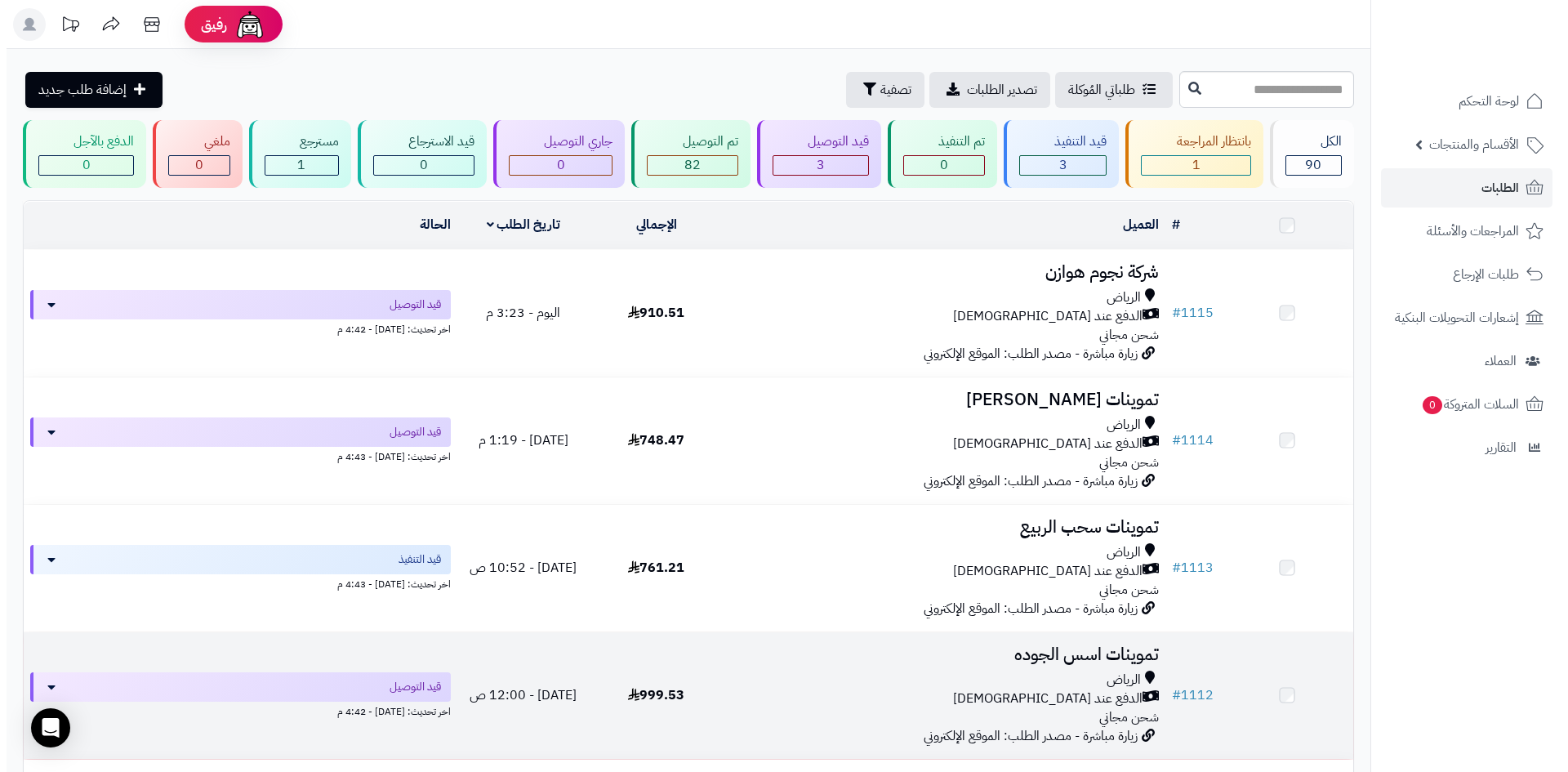
scroll to position [245, 0]
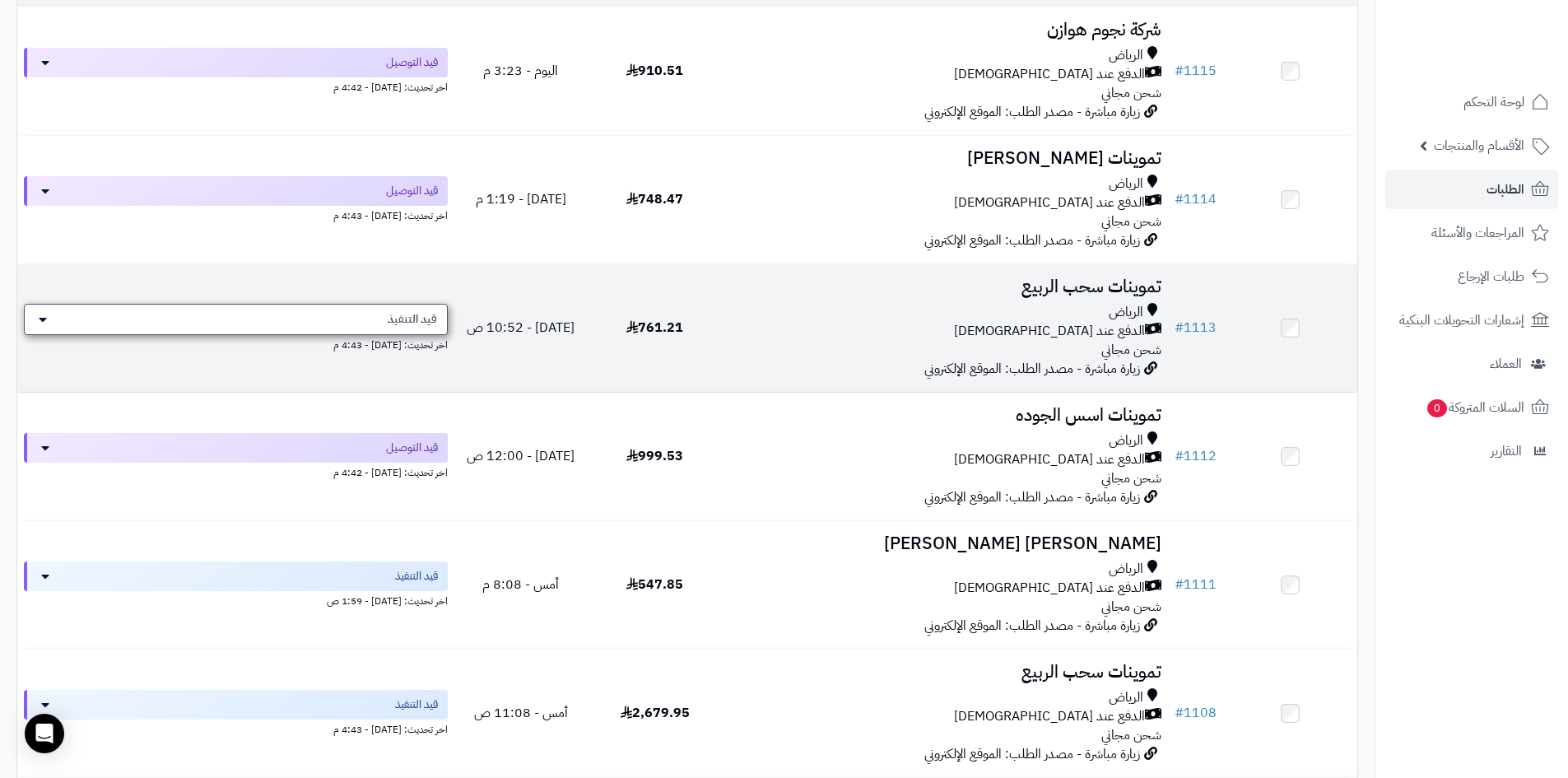
click at [57, 313] on div "قيد التنفيذ" at bounding box center [236, 319] width 424 height 31
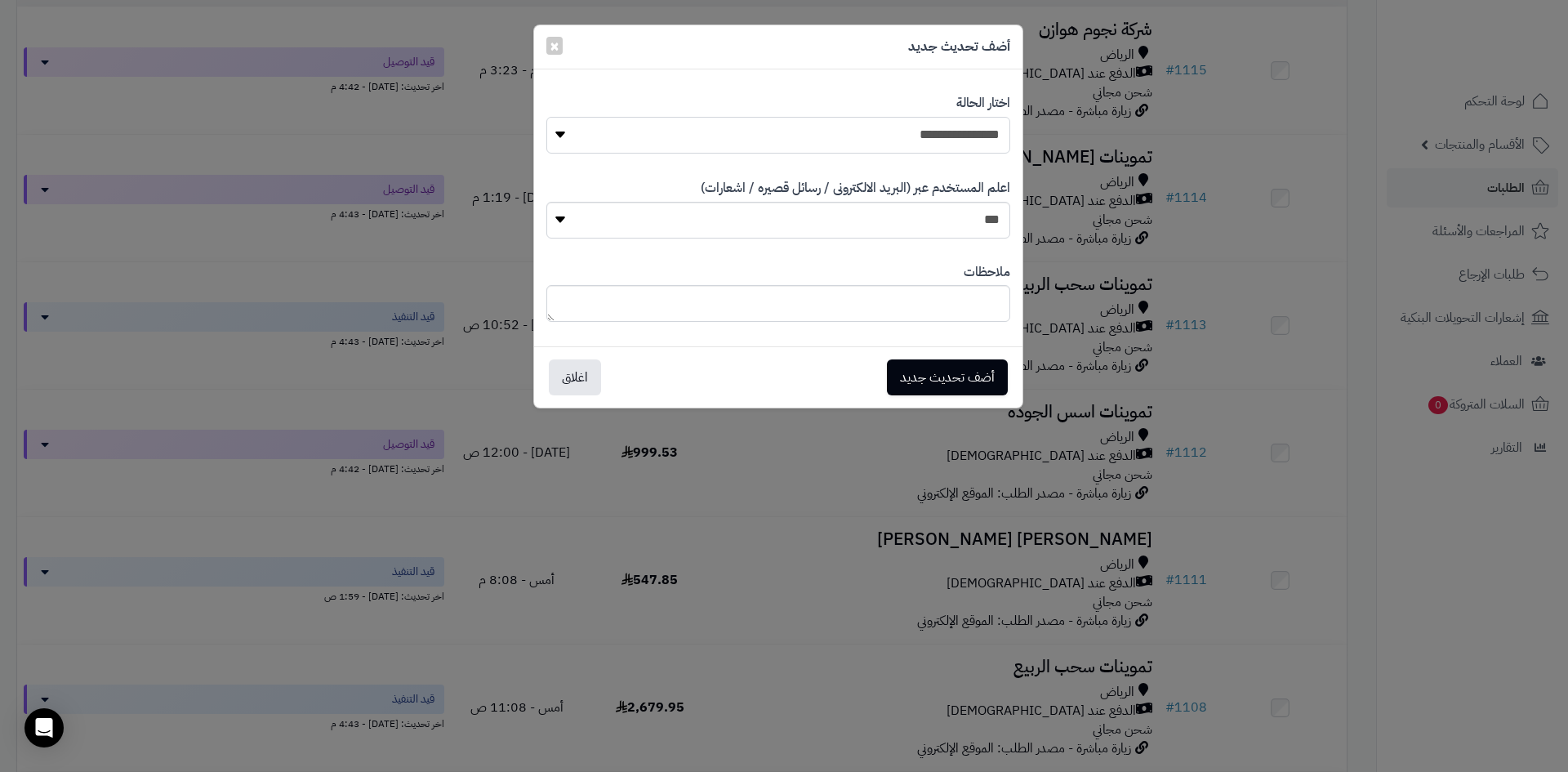
click at [845, 145] on select "**********" at bounding box center [778, 134] width 464 height 37
select select "**"
click at [547, 116] on select "**********" at bounding box center [778, 134] width 464 height 37
click at [932, 384] on button "أضف تحديث جديد" at bounding box center [947, 377] width 121 height 36
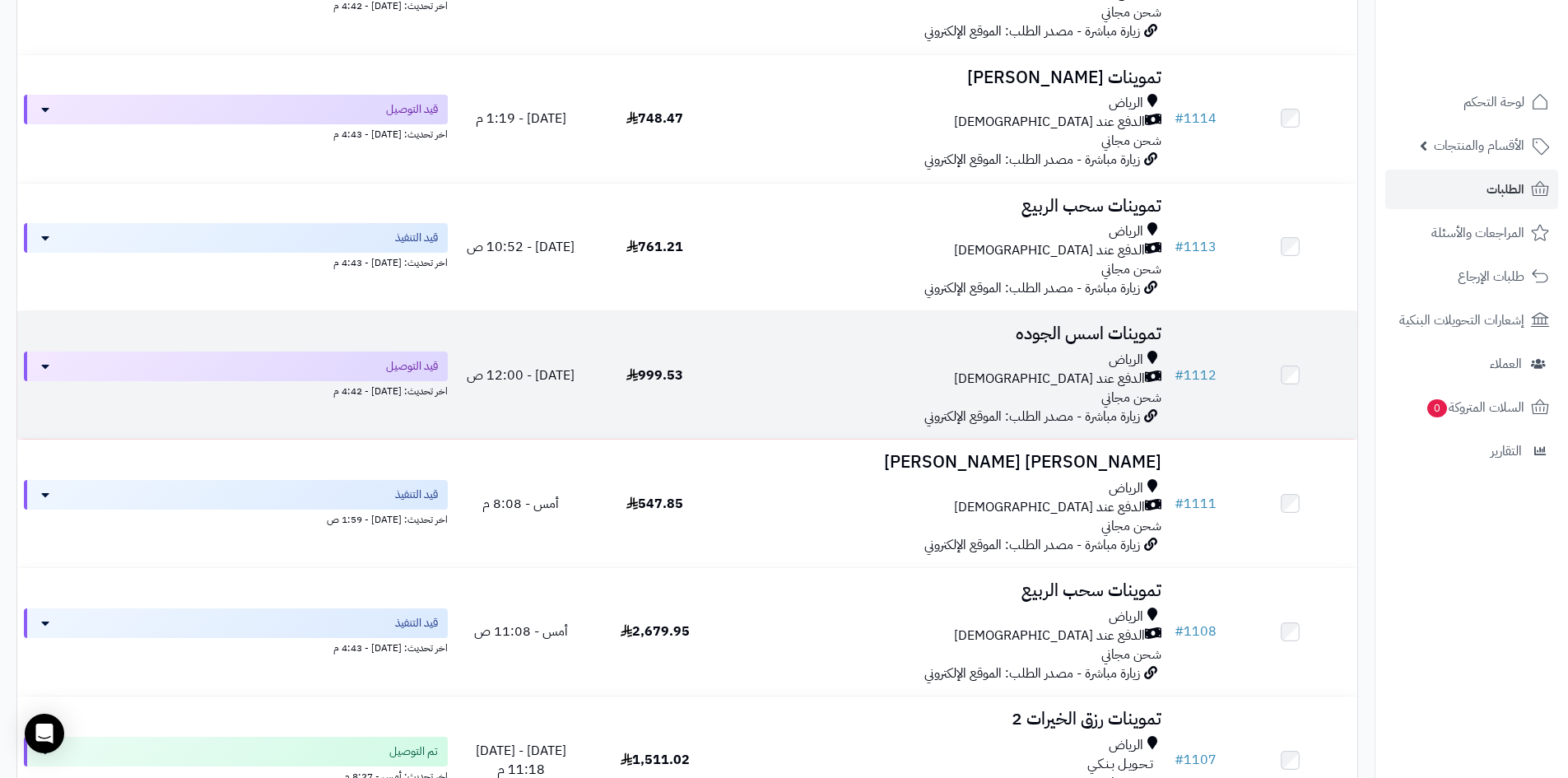
scroll to position [397, 0]
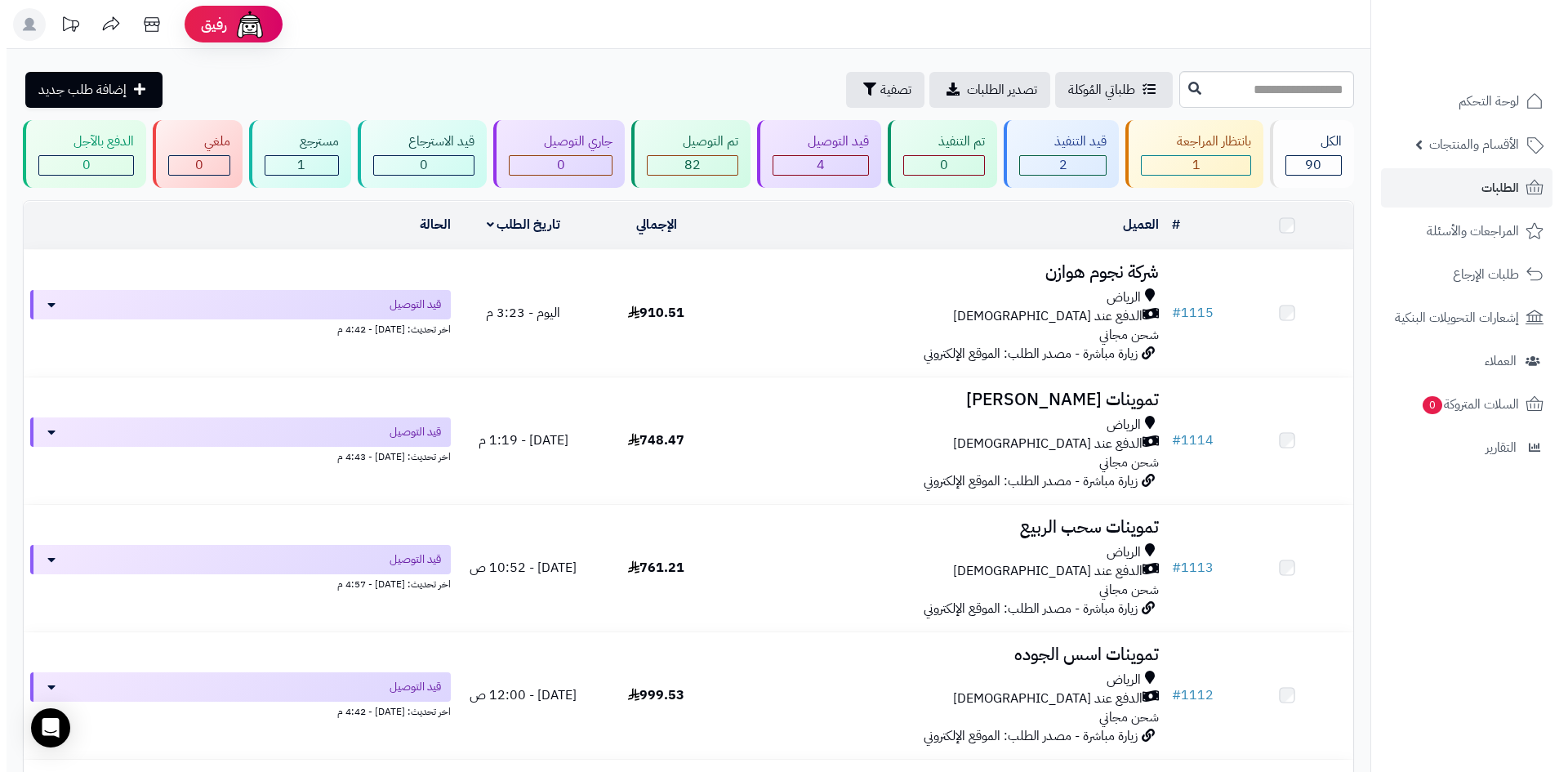
scroll to position [400, 0]
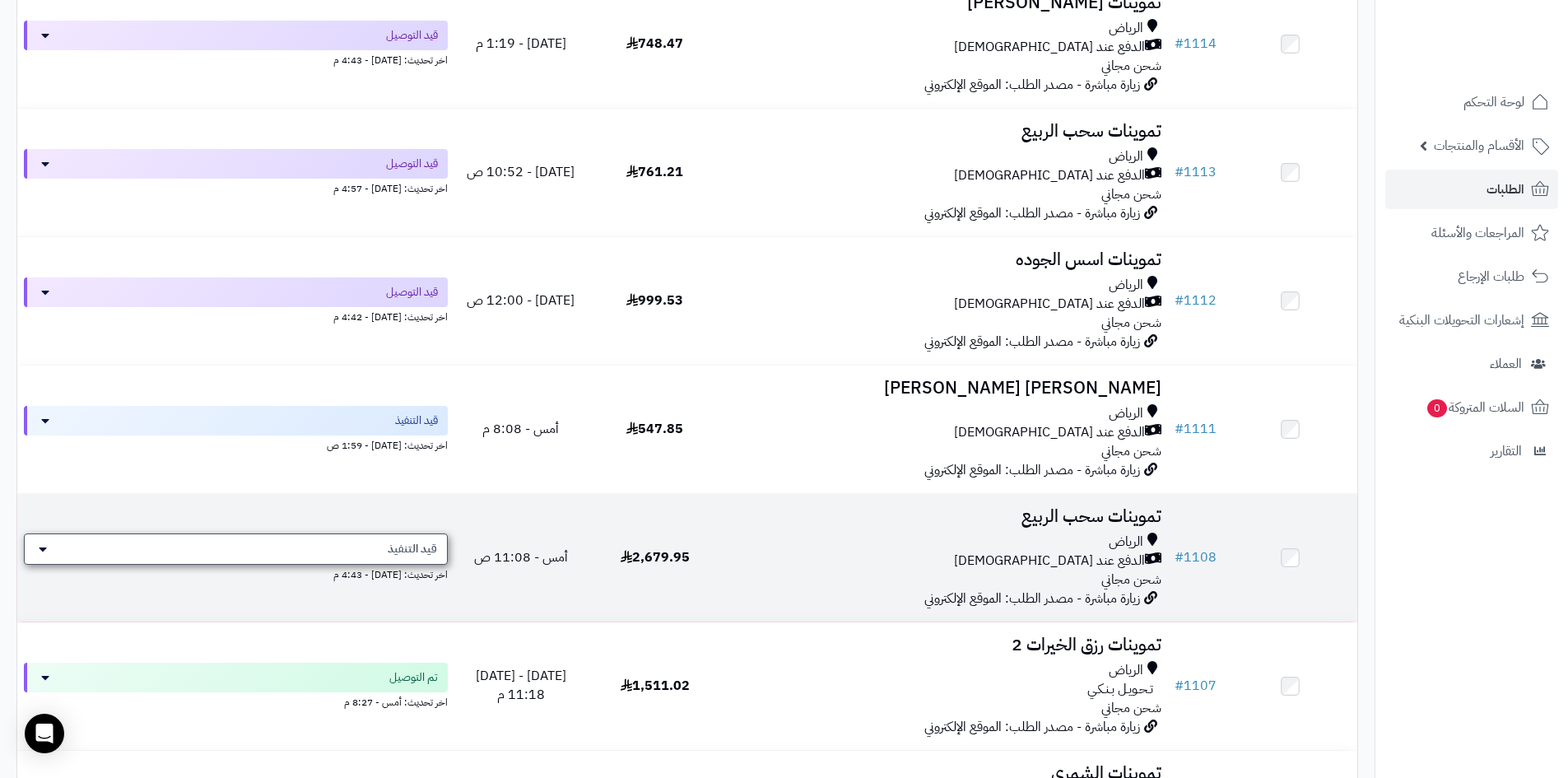
click at [361, 551] on div "قيد التنفيذ" at bounding box center [236, 549] width 424 height 31
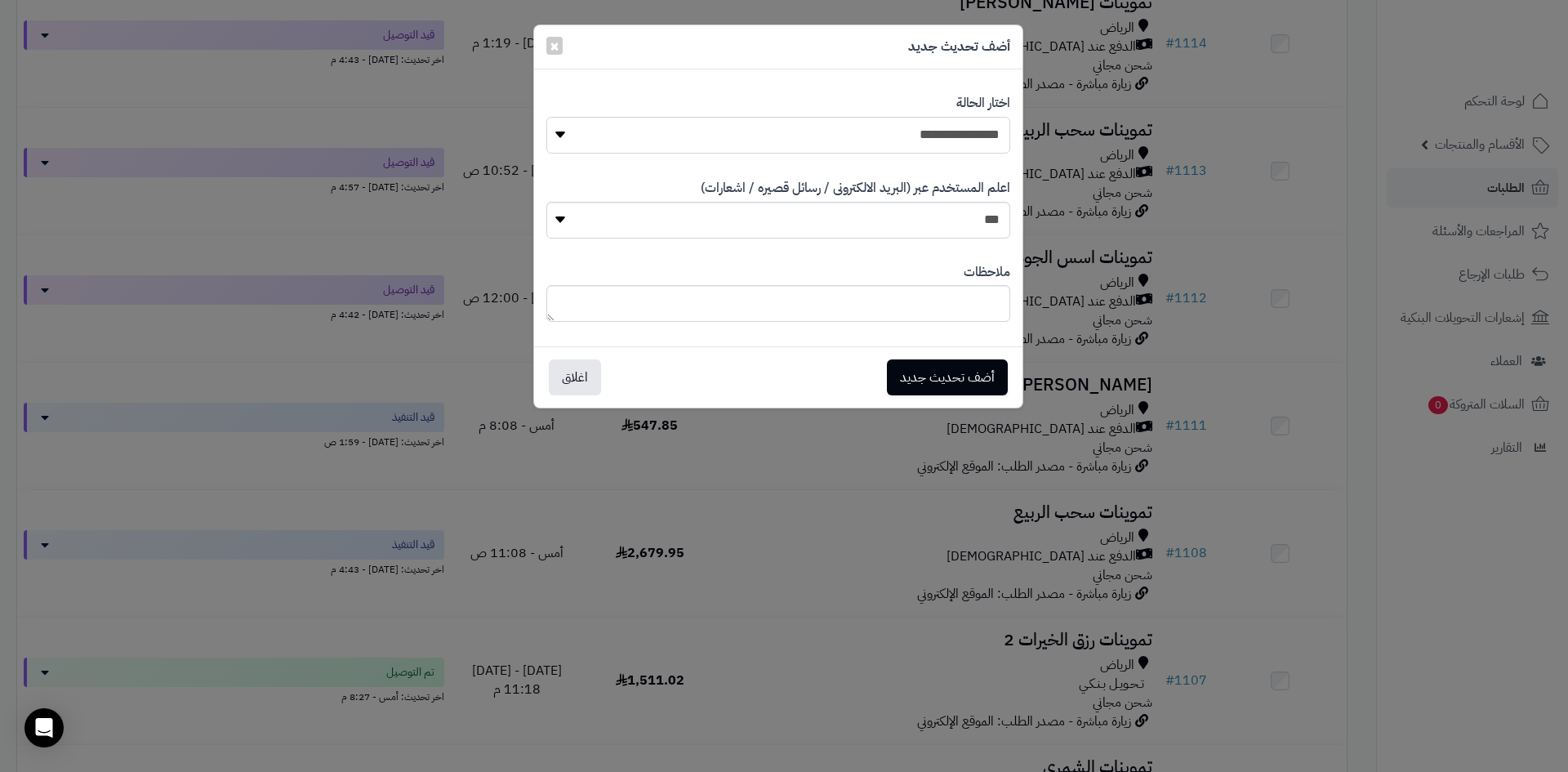
click at [976, 134] on select "**********" at bounding box center [778, 134] width 464 height 37
select select "**"
click at [547, 116] on select "**********" at bounding box center [778, 134] width 464 height 37
click at [949, 383] on button "أضف تحديث جديد" at bounding box center [947, 377] width 121 height 36
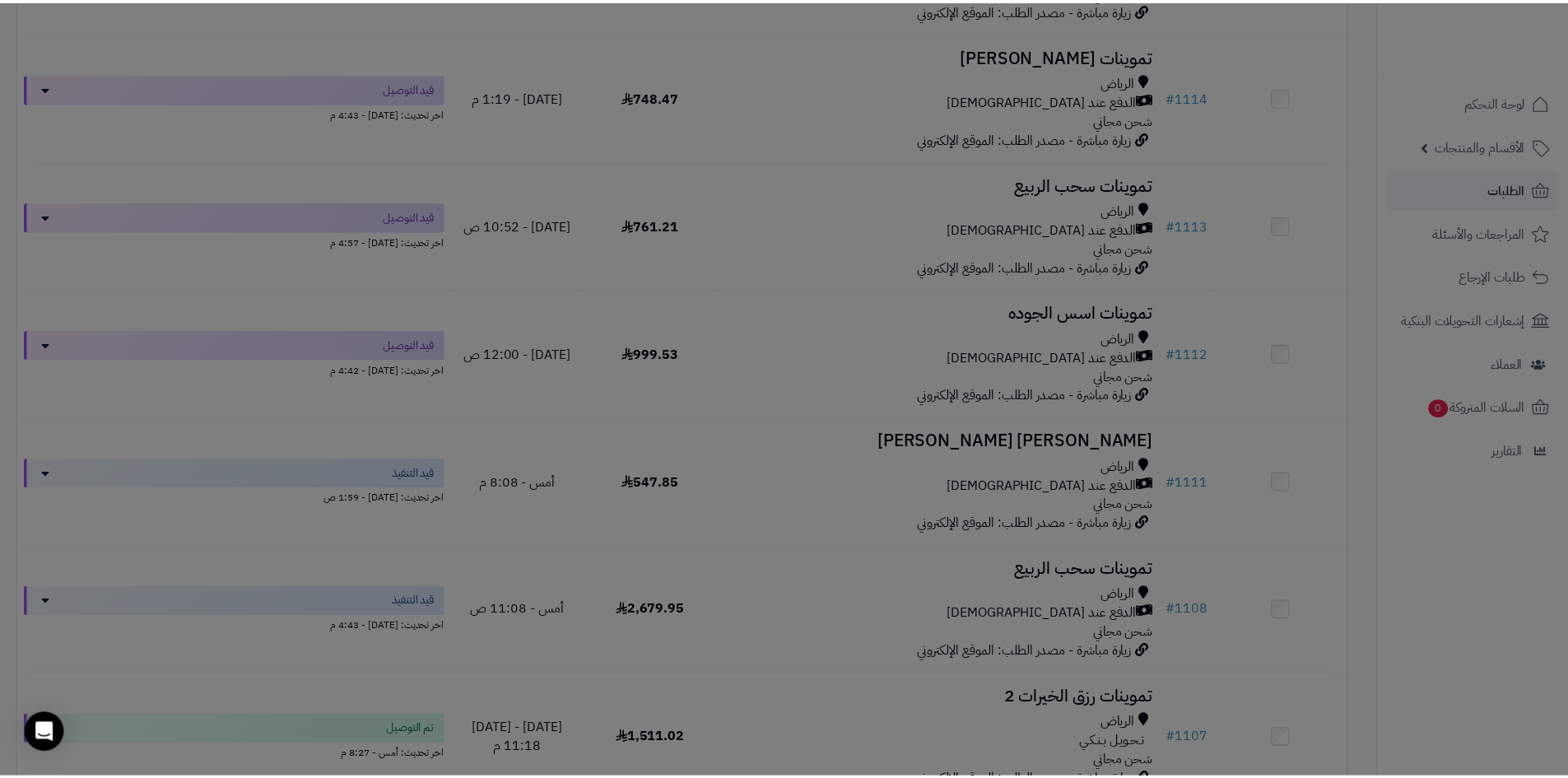
scroll to position [455, 0]
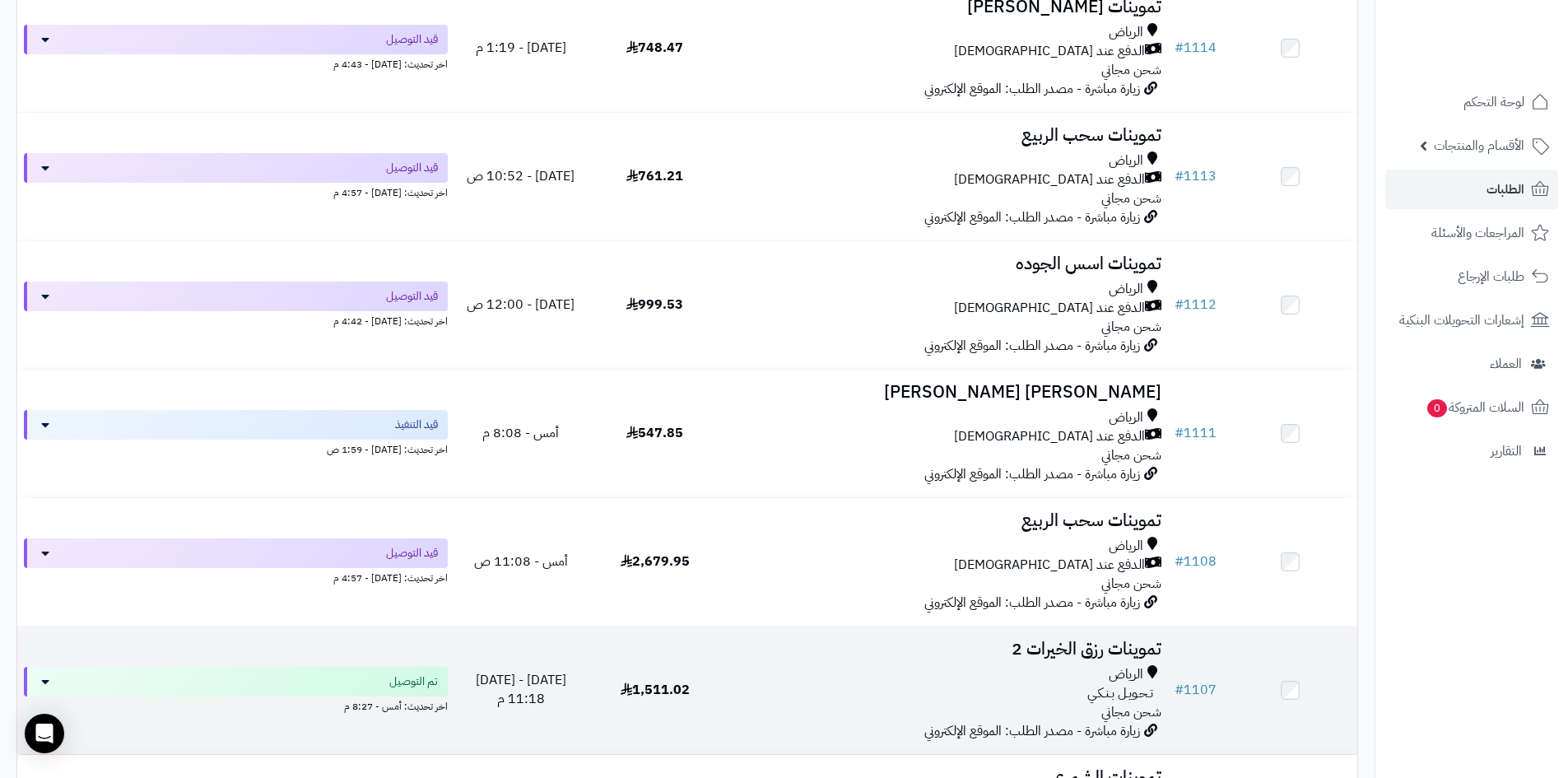
scroll to position [494, 0]
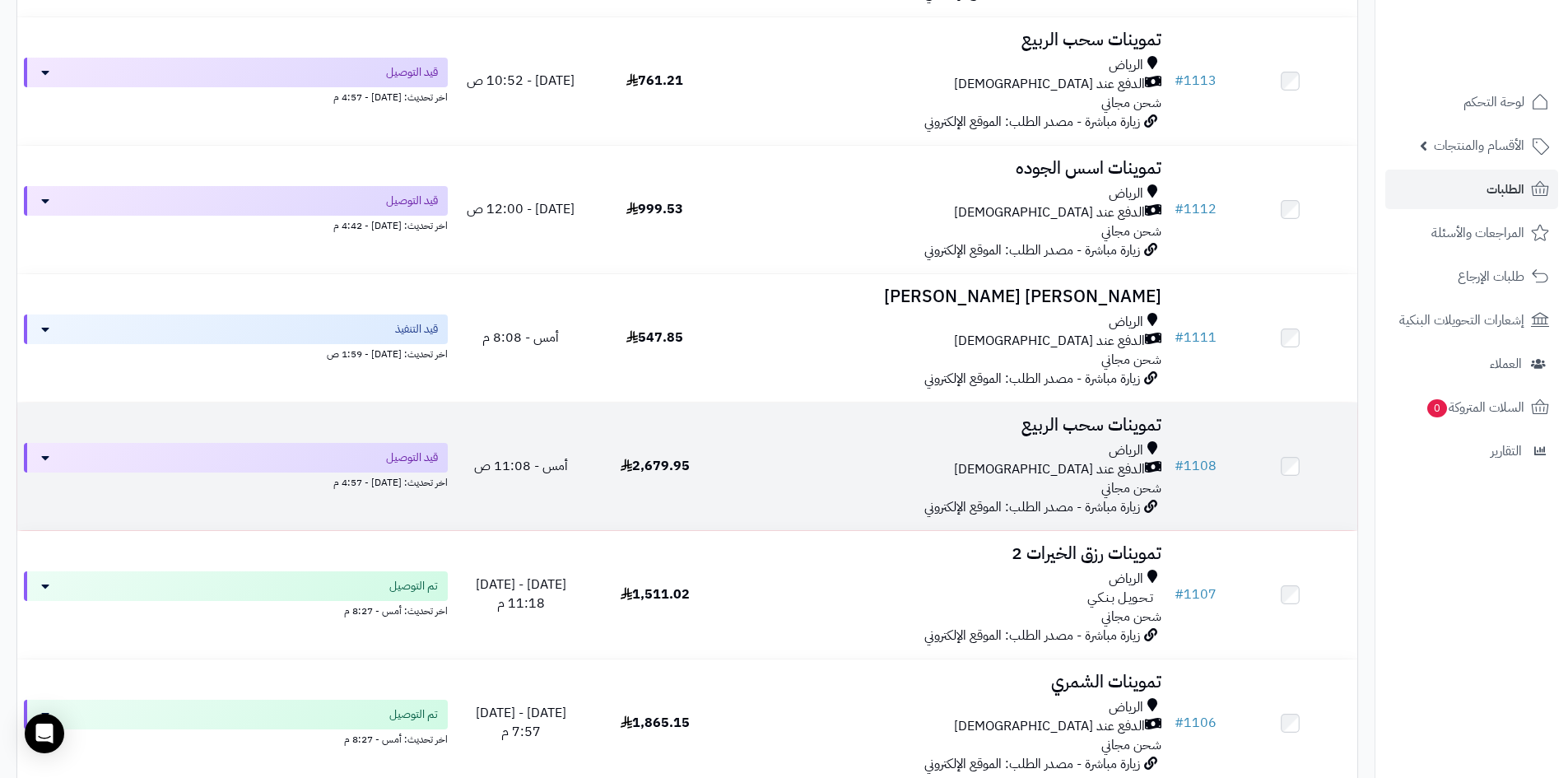
click at [746, 461] on div "الدفع عند [DEMOGRAPHIC_DATA]" at bounding box center [945, 470] width 433 height 19
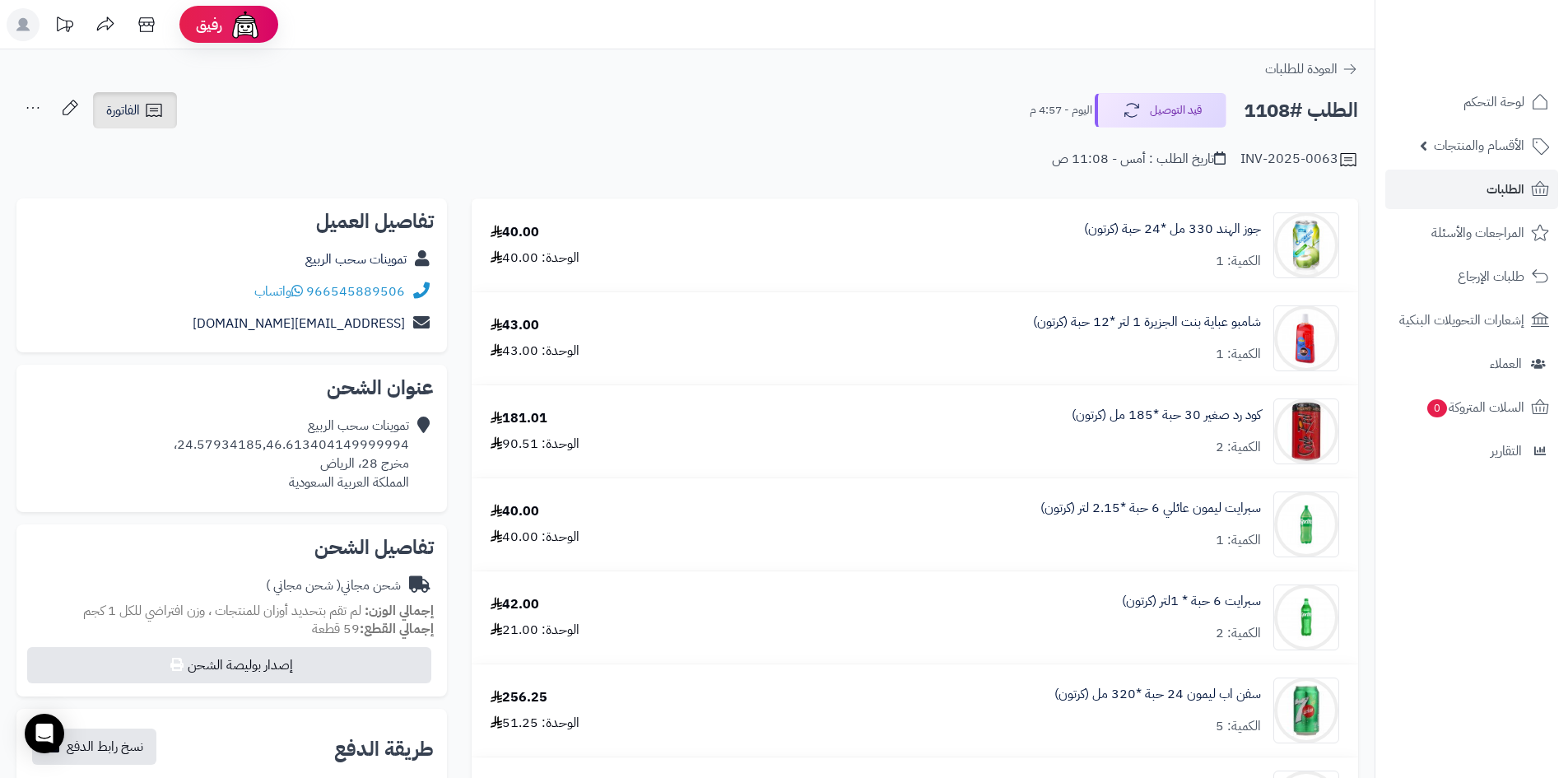
drag, startPoint x: 163, startPoint y: 117, endPoint x: 175, endPoint y: 122, distance: 13.0
click at [164, 117] on icon at bounding box center [154, 110] width 20 height 20
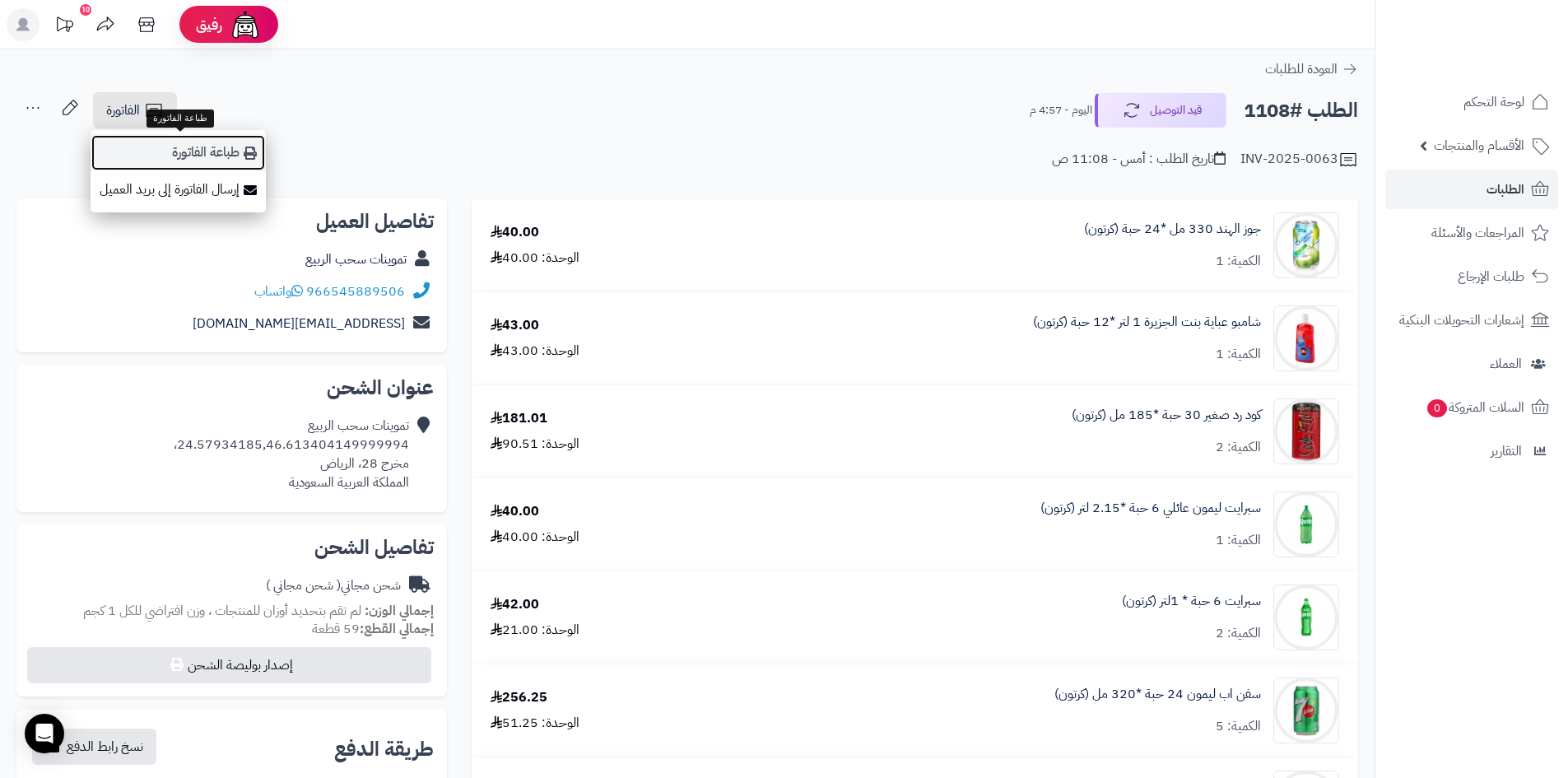
click at [244, 156] on icon at bounding box center [250, 153] width 13 height 13
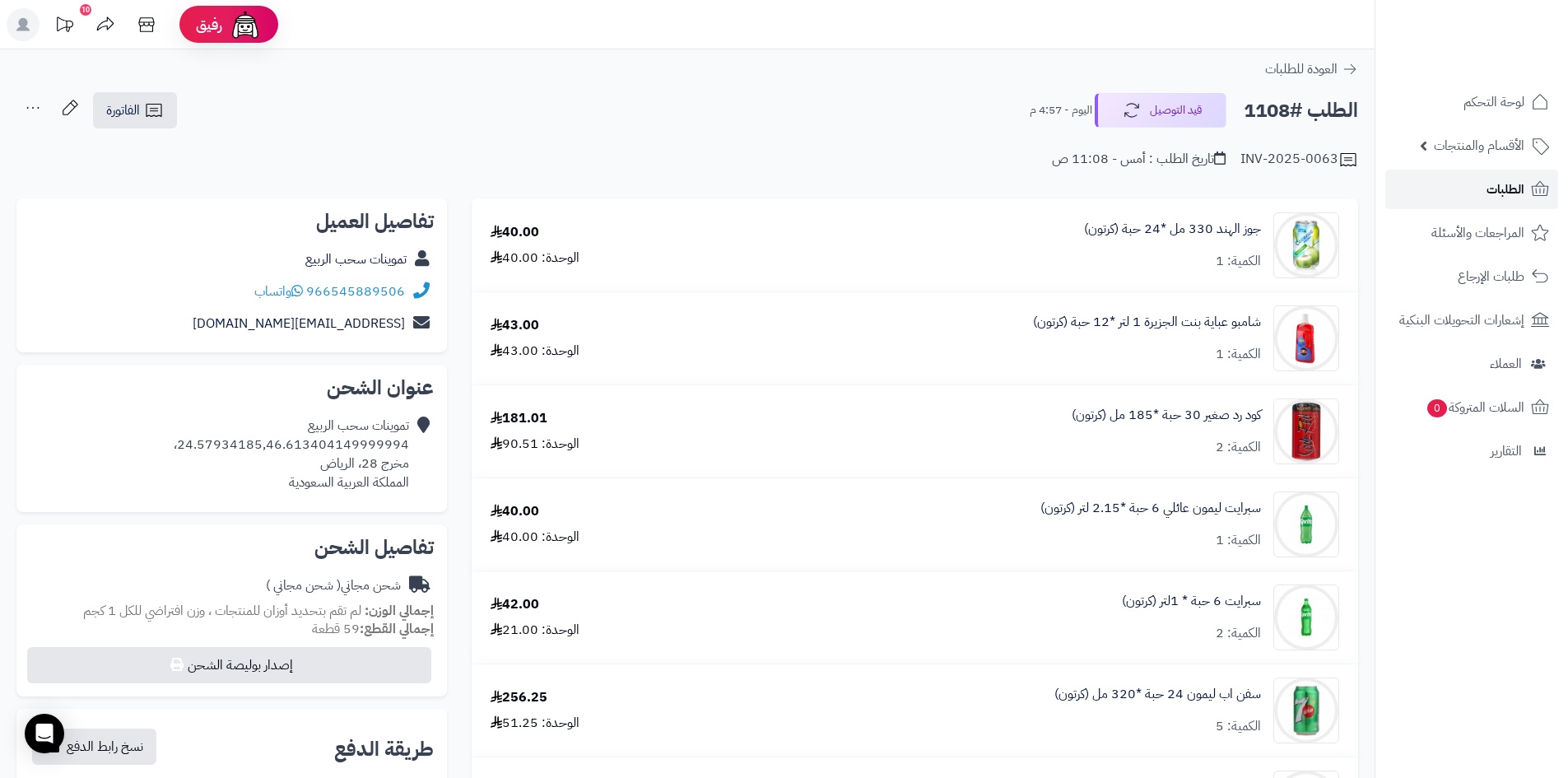
click at [1457, 191] on link "الطلبات" at bounding box center [1471, 190] width 172 height 40
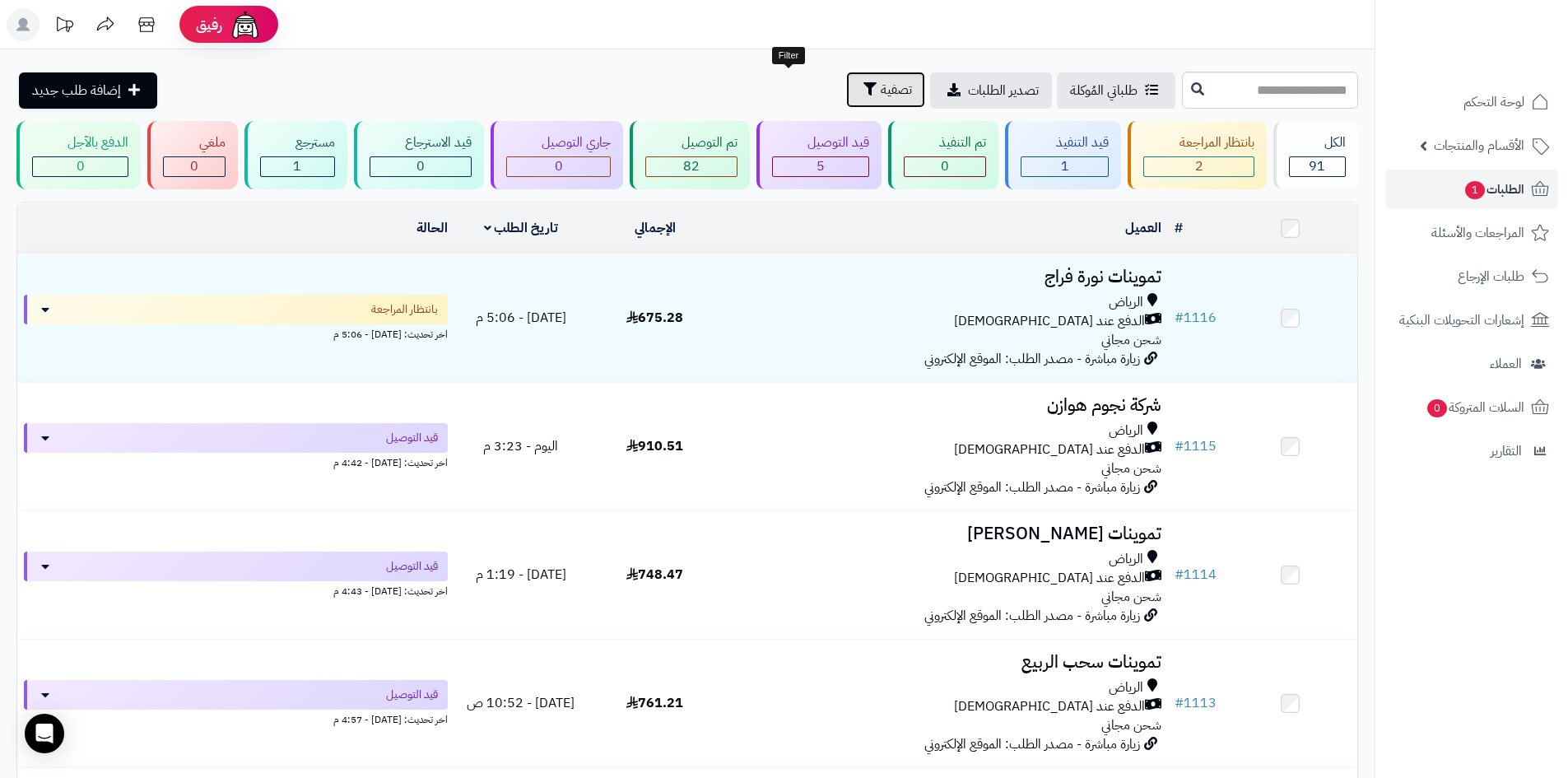
click at [846, 100] on button "تصفية" at bounding box center [886, 90] width 79 height 36
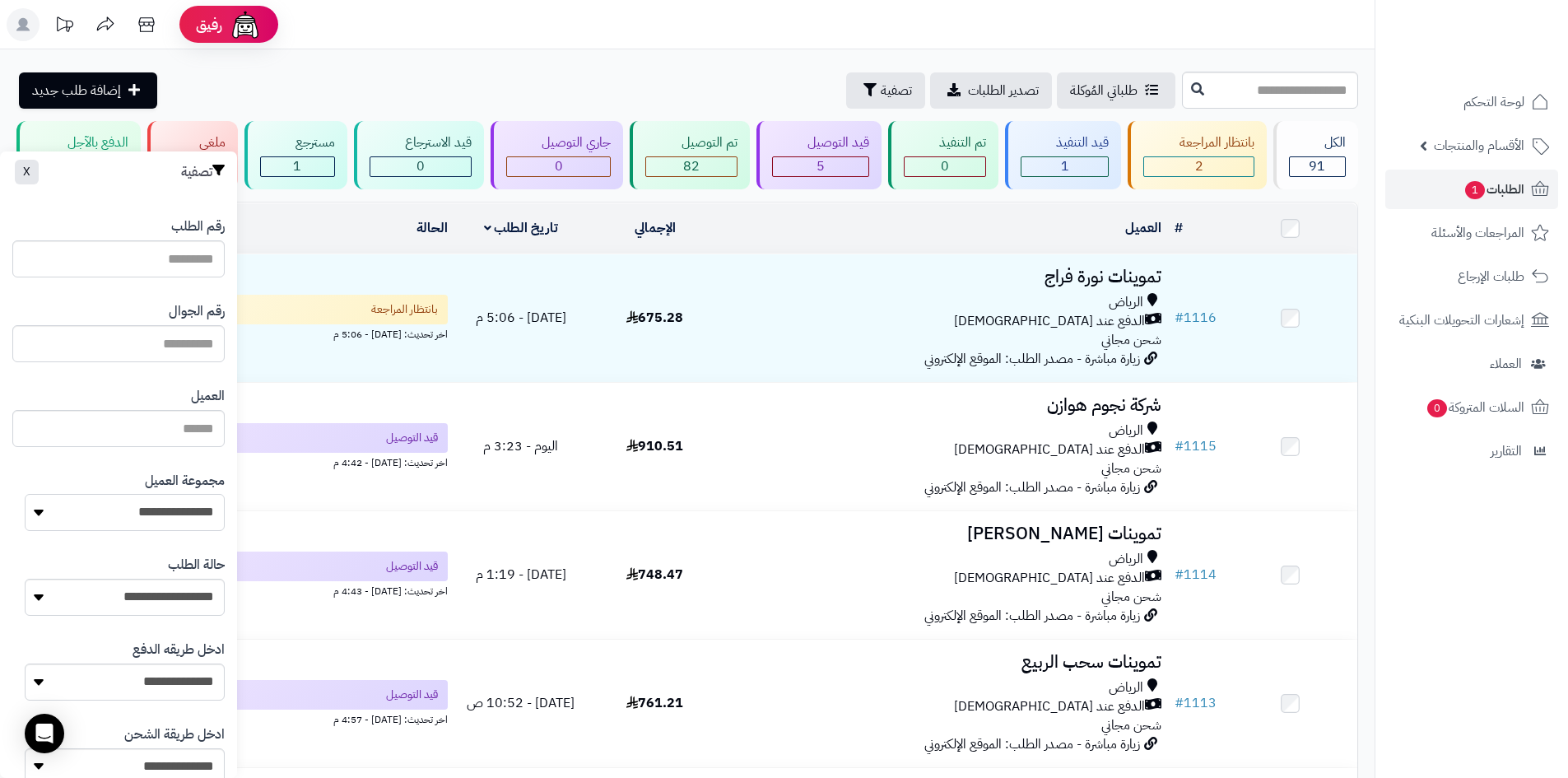
click at [175, 518] on select "**********" at bounding box center [125, 512] width 200 height 37
select select "*"
click at [25, 494] on select "**********" at bounding box center [125, 512] width 200 height 37
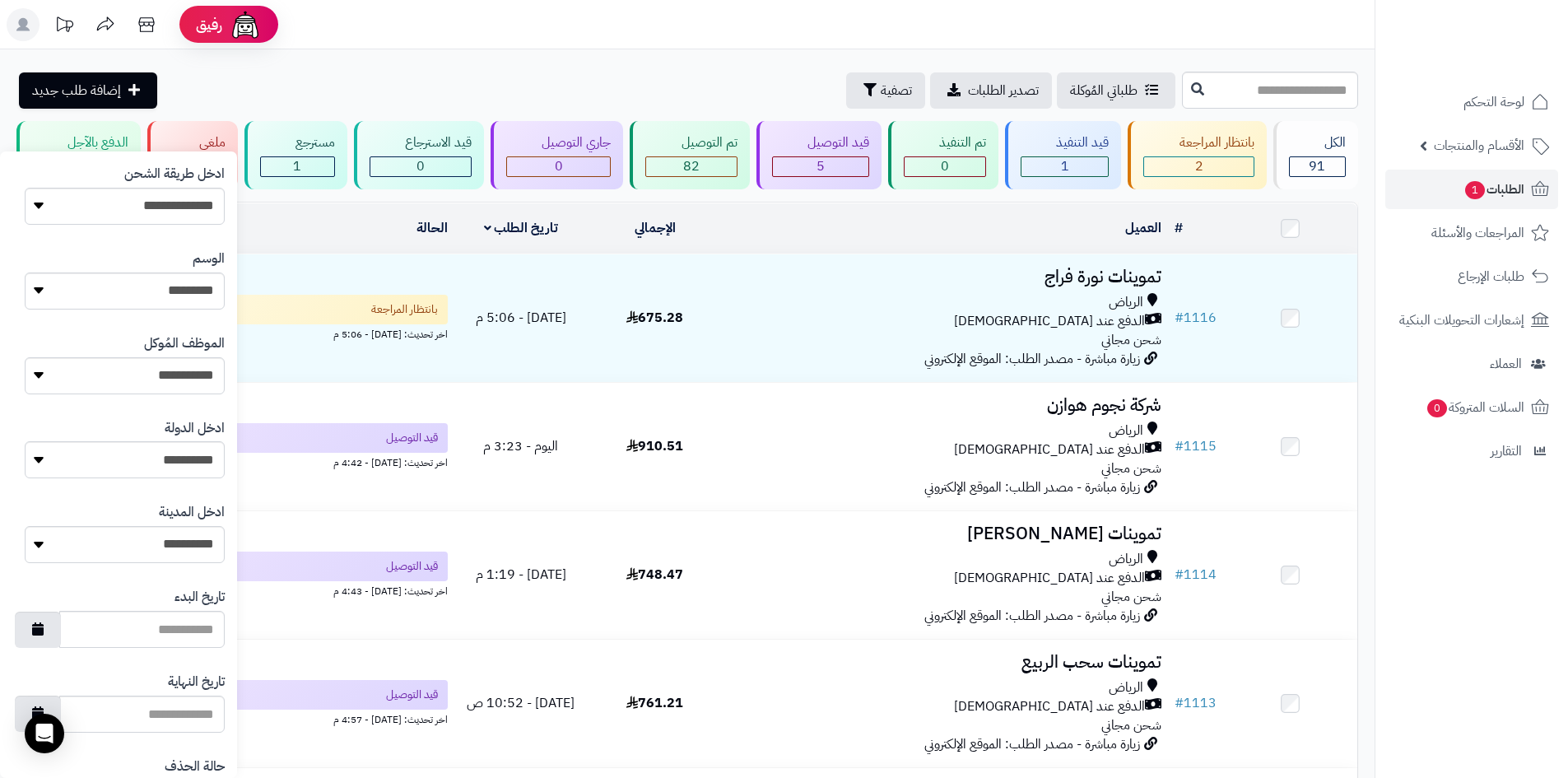
scroll to position [700, 0]
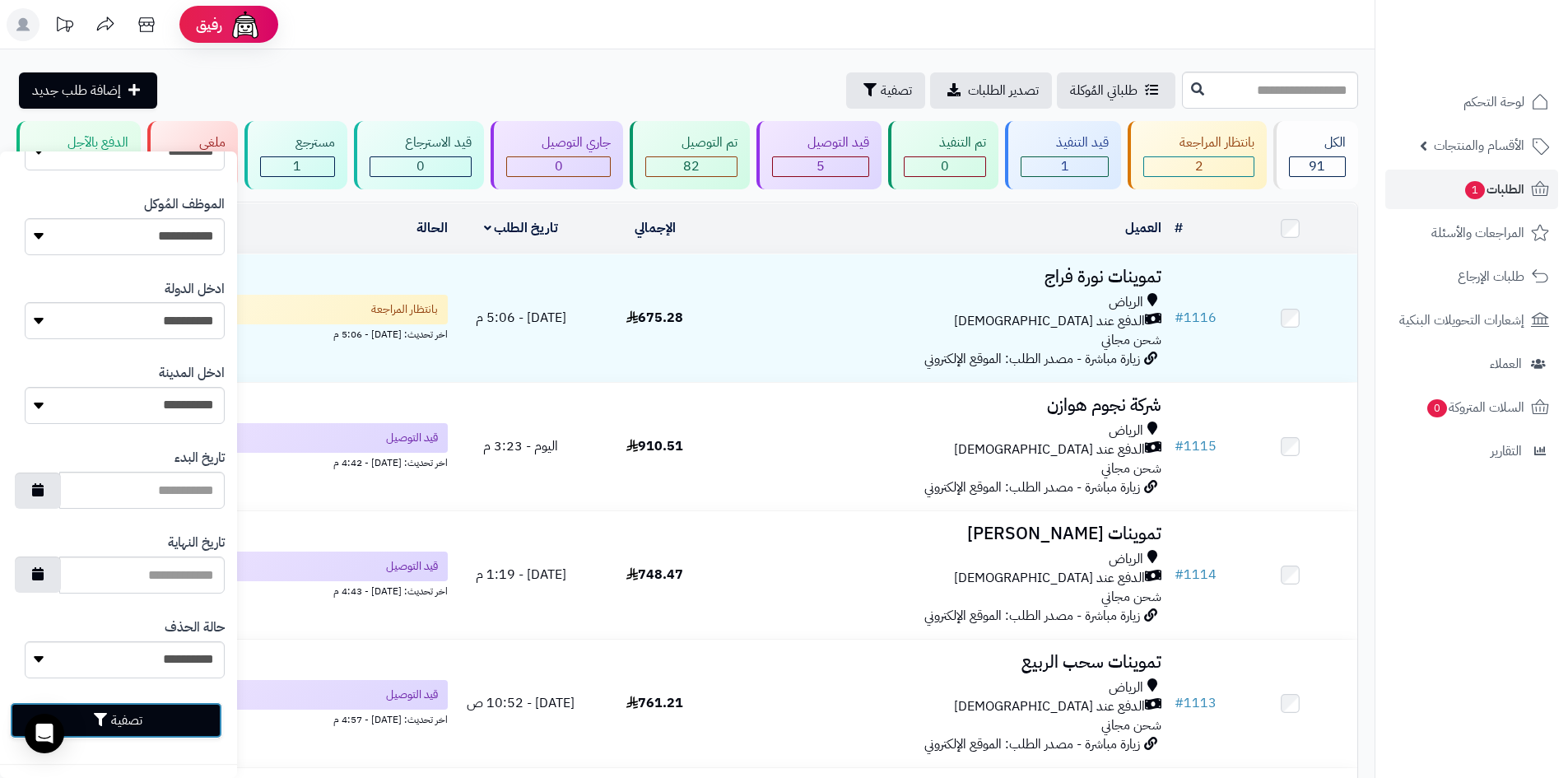
click at [168, 733] on button "تصفية" at bounding box center [116, 720] width 212 height 36
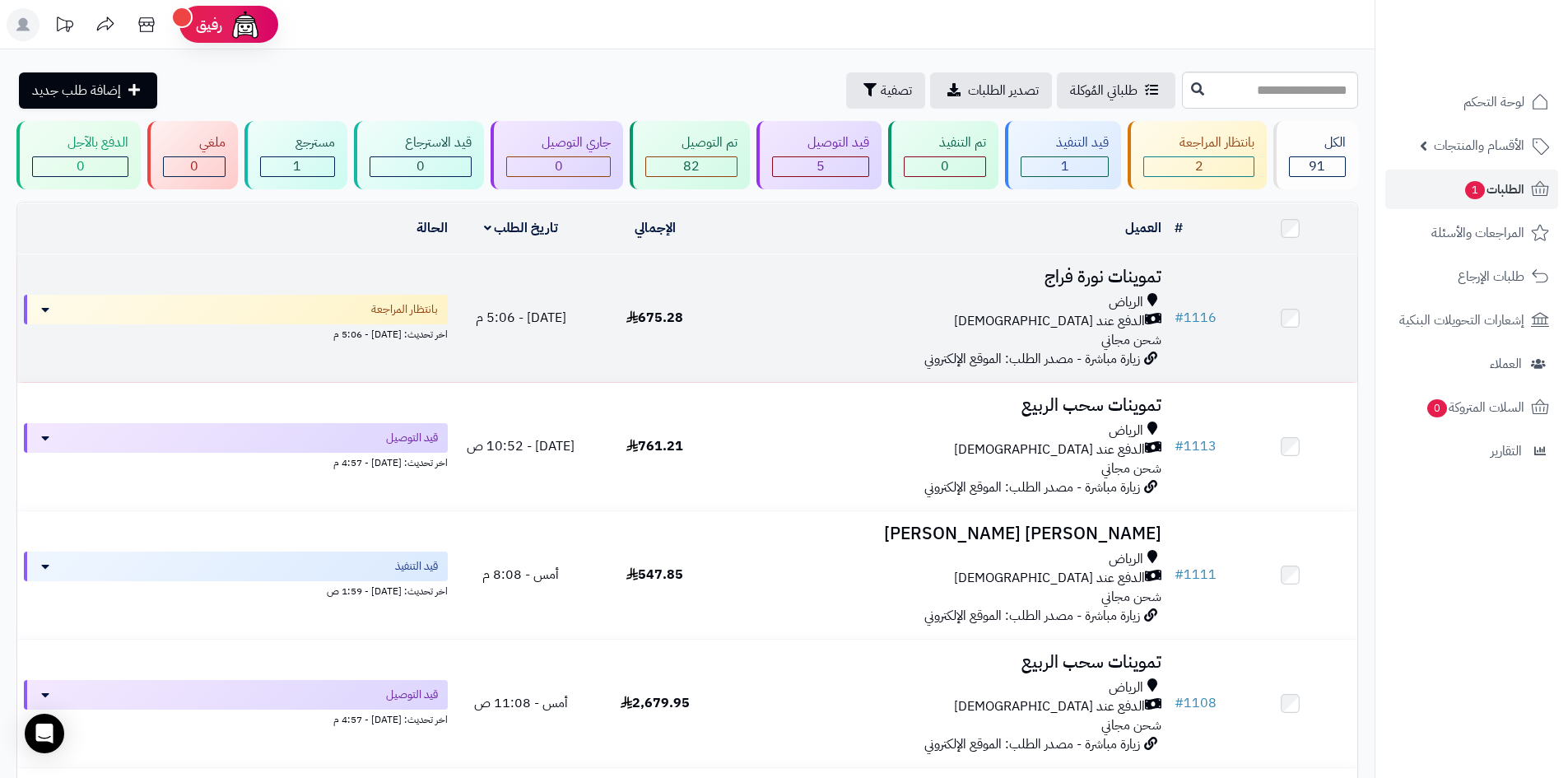
click at [763, 321] on div "الدفع عند [DEMOGRAPHIC_DATA]" at bounding box center [945, 322] width 433 height 19
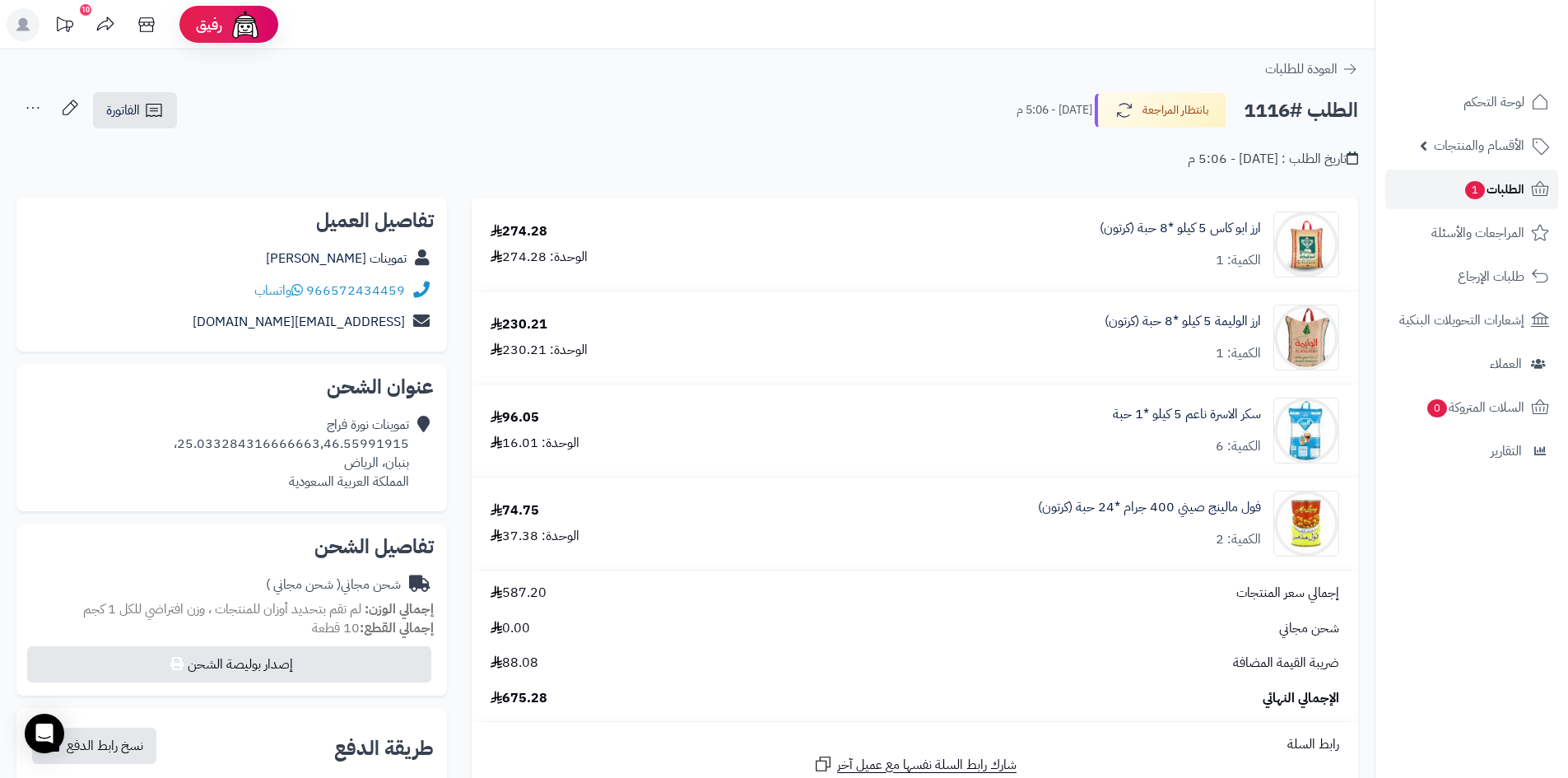
click at [1477, 197] on span "1" at bounding box center [1475, 190] width 20 height 18
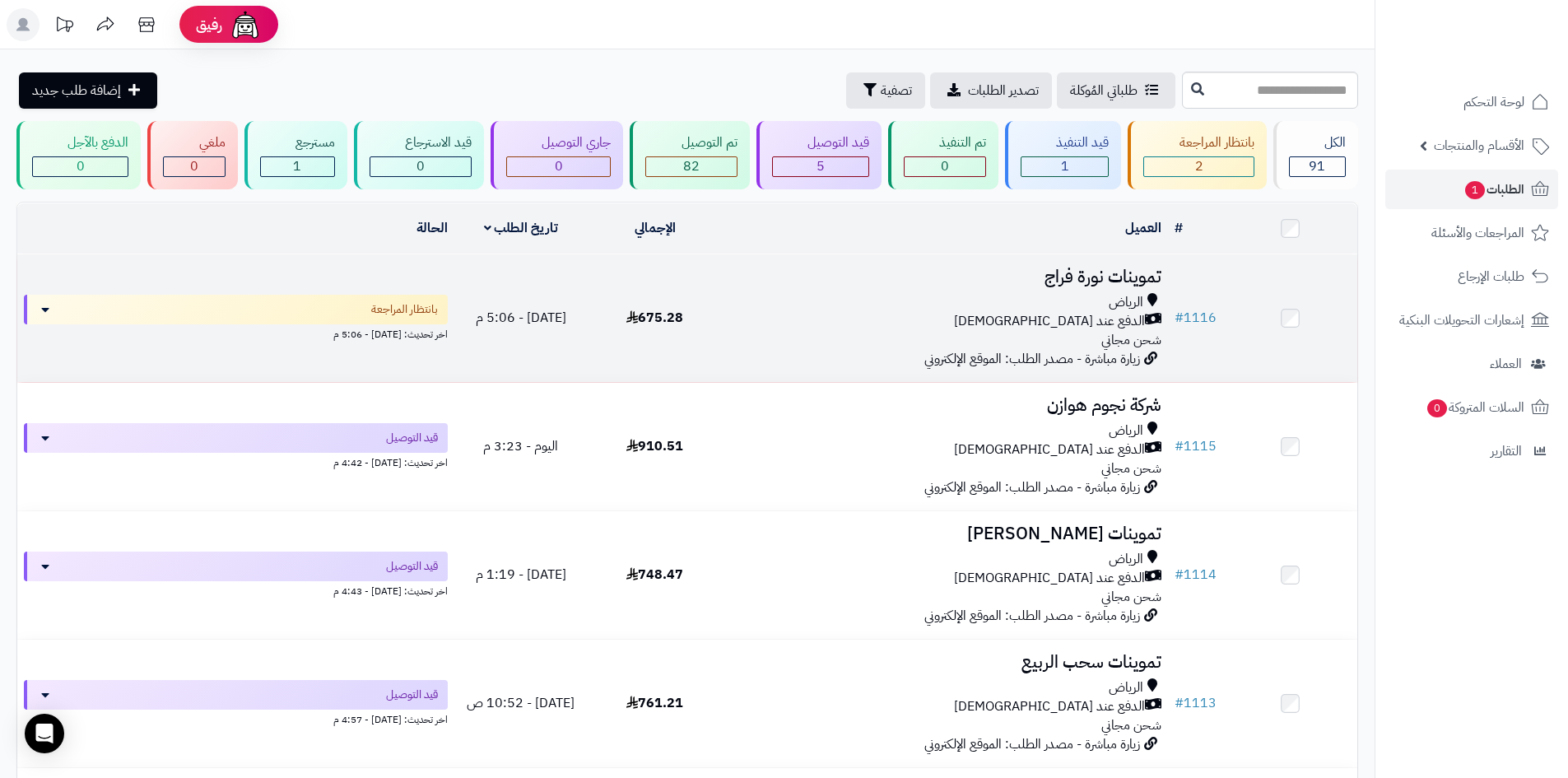
click at [693, 312] on td "675.28" at bounding box center [655, 318] width 135 height 128
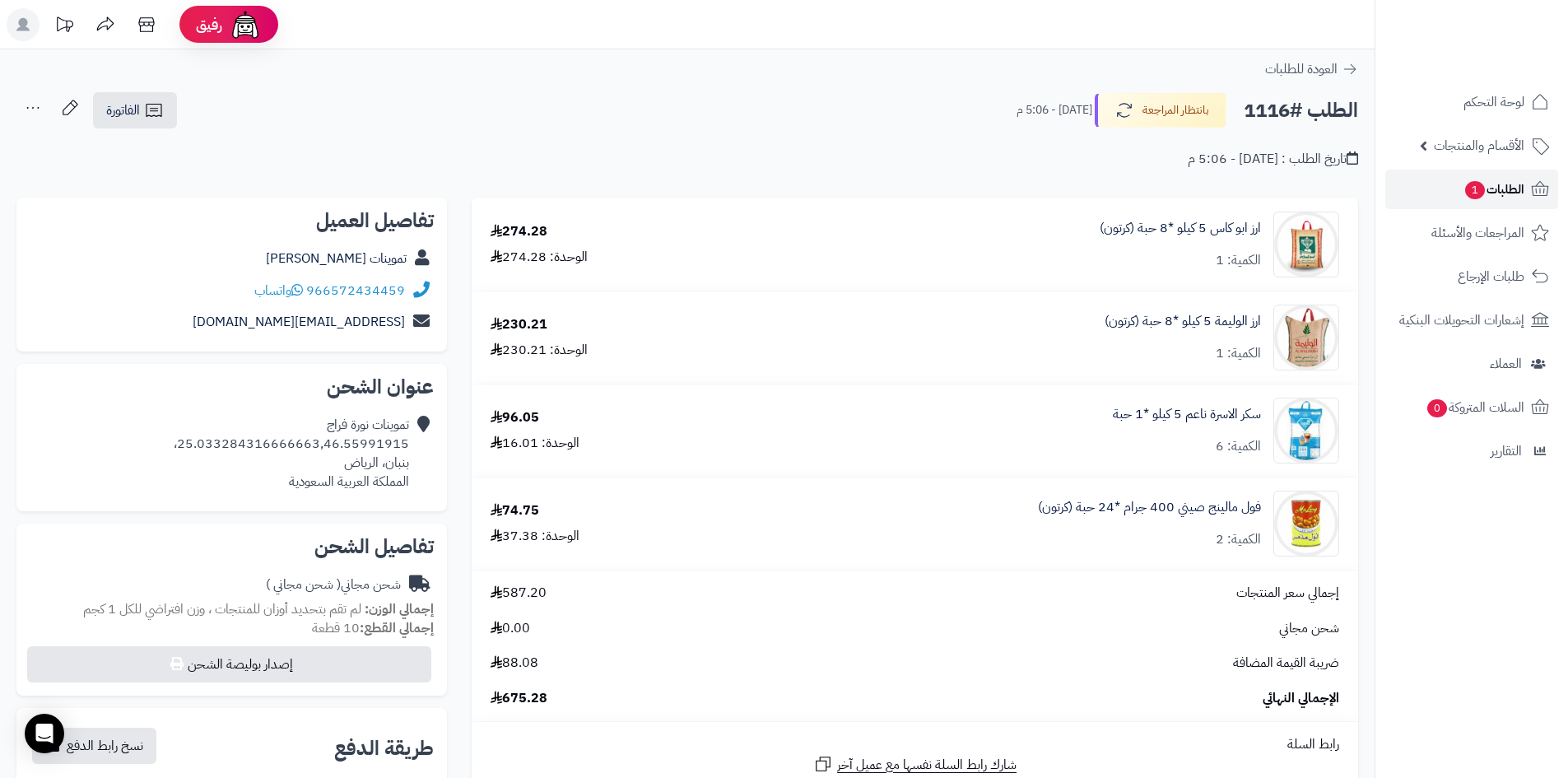
click at [1479, 199] on span "الطلبات 1" at bounding box center [1494, 189] width 61 height 23
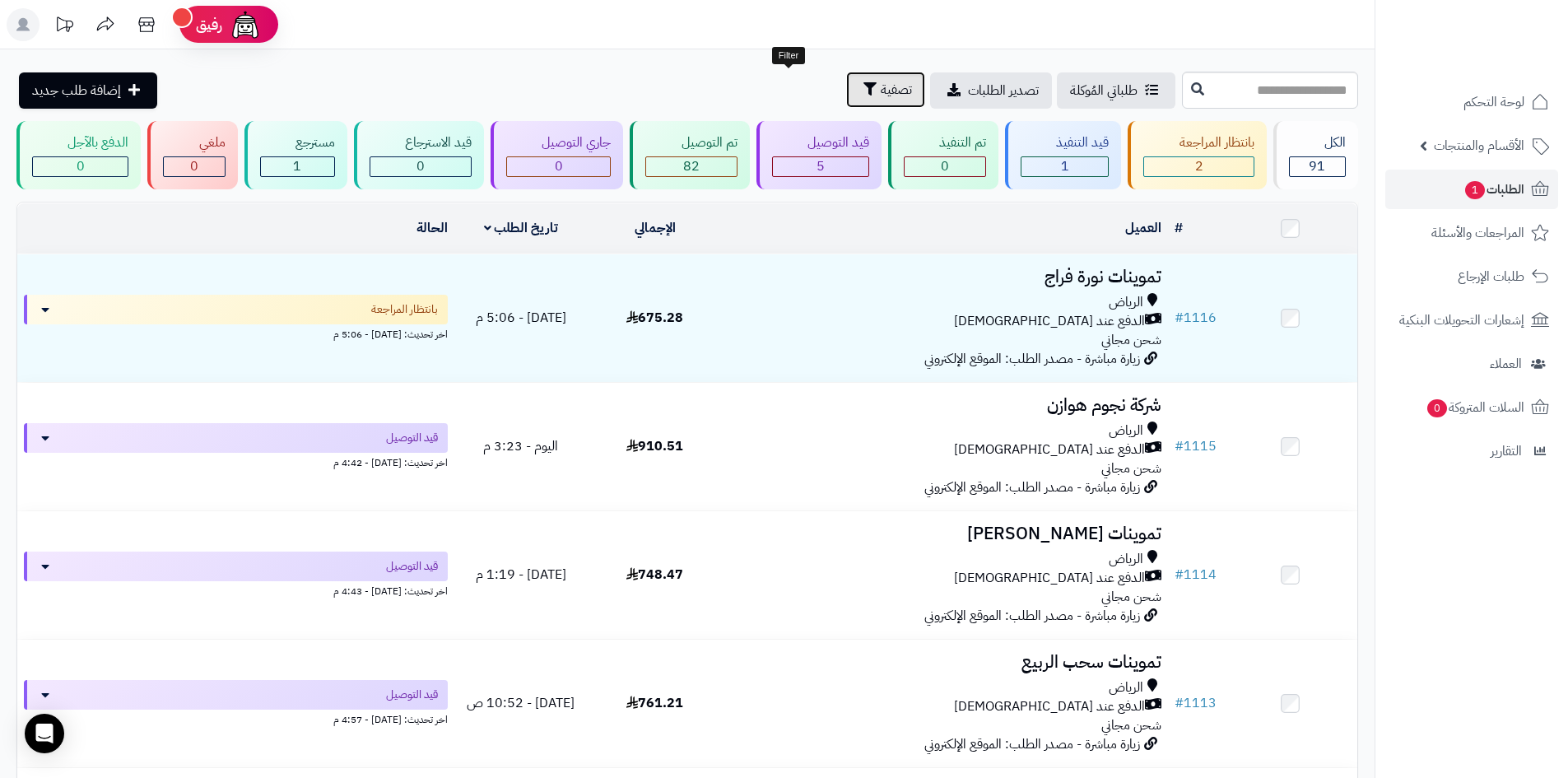
click at [881, 89] on span "تصفية" at bounding box center [896, 90] width 31 height 20
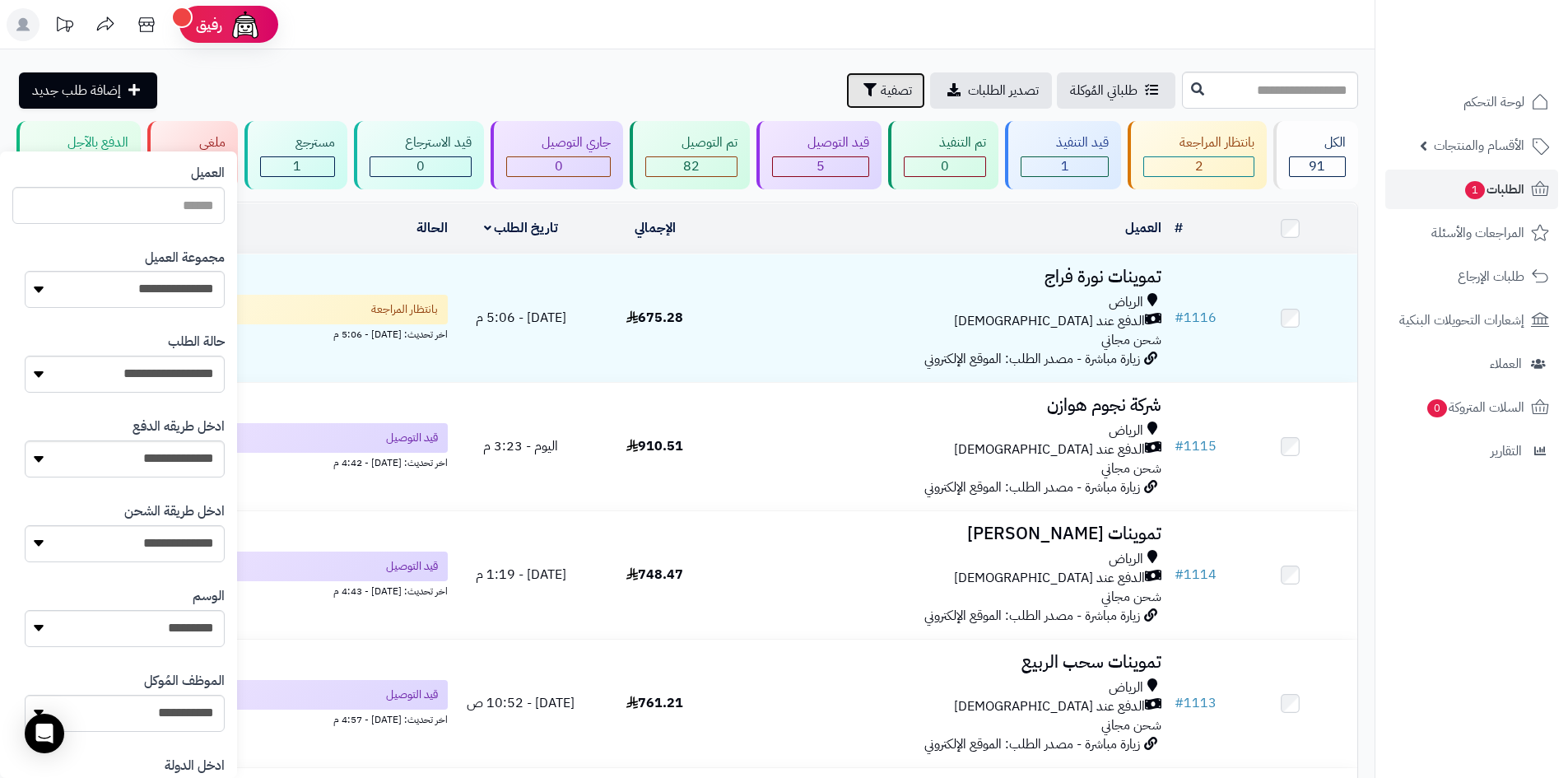
scroll to position [247, 0]
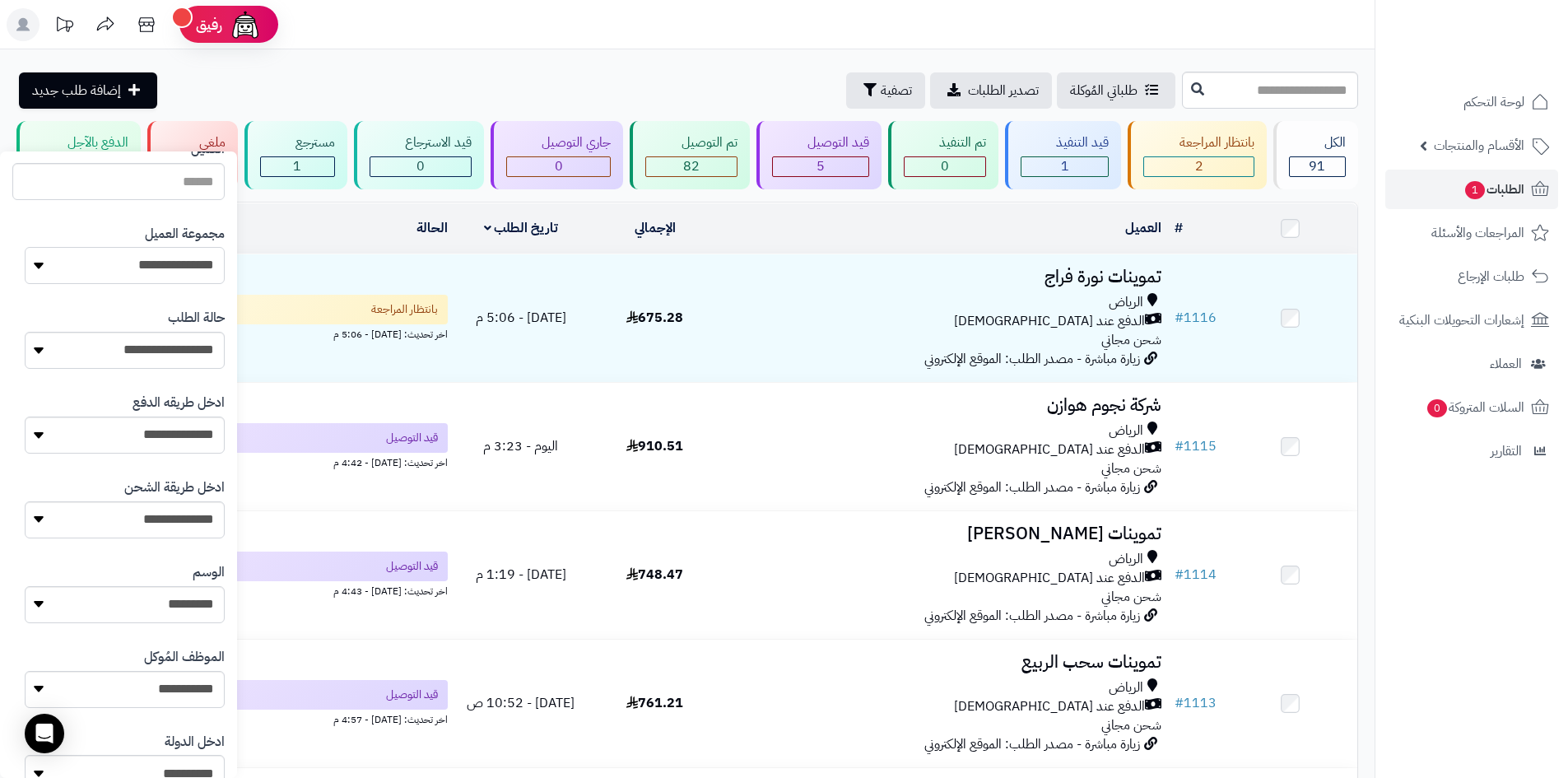
click at [154, 253] on select "**********" at bounding box center [125, 265] width 200 height 37
select select "*"
click at [25, 247] on select "**********" at bounding box center [125, 265] width 200 height 37
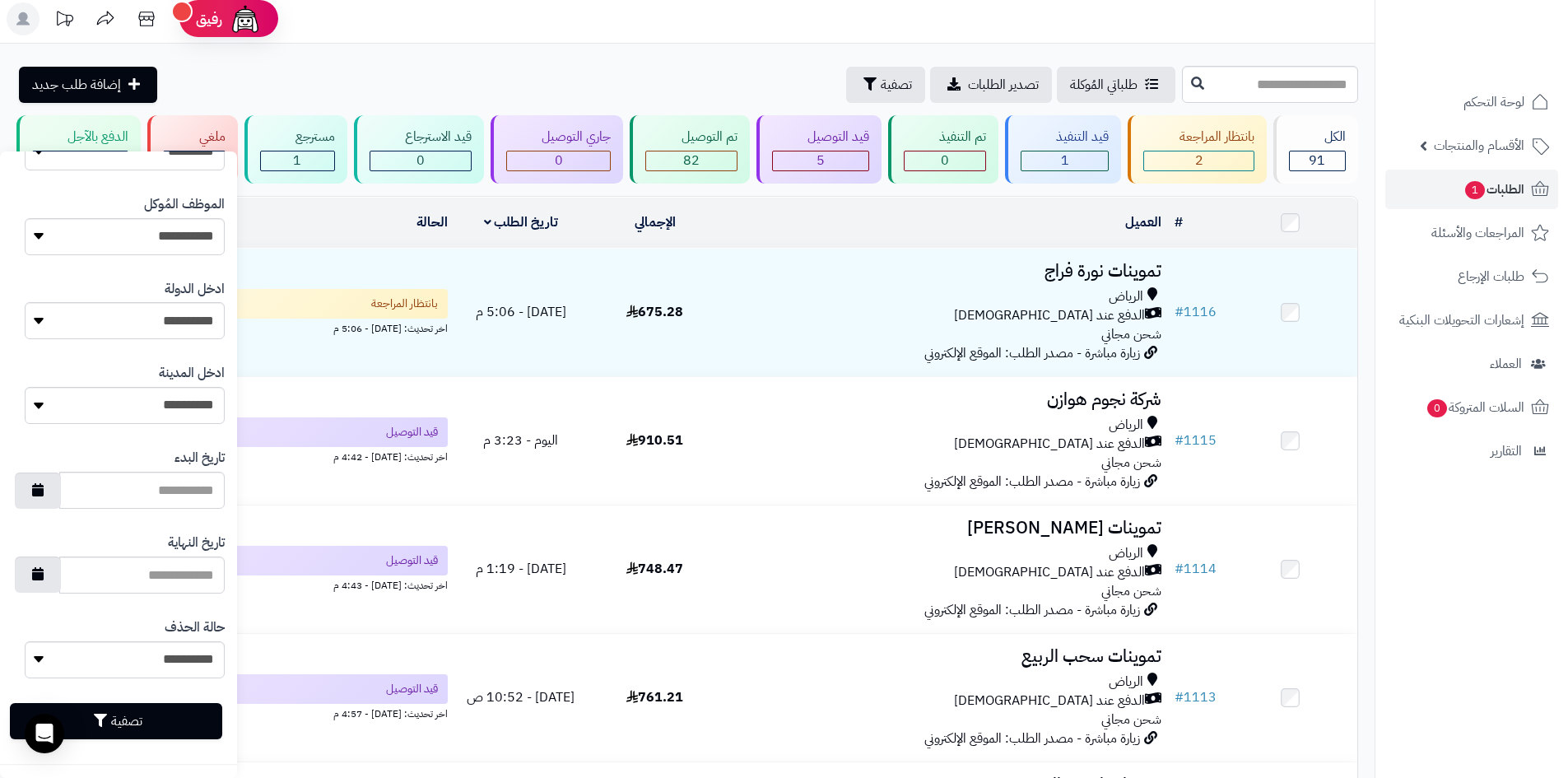
scroll to position [329, 0]
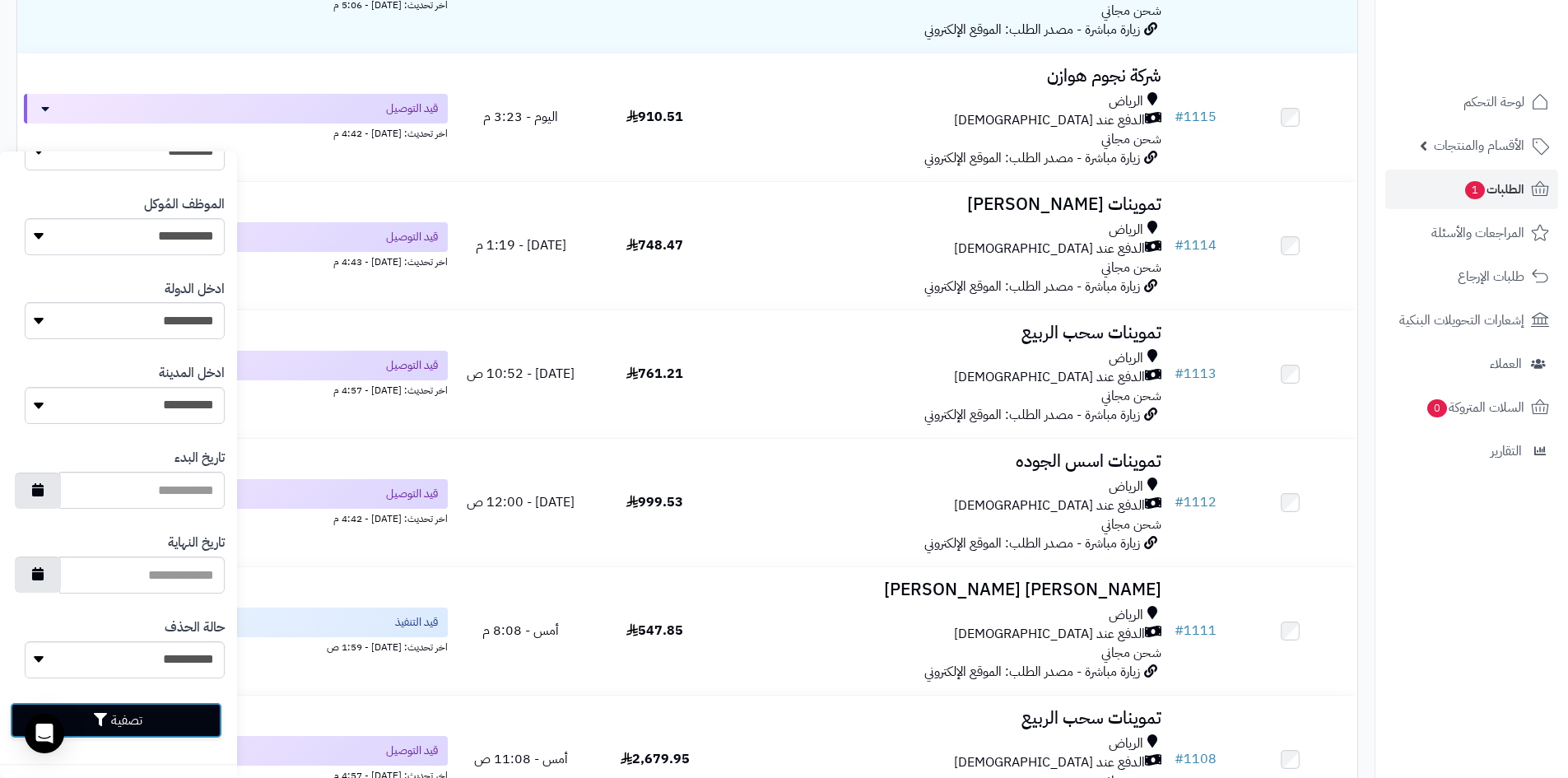
drag, startPoint x: 158, startPoint y: 716, endPoint x: 178, endPoint y: 717, distance: 20.0
click at [158, 718] on button "تصفية" at bounding box center [116, 720] width 212 height 36
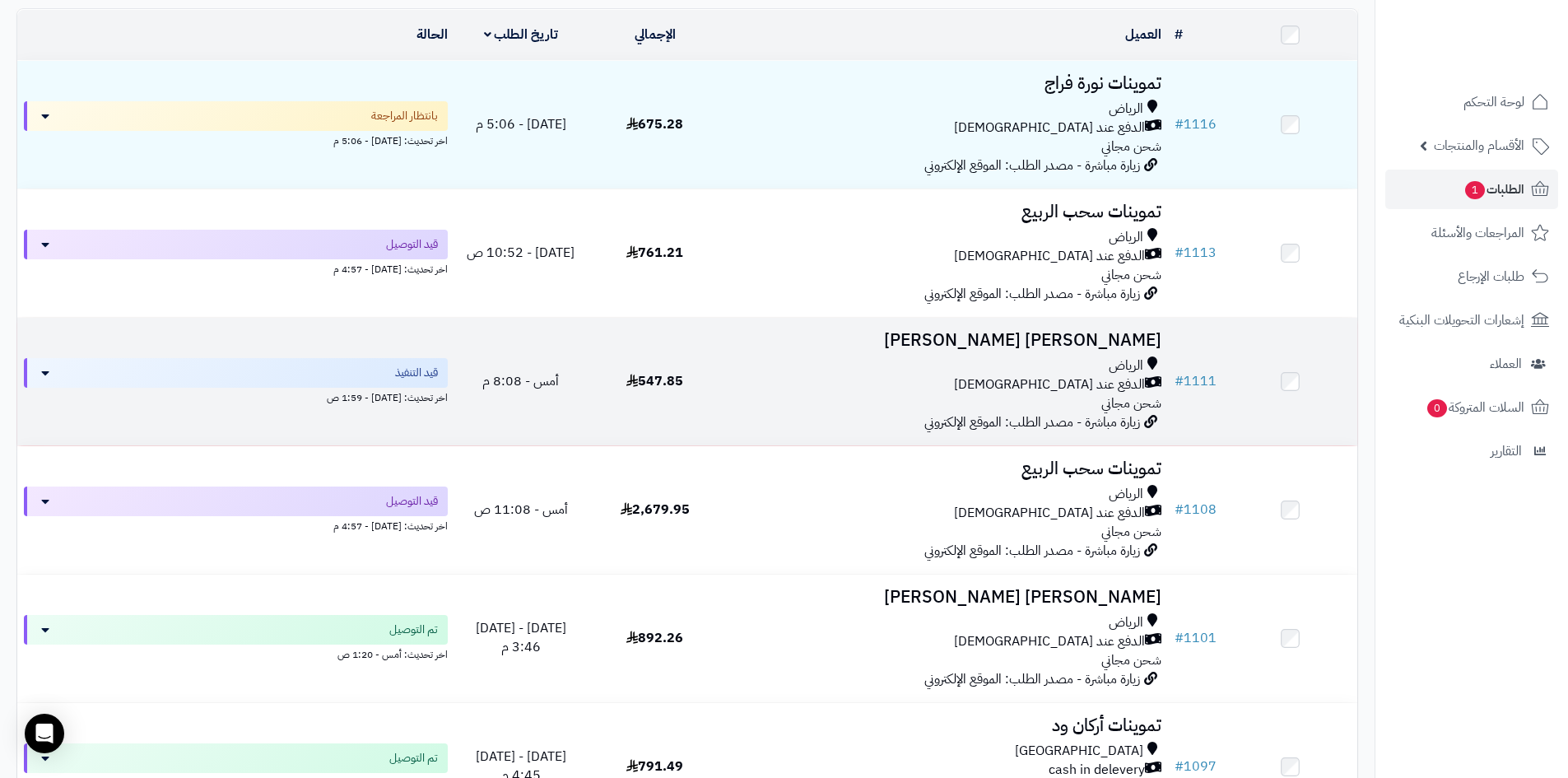
scroll to position [165, 0]
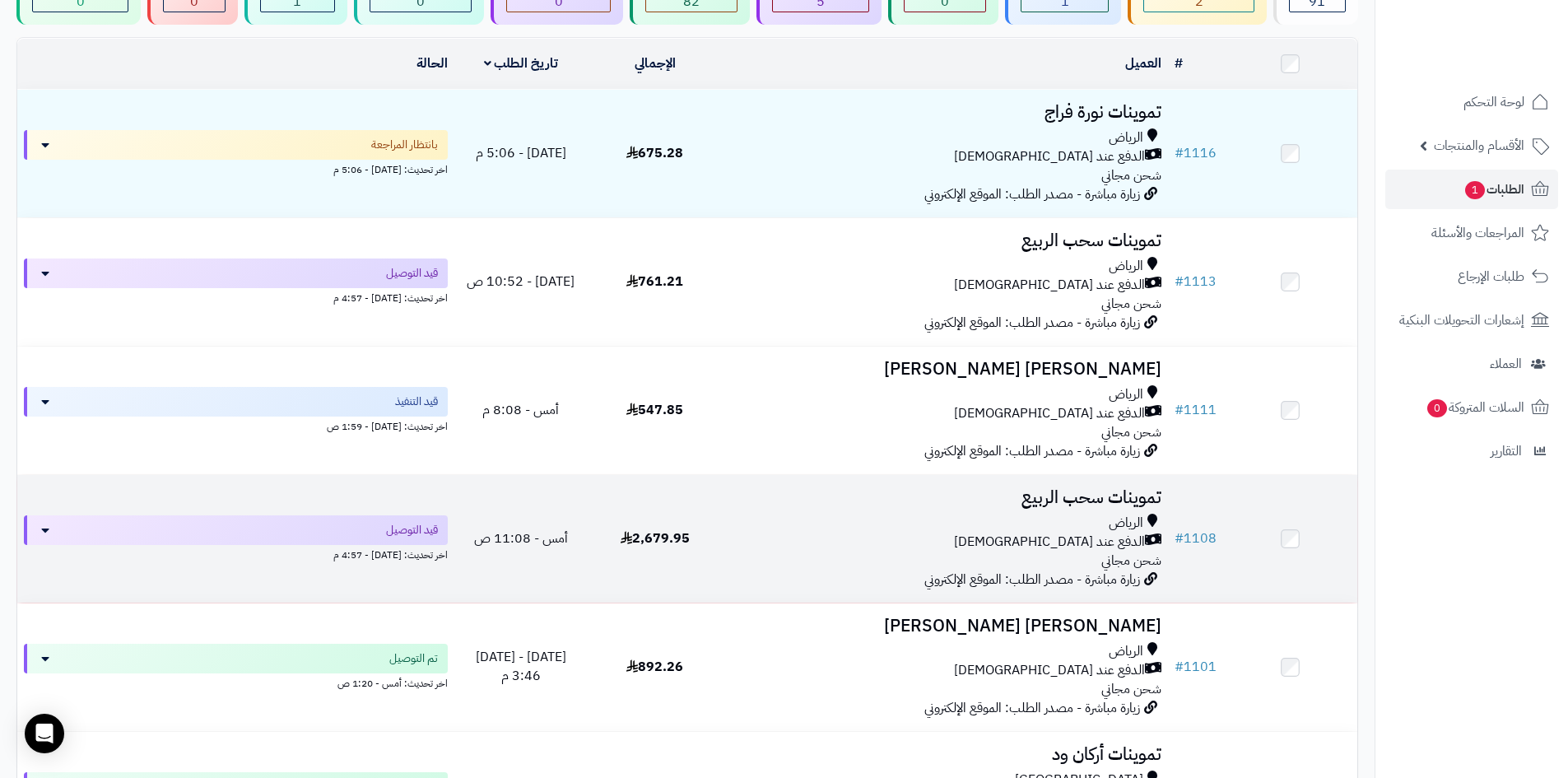
click at [931, 523] on div "الرياض" at bounding box center [945, 524] width 433 height 19
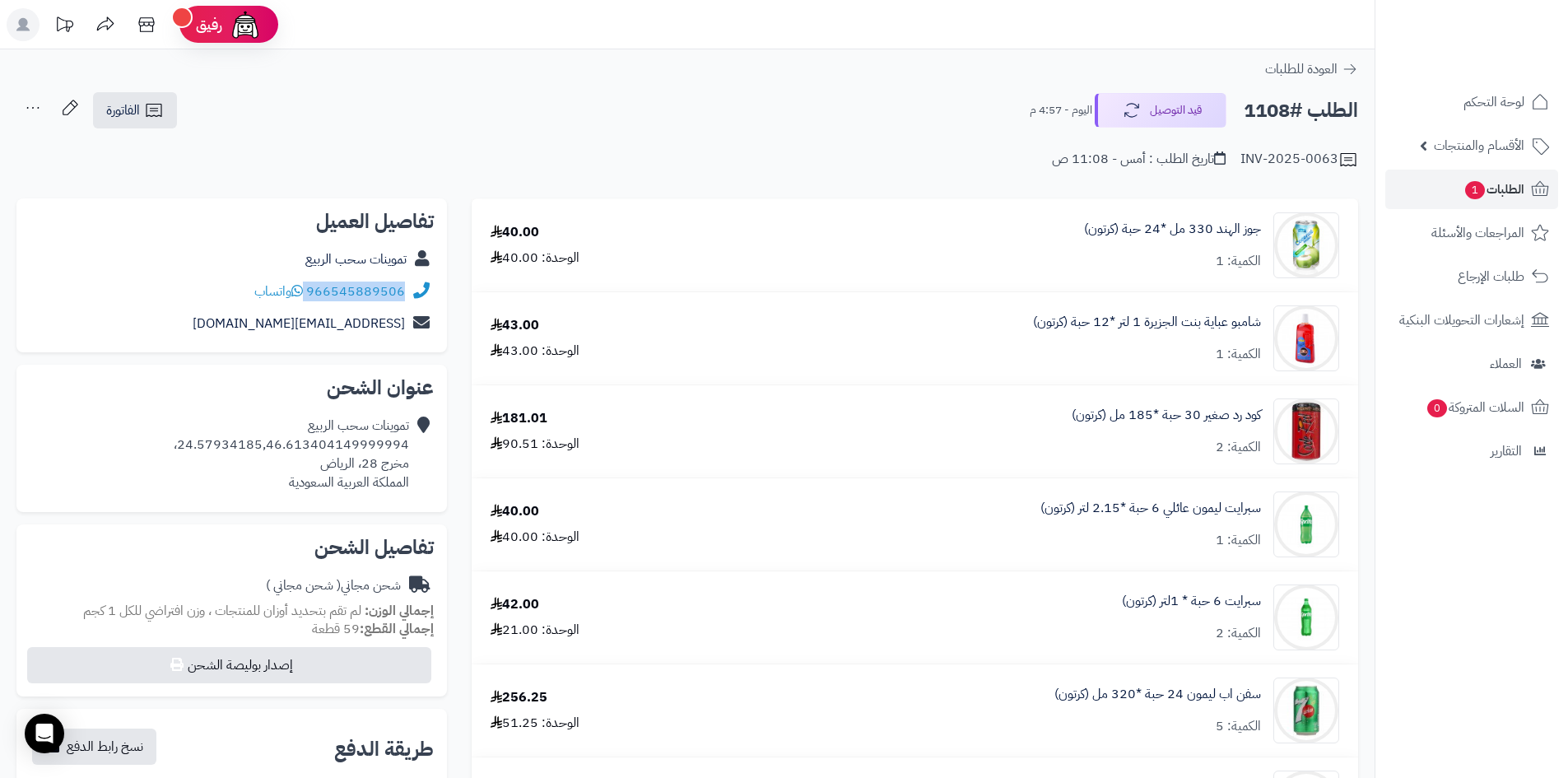
drag, startPoint x: 406, startPoint y: 287, endPoint x: 308, endPoint y: 286, distance: 98.0
click at [308, 286] on div "966545889506 واتساب" at bounding box center [231, 292] width 405 height 32
copy div "966545889506"
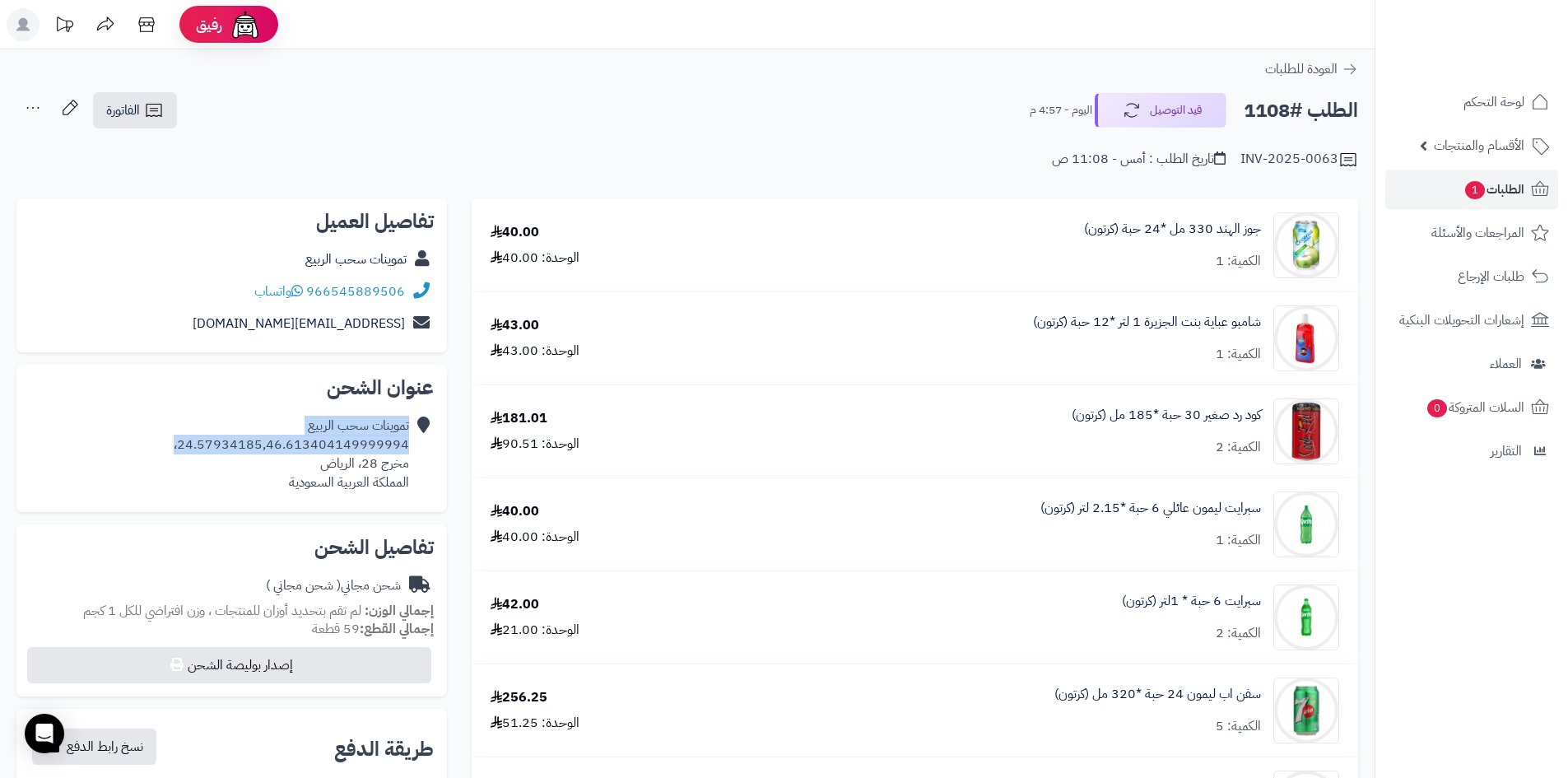
drag, startPoint x: 415, startPoint y: 444, endPoint x: 161, endPoint y: 442, distance: 254.0
click at [161, 442] on div "تموينات سحب الربيع 24.57934185,46.613404149999994، مخرج 28، [PERSON_NAME] العرب…" at bounding box center [231, 454] width 405 height 88
click at [154, 424] on div "تموينات سحب الربيع 24.57934185,46.613404149999994، مخرج 28، [PERSON_NAME] العرب…" at bounding box center [231, 454] width 405 height 88
click at [428, 467] on icon at bounding box center [421, 454] width 16 height 75
drag, startPoint x: 424, startPoint y: 448, endPoint x: 405, endPoint y: 449, distance: 19.0
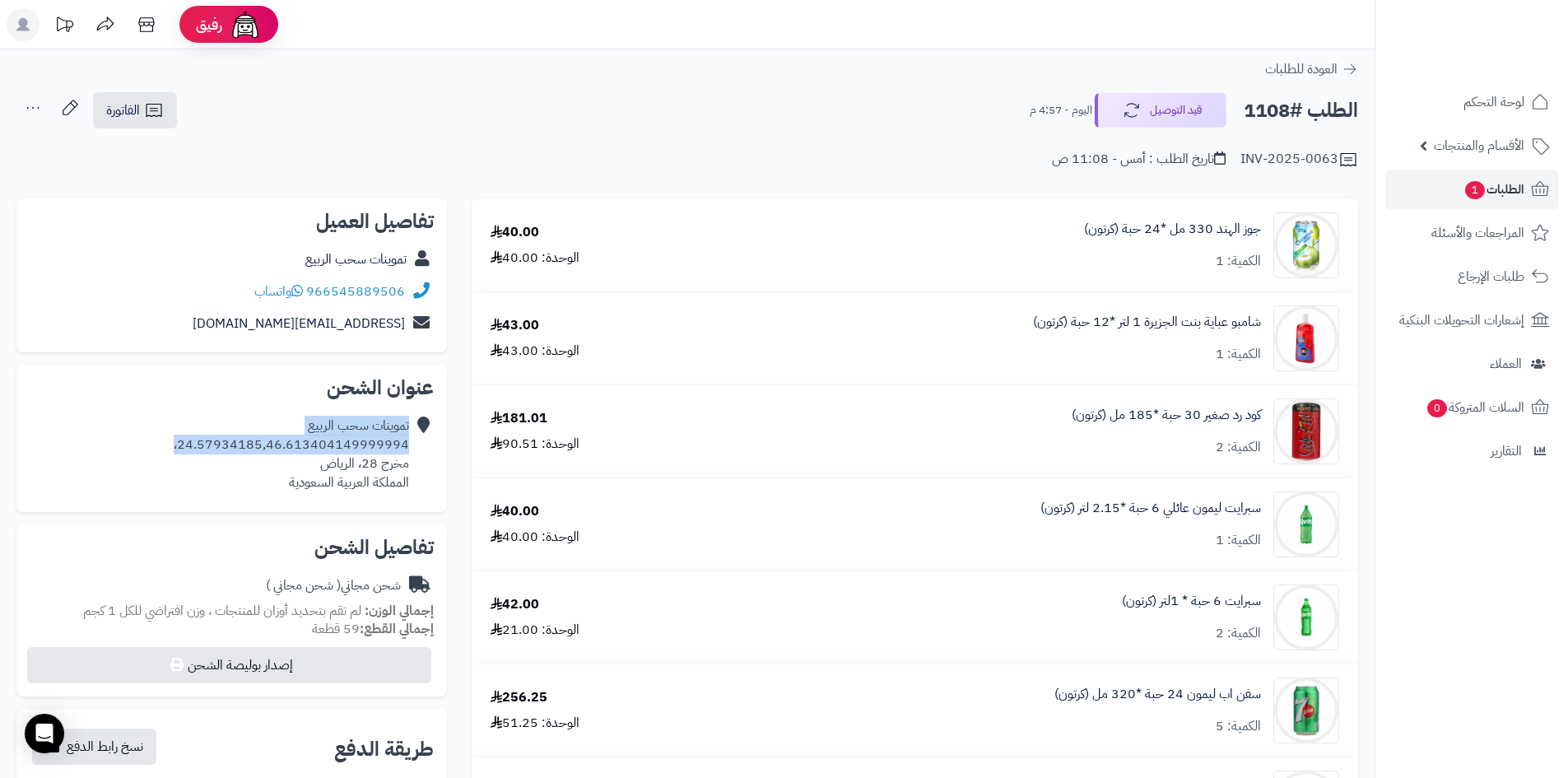
click at [423, 448] on icon at bounding box center [421, 454] width 16 height 75
click at [204, 406] on div "عنوان الشحن تموينات سحب الربيع 24.57934185,46.613404149999994، مخرج 28، [PERSON…" at bounding box center [231, 438] width 430 height 147
drag, startPoint x: 412, startPoint y: 442, endPoint x: 178, endPoint y: 449, distance: 234.1
click at [178, 449] on div "تموينات سحب الربيع 24.57934185,46.613404149999994، مخرج 28، [PERSON_NAME] العرب…" at bounding box center [231, 454] width 405 height 88
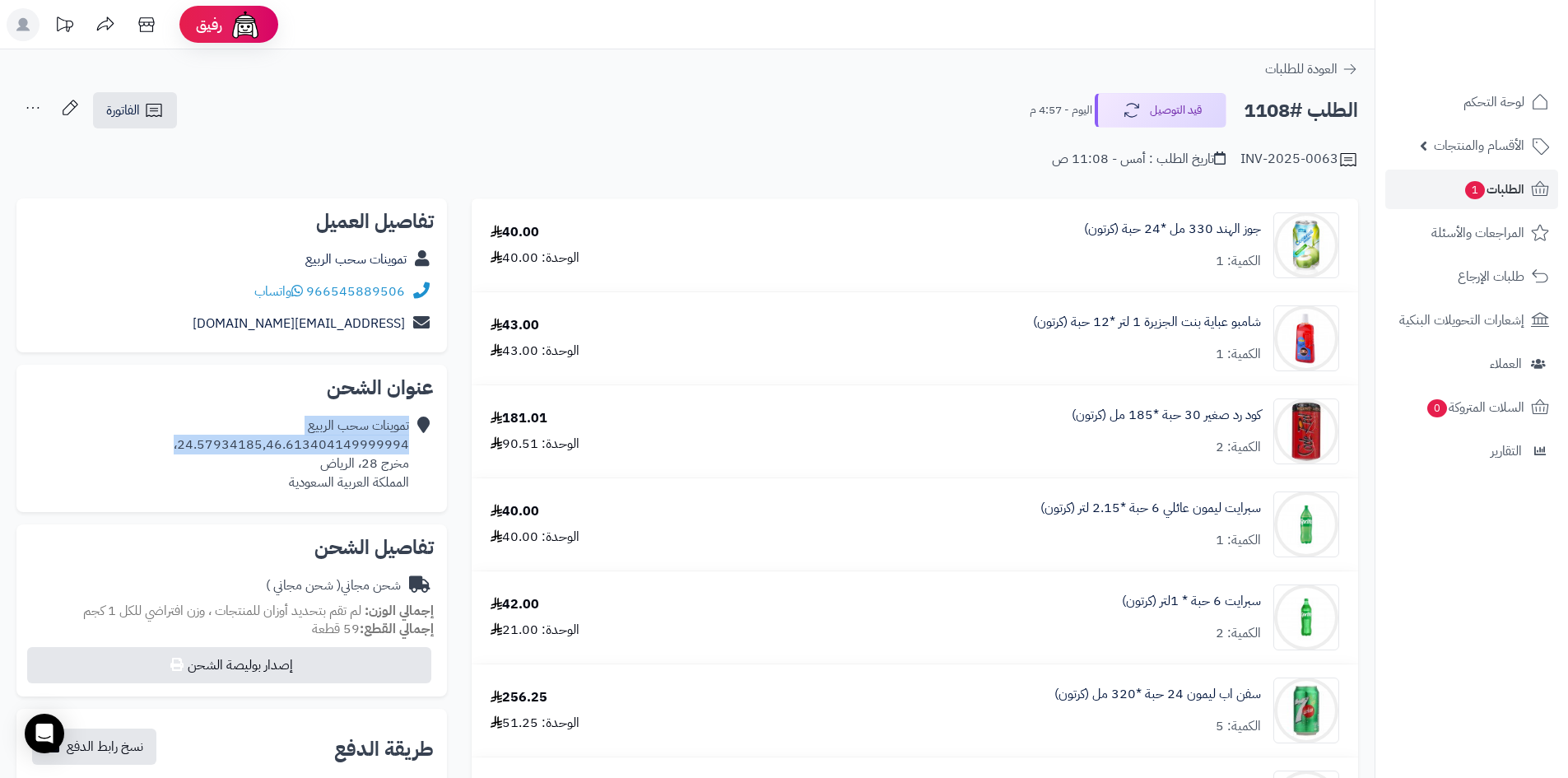
copy div "تموينات سحب الربيع 24.57934185,46.613404149999994،"
click at [417, 455] on icon at bounding box center [421, 454] width 16 height 75
drag, startPoint x: 411, startPoint y: 442, endPoint x: 188, endPoint y: 451, distance: 223.2
click at [188, 451] on div "تموينات سحب الربيع 24.57934185,46.613404149999994، مخرج 28، [PERSON_NAME] العرب…" at bounding box center [231, 454] width 405 height 88
copy div "24.57934185,46.613404149999994"
